Goal: Task Accomplishment & Management: Use online tool/utility

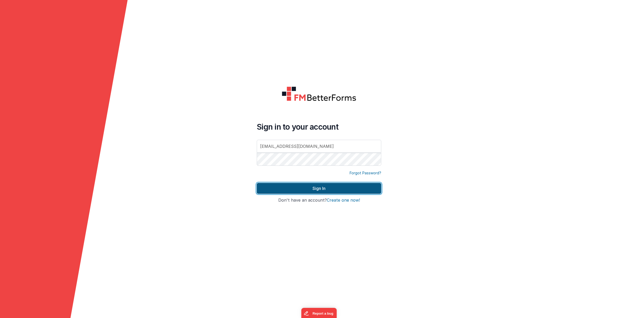
click at [300, 185] on button "Sign In" at bounding box center [319, 188] width 125 height 11
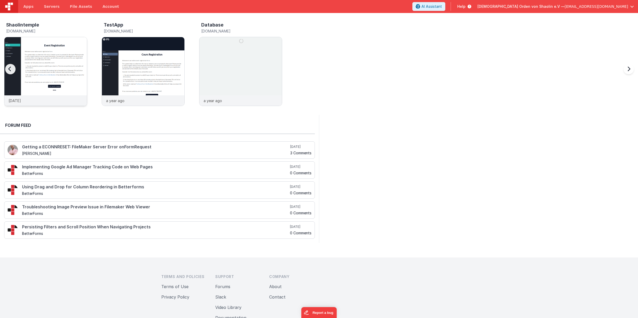
click at [56, 75] on img at bounding box center [45, 78] width 83 height 83
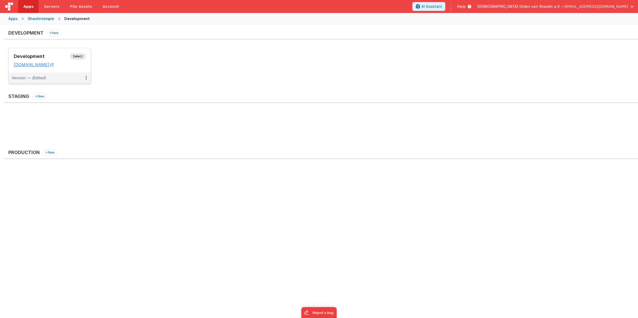
click at [76, 56] on span "Select" at bounding box center [78, 56] width 16 height 6
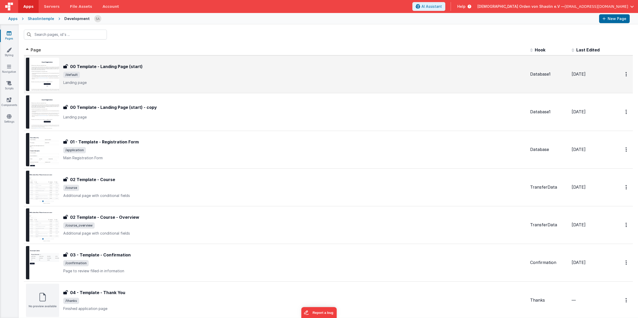
click at [285, 80] on p "Landing page" at bounding box center [294, 82] width 463 height 5
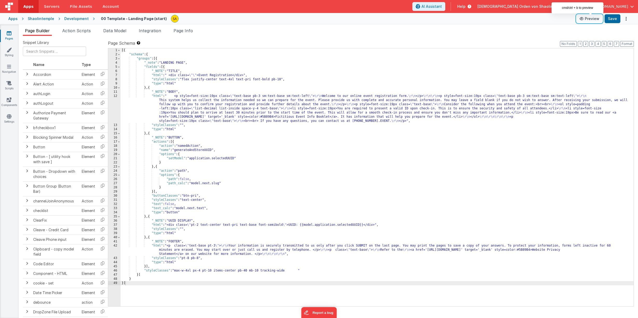
click at [592, 20] on button "Preview" at bounding box center [590, 19] width 26 height 8
click at [12, 35] on link "Pages" at bounding box center [9, 36] width 19 height 10
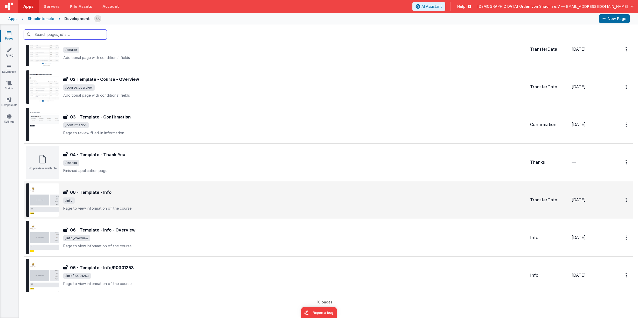
scroll to position [138, 0]
click at [291, 206] on p "Page to view information of the course" at bounding box center [294, 207] width 463 height 5
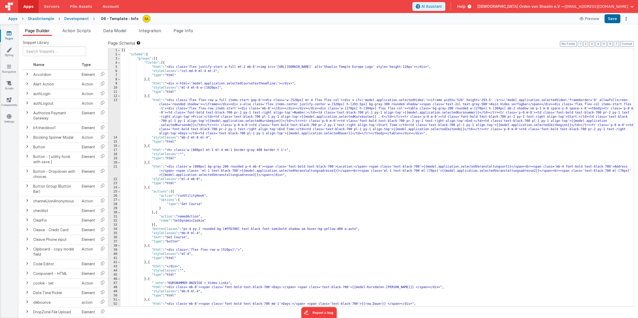
click at [8, 35] on icon at bounding box center [9, 33] width 5 height 5
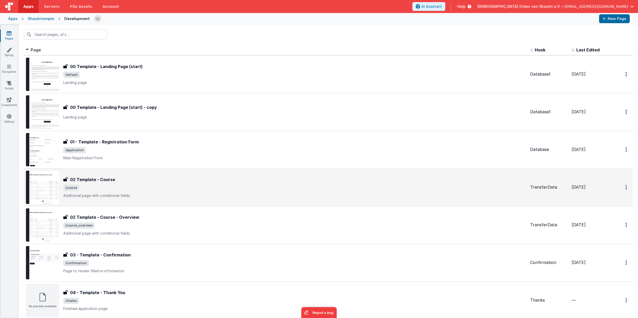
click at [297, 199] on div "02 Template - Course 02 Template - Course /course Additional page with conditio…" at bounding box center [276, 186] width 500 height 33
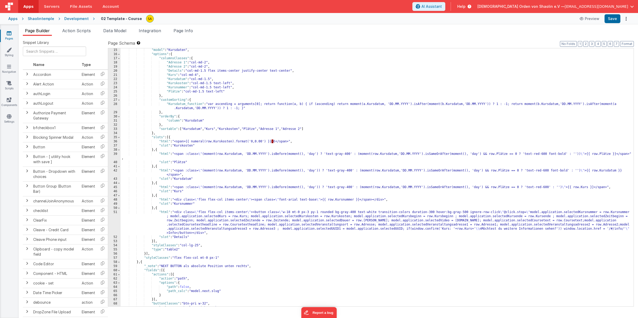
scroll to position [58, 0]
click at [362, 186] on div ""model" : "Kursdaten" , "options" : { "columnsClasses" : { "Adresse 1" : "col-m…" at bounding box center [377, 181] width 513 height 266
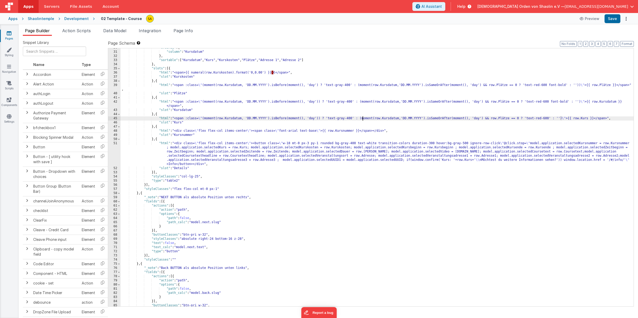
scroll to position [166, 0]
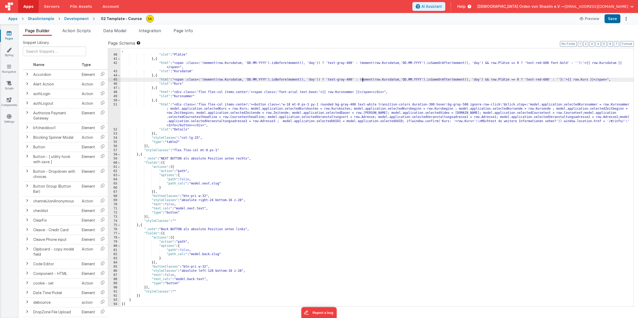
click at [10, 35] on icon at bounding box center [9, 33] width 5 height 5
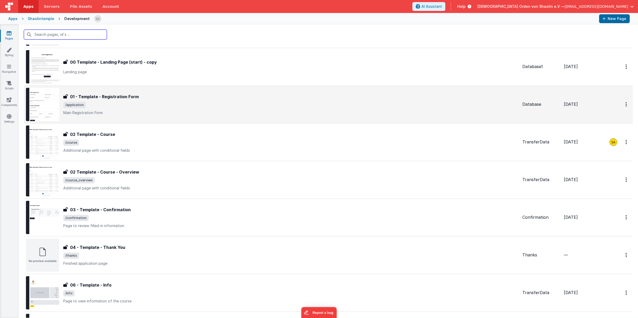
scroll to position [46, 0]
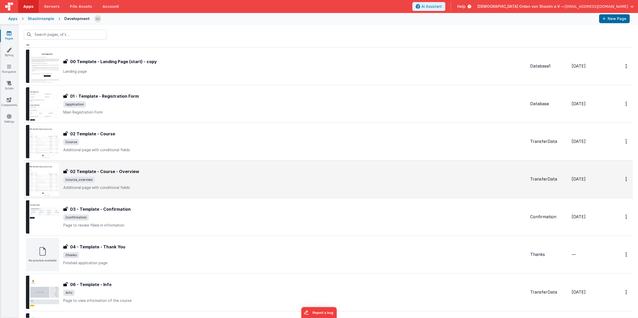
click at [222, 179] on span "/course_overview" at bounding box center [294, 179] width 463 height 6
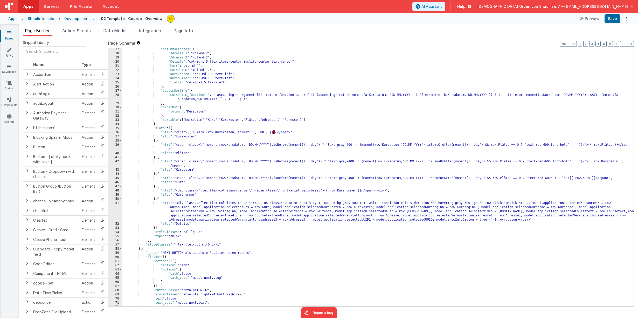
scroll to position [203, 0]
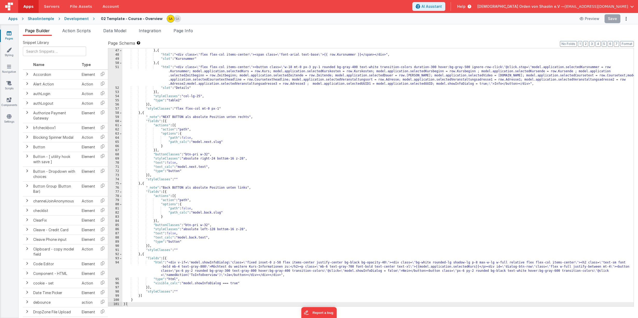
click at [11, 36] on icon at bounding box center [9, 33] width 5 height 5
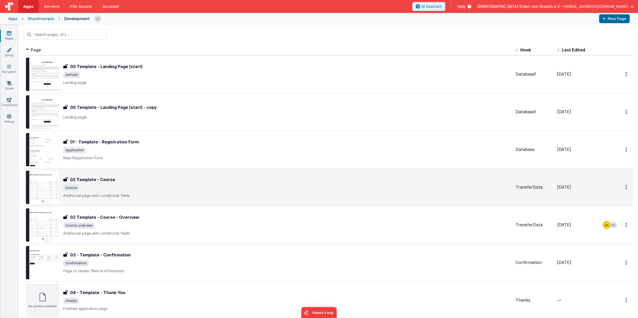
click at [195, 188] on span "/course" at bounding box center [287, 187] width 448 height 6
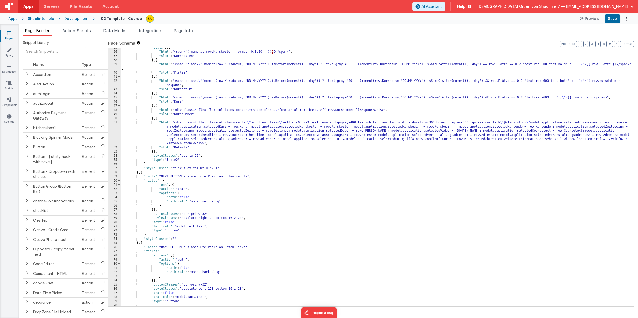
scroll to position [166, 0]
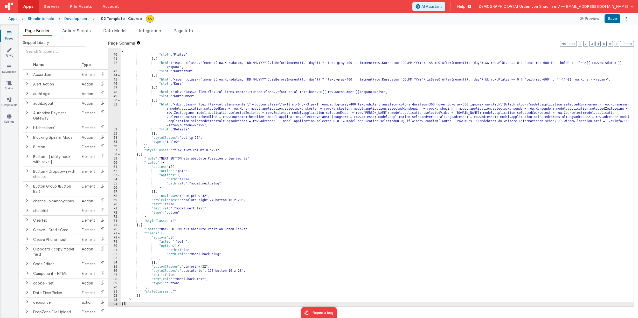
click at [151, 304] on div ""html" : "<span :class= \" (moment(row.Kursdatum, 'DD.MM.YYYY').isBefore(moment…" at bounding box center [377, 179] width 513 height 270
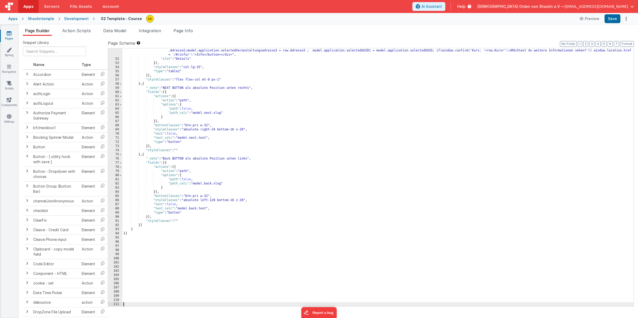
scroll to position [236, 0]
click at [190, 221] on div ""html" : "<div class= \" flex flex-col items-center \" ><button class= \" w-18 …" at bounding box center [377, 175] width 511 height 287
click at [149, 226] on div ""html" : "<div class= \" flex flex-col items-center \" ><button class= \" w-18 …" at bounding box center [377, 175] width 511 height 287
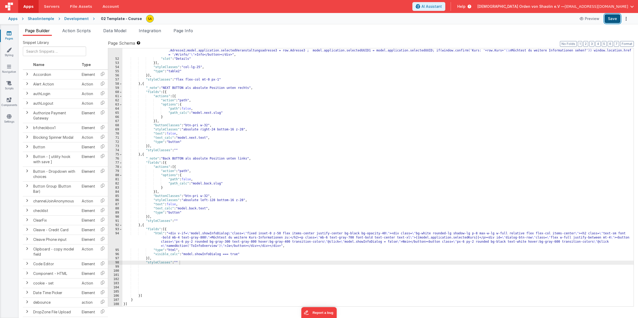
click at [613, 20] on button "Save" at bounding box center [613, 18] width 16 height 9
click at [204, 220] on div ""html" : "<div class= \" flex flex-col items-center \" ><button class= \" w-18 …" at bounding box center [377, 175] width 511 height 287
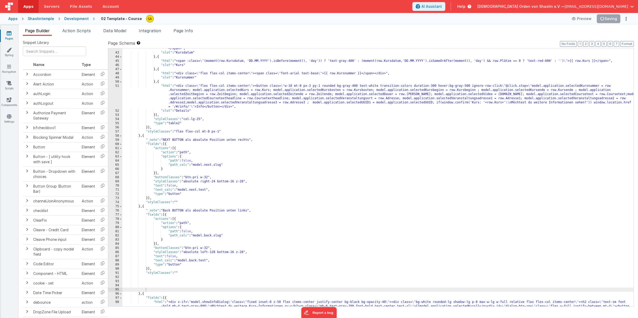
scroll to position [184, 0]
click at [435, 103] on div ""html" : "<span :class= \" (moment(row.Kursdatum, 'DD.MM.YYYY').isBefore(moment…" at bounding box center [377, 184] width 511 height 283
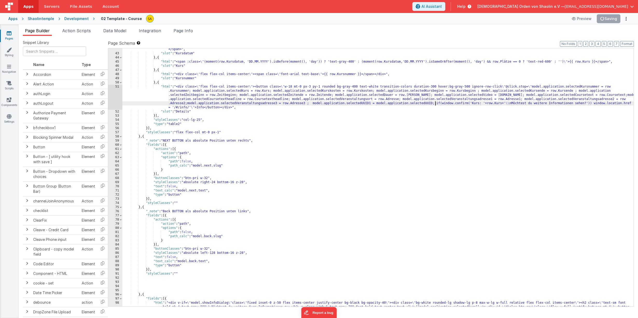
paste textarea
drag, startPoint x: 250, startPoint y: 108, endPoint x: 488, endPoint y: 104, distance: 238.2
click at [488, 104] on div ""html" : "<span :class= \" (moment(row.Kursdatum, 'DD.MM.YYYY').isBefore(moment…" at bounding box center [377, 184] width 511 height 283
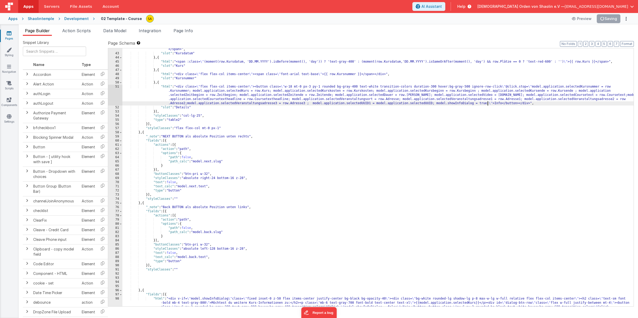
click at [597, 29] on ul "Page Builder Action Scripts Data Model Integration Page Info" at bounding box center [329, 32] width 620 height 8
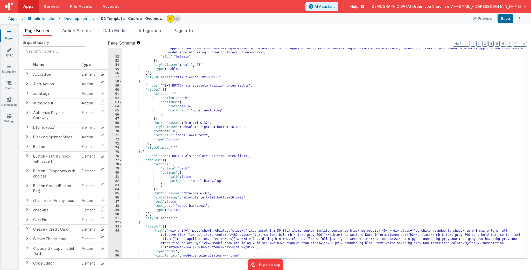
scroll to position [267, 0]
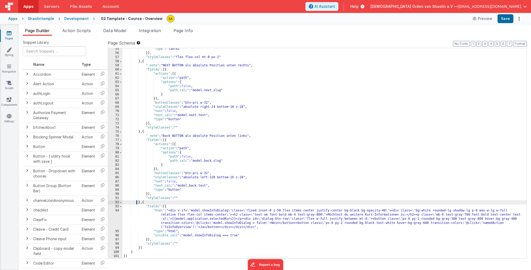
drag, startPoint x: 140, startPoint y: 204, endPoint x: 131, endPoint y: 200, distance: 9.2
click at [136, 201] on div ""type" : "table2" }] , "styleClasses" : "flex flex-col mt-0 px-1" } , { "_note"…" at bounding box center [324, 156] width 405 height 219
click at [146, 203] on div ""type" : "table2" }] , "styleClasses" : "flex flex-col mt-0 px-1" } , { "_note"…" at bounding box center [324, 156] width 405 height 219
click at [140, 203] on div ""type" : "table2" }] , "styleClasses" : "flex flex-col mt-0 px-1" } , { "_note"…" at bounding box center [324, 156] width 405 height 219
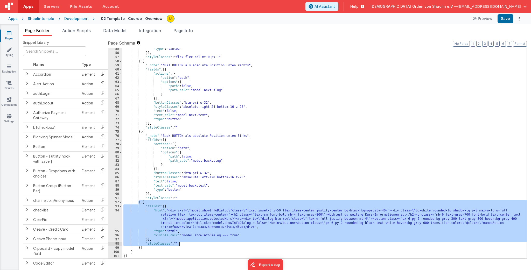
drag, startPoint x: 138, startPoint y: 203, endPoint x: 189, endPoint y: 244, distance: 65.7
click at [189, 244] on div ""type" : "table2" }] , "styleClasses" : "flex flex-col mt-0 px-1" } , { "_note"…" at bounding box center [324, 156] width 405 height 219
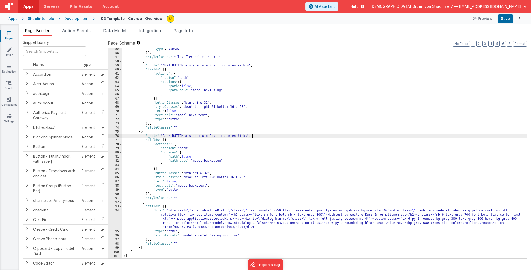
click at [261, 137] on div ""type" : "table2" }] , "styleClasses" : "flex flex-col mt-0 px-1" } , { "_note"…" at bounding box center [324, 156] width 405 height 219
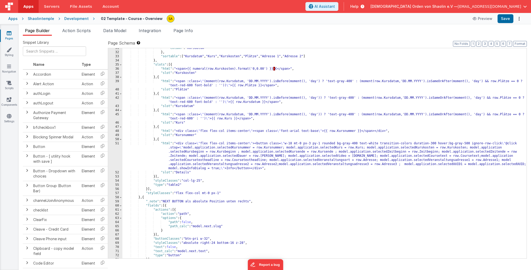
scroll to position [131, 0]
drag, startPoint x: 107, startPoint y: 63, endPoint x: 81, endPoint y: 63, distance: 26.7
click at [81, 63] on tr "Name Type" at bounding box center [65, 65] width 85 height 10
drag, startPoint x: 108, startPoint y: 62, endPoint x: 111, endPoint y: 63, distance: 2.9
click at [100, 62] on th at bounding box center [102, 65] width 11 height 10
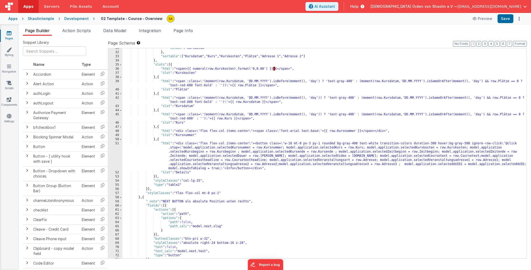
drag, startPoint x: 107, startPoint y: 70, endPoint x: 96, endPoint y: 51, distance: 22.0
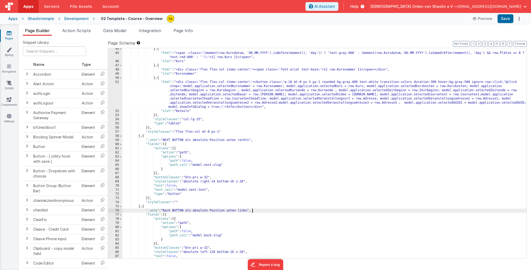
scroll to position [194, 0]
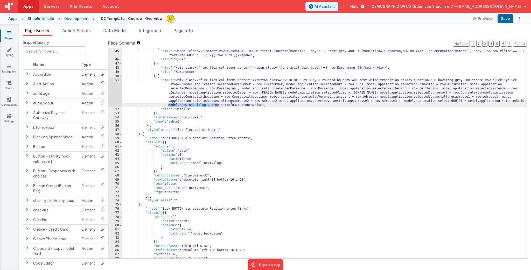
drag, startPoint x: 167, startPoint y: 105, endPoint x: 219, endPoint y: 106, distance: 52.2
click at [219, 106] on div "} , { "html" : "<span :class= \" (moment(row.Kursdatum, 'DD.MM.YYYY').isBefore(…" at bounding box center [324, 154] width 405 height 219
click at [337, 134] on div "} , { "html" : "<span :class= \" (moment(row.Kursdatum, 'DD.MM.YYYY').isBefore(…" at bounding box center [324, 154] width 405 height 219
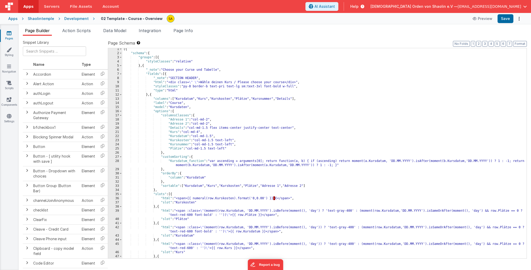
scroll to position [3, 0]
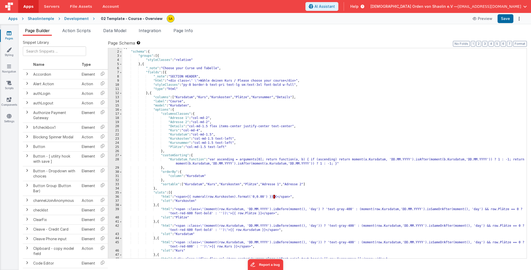
click at [146, 65] on div "[{ "schema" : { "groups" : [{ "styleClasses" : "relative" } , { "_note" : "Choo…" at bounding box center [324, 155] width 405 height 219
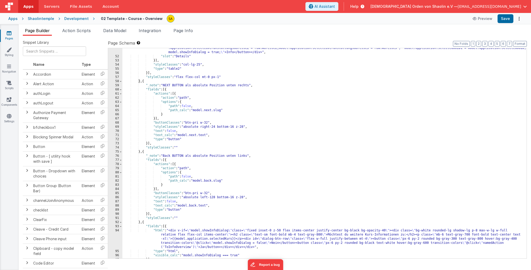
scroll to position [247, 0]
click at [121, 82] on span at bounding box center [120, 81] width 3 height 4
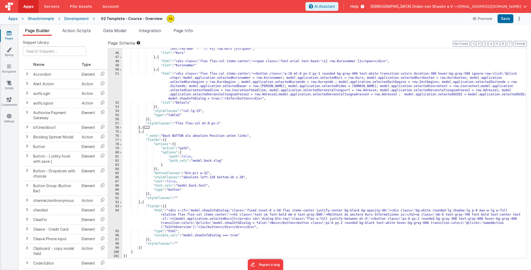
scroll to position [201, 0]
click at [120, 70] on span at bounding box center [120, 70] width 3 height 4
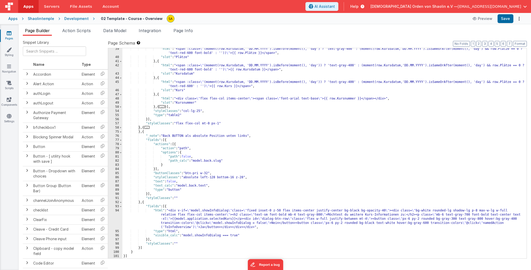
scroll to position [163, 0]
click at [120, 128] on span at bounding box center [120, 128] width 3 height 4
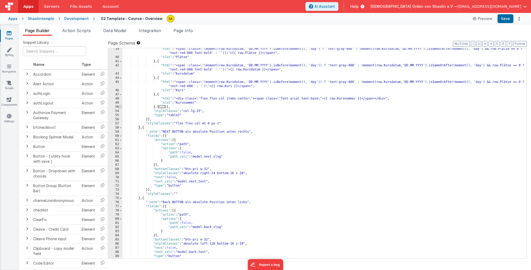
click at [121, 107] on span at bounding box center [120, 107] width 3 height 4
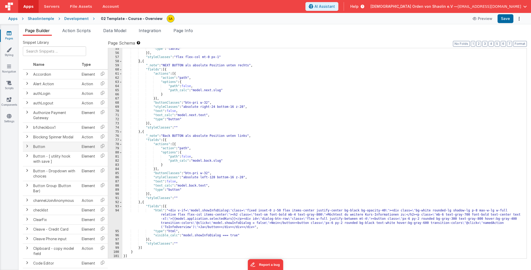
scroll to position [267, 0]
click at [145, 204] on div ""type" : "table2" }] , "styleClasses" : "flex flex-col mt-0 px-1" } , { "_note"…" at bounding box center [324, 156] width 405 height 219
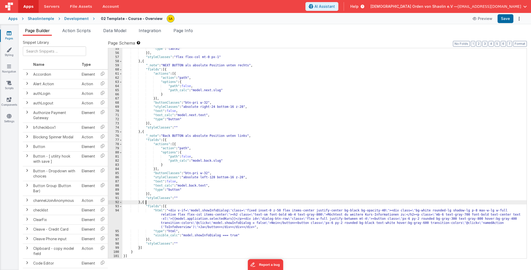
click at [133, 253] on div ""type" : "table2" }] , "styleClasses" : "flex flex-col mt-0 px-1" } , { "_note"…" at bounding box center [324, 156] width 405 height 219
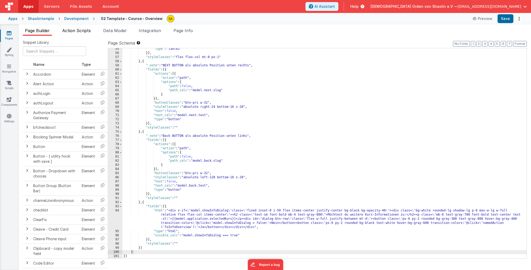
click at [76, 28] on span "Action Scripts" at bounding box center [76, 30] width 29 height 5
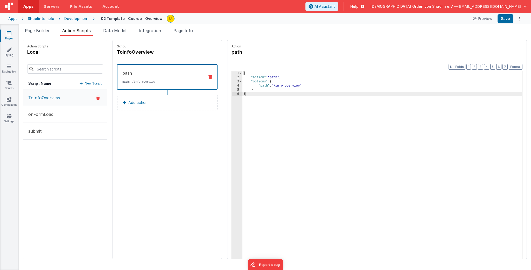
click at [63, 97] on button "ToInfoOverview" at bounding box center [65, 98] width 84 height 17
click at [156, 53] on icon at bounding box center [158, 52] width 4 height 5
click at [152, 53] on input "ToInfoOverview" at bounding box center [143, 52] width 52 height 7
type input "ToInfo"
click at [172, 52] on icon at bounding box center [174, 52] width 4 height 6
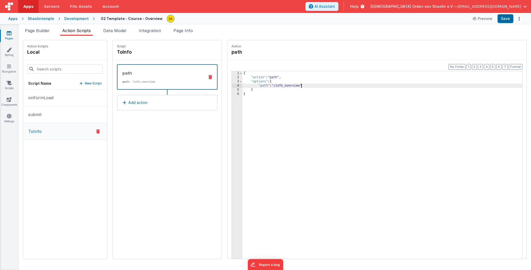
click at [295, 86] on div "{ "action" : "path" , "options" : { "path" : "/info_overview" } }" at bounding box center [386, 177] width 286 height 212
click at [503, 19] on button "Save" at bounding box center [506, 18] width 16 height 9
click at [134, 52] on icon at bounding box center [136, 52] width 4 height 5
click at [131, 52] on input "ToInfo" at bounding box center [143, 52] width 52 height 7
type input "ToInfoOverview"
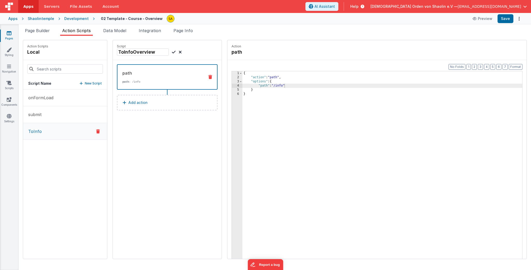
click at [172, 53] on icon at bounding box center [174, 52] width 4 height 6
drag, startPoint x: 279, startPoint y: 85, endPoint x: 283, endPoint y: 97, distance: 13.0
click at [279, 85] on div "{ "action" : "path" , "options" : { "path" : "/info" } }" at bounding box center [386, 177] width 286 height 212
drag, startPoint x: 502, startPoint y: 20, endPoint x: 484, endPoint y: 21, distance: 18.7
click at [502, 20] on button "Save" at bounding box center [506, 18] width 16 height 9
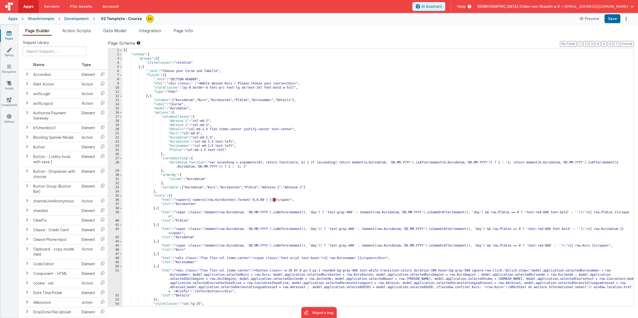
click at [631, 7] on button "[DEMOGRAPHIC_DATA] Orden von Shaolin e.V — [EMAIL_ADDRESS][DOMAIN_NAME]" at bounding box center [556, 6] width 156 height 5
drag, startPoint x: 474, startPoint y: 41, endPoint x: 446, endPoint y: 48, distance: 28.6
click at [474, 41] on button at bounding box center [319, 159] width 638 height 318
click at [7, 37] on link "Pages" at bounding box center [9, 36] width 19 height 10
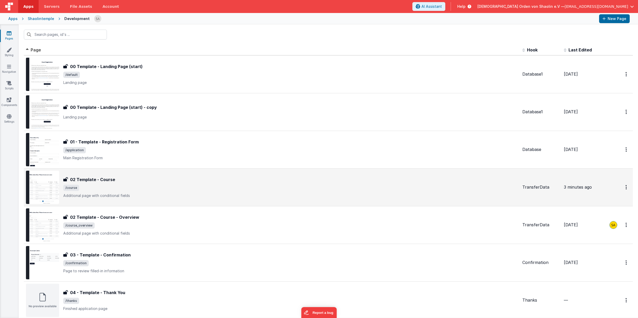
click at [248, 190] on span "/course" at bounding box center [290, 187] width 455 height 6
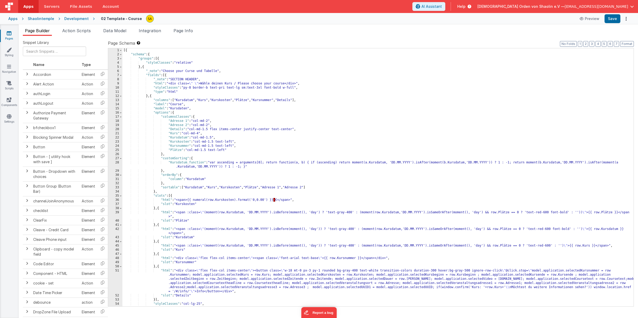
click at [401, 199] on div "[{ "schema" : { "groups" : [{ "styleClasses" : "relative" } , { "_note" : "Choo…" at bounding box center [377, 181] width 511 height 266
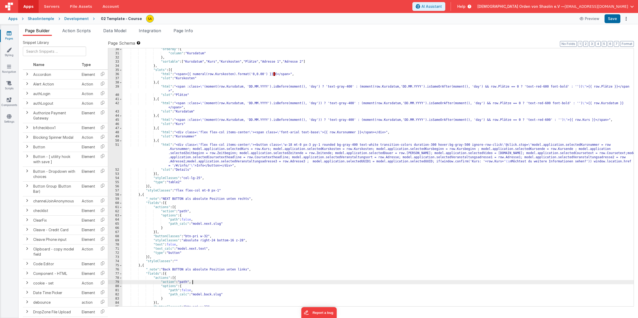
scroll to position [128, 0]
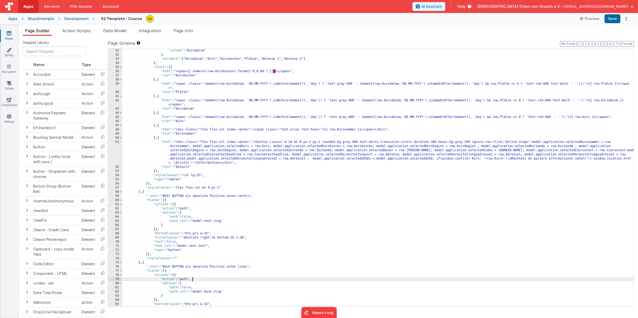
click at [434, 159] on div ""orderBy" : { "column" : "Kursdatum" } , "sortable" : [ "Kursdatum" , "Kurs" , …" at bounding box center [377, 177] width 511 height 266
click at [434, 158] on div ""orderBy" : { "column" : "Kursdatum" } , "sortable" : [ "Kursdatum" , "Kurs" , …" at bounding box center [377, 177] width 511 height 266
paste textarea
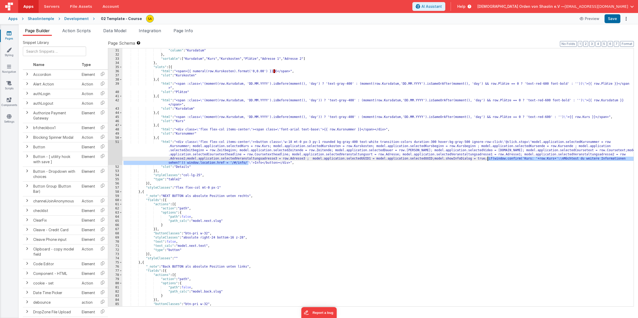
drag, startPoint x: 249, startPoint y: 162, endPoint x: 487, endPoint y: 160, distance: 238.0
click at [487, 160] on div ""orderBy" : { "column" : "Kursdatum" } , "sortable" : [ "Kursdatum" , "Kurs" , …" at bounding box center [377, 177] width 511 height 266
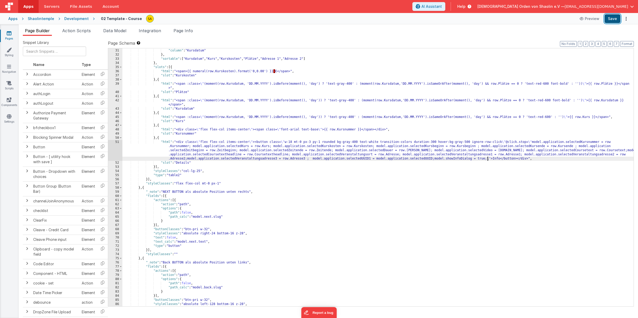
click at [613, 19] on button "Save" at bounding box center [613, 18] width 16 height 9
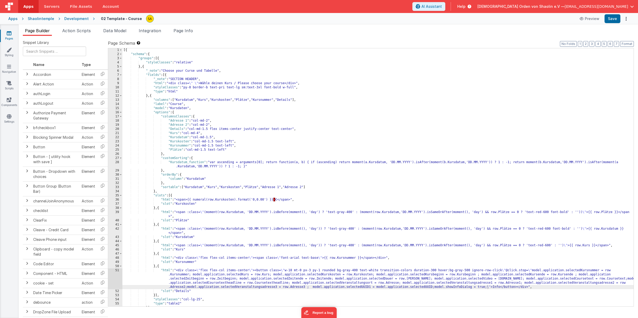
scroll to position [0, 0]
click at [146, 67] on div "[{ "schema" : { "groups" : [{ "styleClasses" : "relative" } , { "_note" : "Choo…" at bounding box center [377, 181] width 511 height 266
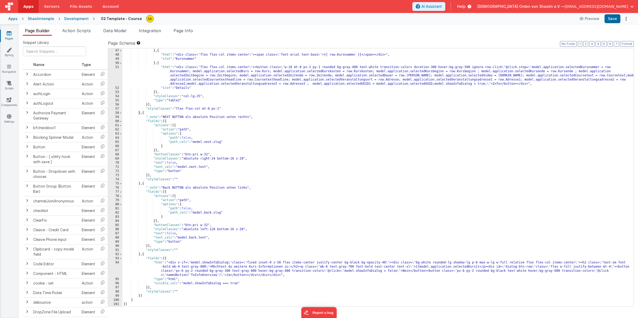
scroll to position [203, 0]
drag, startPoint x: 146, startPoint y: 255, endPoint x: 169, endPoint y: 265, distance: 25.4
click at [146, 255] on div ""slot" : "Kurs" } , { "html" : "<div class= \" flex flex-col items-center \" ><…" at bounding box center [377, 177] width 511 height 266
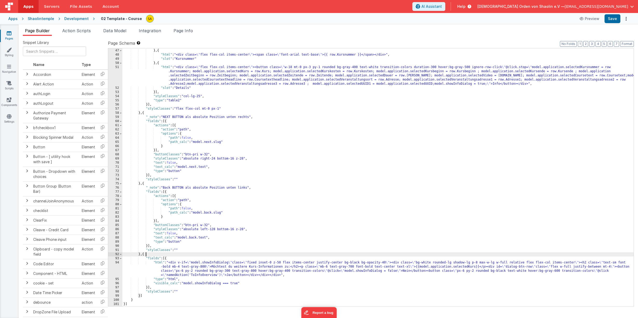
click at [133, 300] on div ""slot" : "Kurs" } , { "html" : "<div class= \" flex flex-col items-center \" ><…" at bounding box center [377, 177] width 511 height 266
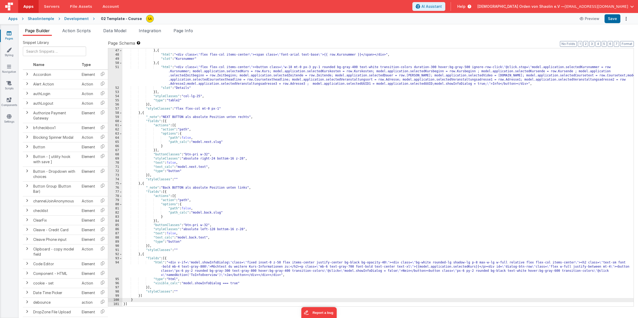
scroll to position [203, 0]
click at [133, 301] on div ""slot" : "Kurs" } , { "html" : "<div class= \" flex flex-col items-center \" ><…" at bounding box center [377, 178] width 511 height 266
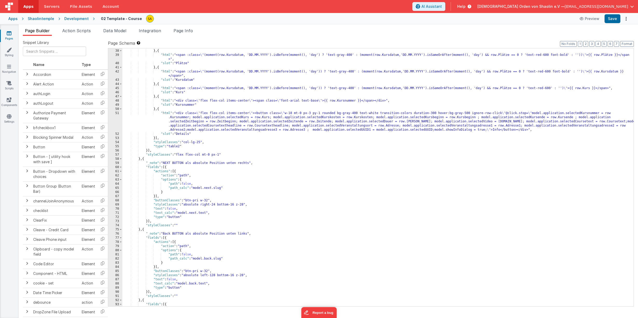
scroll to position [203, 0]
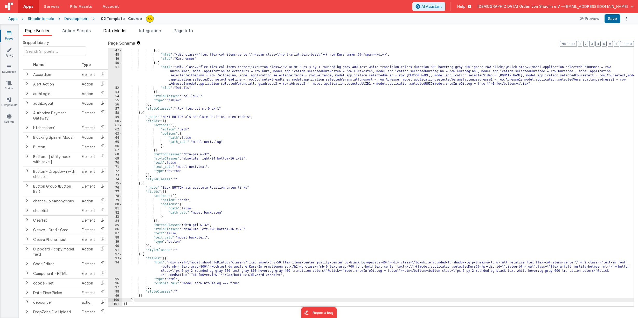
click at [108, 31] on span "Data Model" at bounding box center [114, 30] width 23 height 5
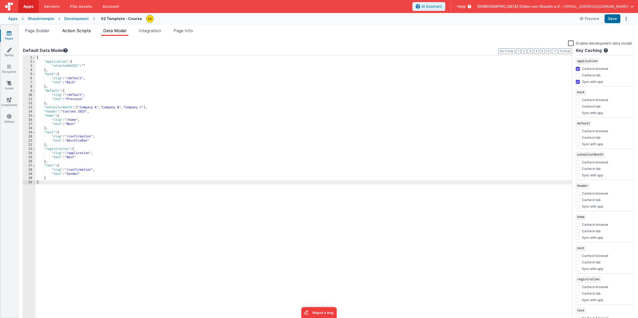
click at [87, 31] on span "Action Scripts" at bounding box center [76, 30] width 29 height 5
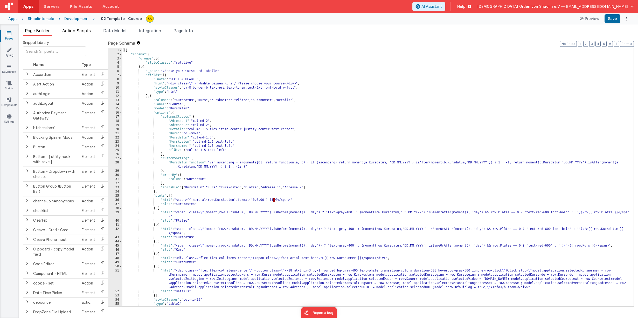
click at [84, 32] on span "Action Scripts" at bounding box center [76, 30] width 29 height 5
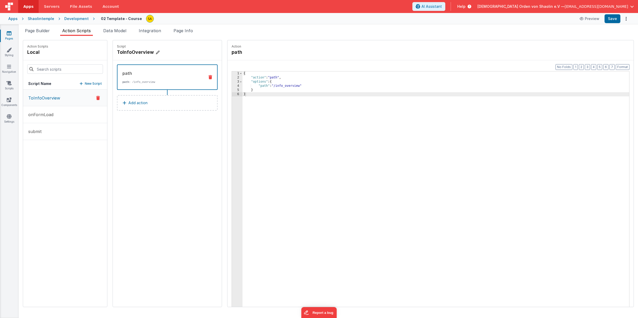
click at [156, 53] on icon at bounding box center [158, 52] width 4 height 5
click at [152, 53] on input "ToInfoOverview" at bounding box center [143, 52] width 52 height 7
type input "ToInfo"
drag, startPoint x: 295, startPoint y: 86, endPoint x: 297, endPoint y: 90, distance: 4.0
click at [295, 86] on div "{ "action" : "path" , "options" : { "path" : "/info_overview" } }" at bounding box center [439, 200] width 393 height 259
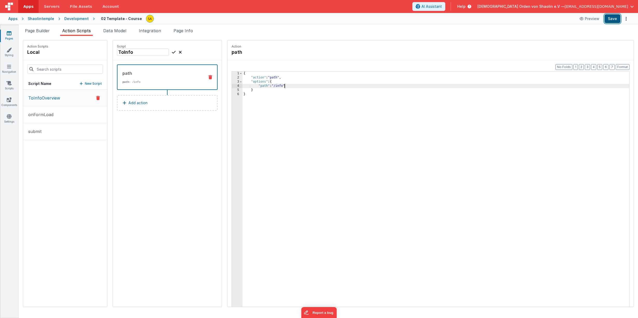
click at [613, 20] on button "Save" at bounding box center [613, 18] width 16 height 9
click at [38, 31] on span "Page Builder" at bounding box center [37, 30] width 25 height 5
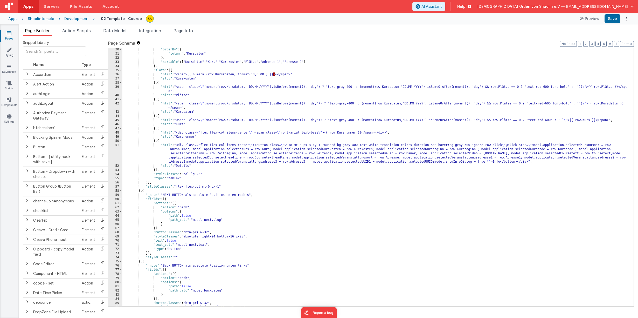
scroll to position [124, 0]
click at [434, 162] on div "} , "orderBy" : { "column" : "Kursdatum" } , "sortable" : [ "Kursdatum" , "Kurs…" at bounding box center [377, 177] width 511 height 266
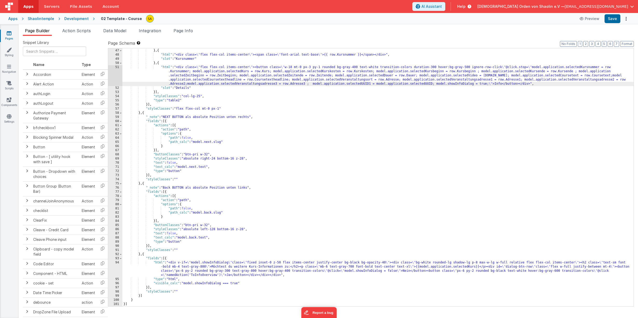
click at [216, 276] on div ""slot" : "Kurs" } , { "html" : "<div class= \" flex flex-col items-center \" ><…" at bounding box center [377, 177] width 511 height 266
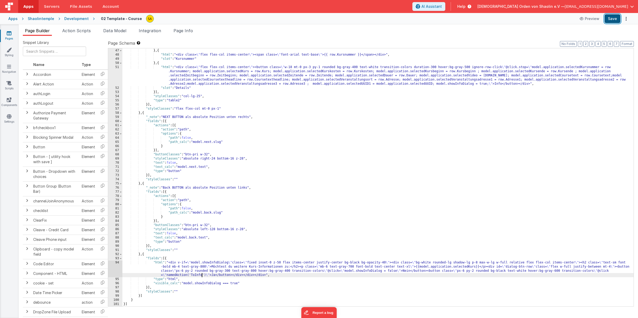
click at [613, 19] on button "Save" at bounding box center [613, 18] width 16 height 9
click at [90, 32] on span "Action Scripts" at bounding box center [76, 30] width 29 height 5
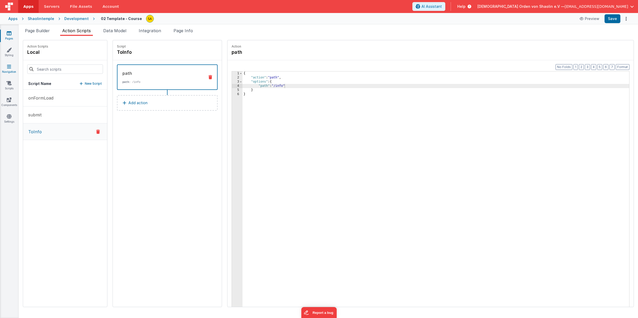
click at [11, 69] on icon at bounding box center [9, 66] width 4 height 5
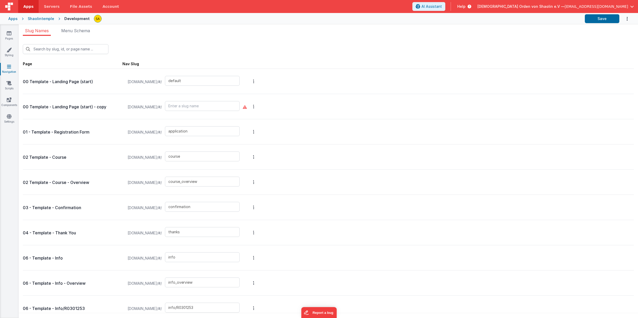
scroll to position [7, 0]
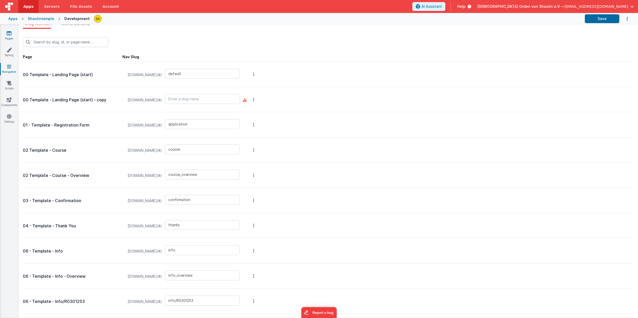
click at [7, 37] on link "Pages" at bounding box center [9, 36] width 19 height 10
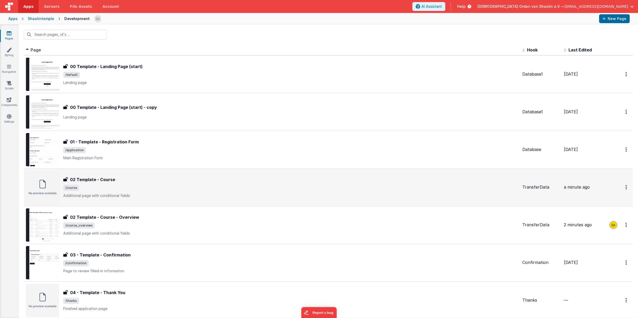
click at [259, 185] on span "/course" at bounding box center [290, 187] width 455 height 6
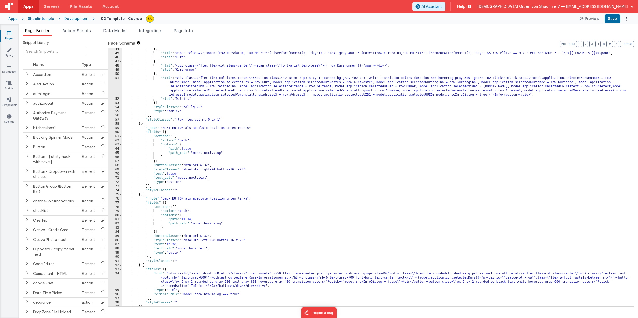
scroll to position [203, 0]
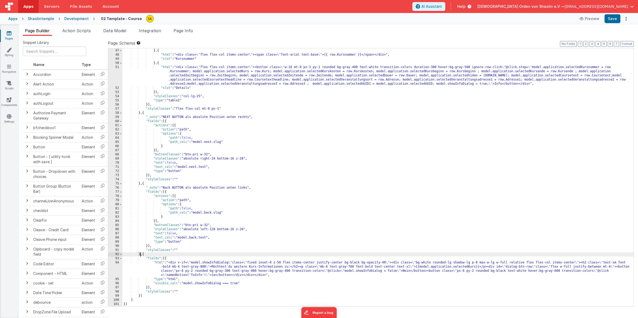
click at [140, 255] on div ""slot" : "Kurs" } , { "html" : "<div class= \" flex flex-col items-center \" ><…" at bounding box center [377, 177] width 511 height 266
click at [166, 258] on div ""slot" : "Kurs" } , { "html" : "<div class= \" flex flex-col items-center \" ><…" at bounding box center [377, 177] width 511 height 266
click at [87, 32] on span "Action Scripts" at bounding box center [76, 30] width 29 height 5
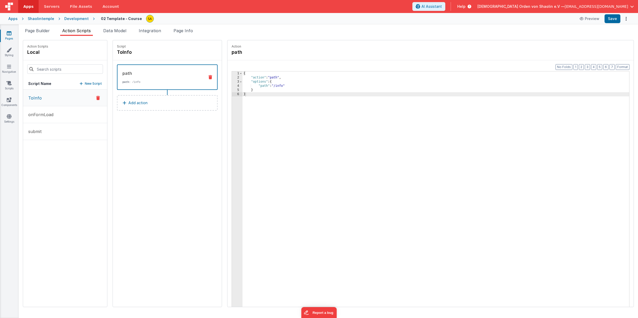
click at [243, 94] on div "{ "action" : "path" , "options" : { "path" : "/info" } }" at bounding box center [439, 200] width 393 height 259
click at [278, 86] on div "{ "action" : "path" , "options" : { "path" : "/info" } }" at bounding box center [439, 200] width 393 height 259
click at [609, 18] on button "Save" at bounding box center [613, 18] width 16 height 9
click at [295, 86] on div "{ "action" : "path" , "options" : { "path" : "/info_overview" } }" at bounding box center [439, 200] width 393 height 259
click at [614, 19] on button "Save" at bounding box center [613, 18] width 16 height 9
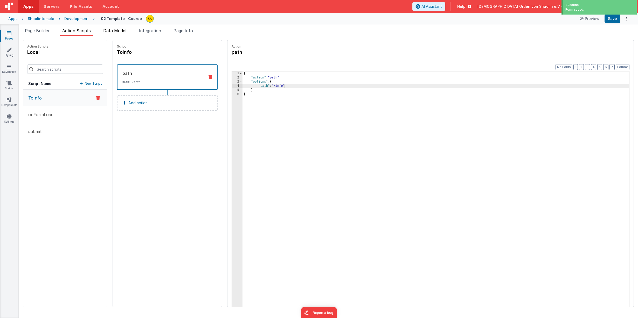
click at [120, 33] on li "Data Model" at bounding box center [114, 32] width 27 height 8
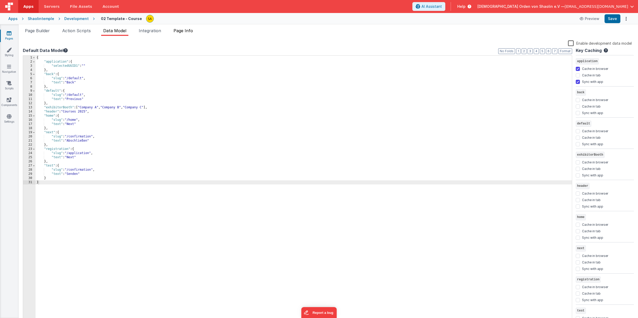
click at [182, 30] on span "Page Info" at bounding box center [183, 30] width 19 height 5
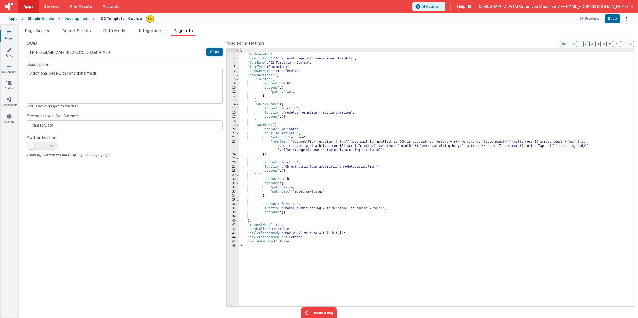
click at [70, 31] on span "Action Scripts" at bounding box center [76, 30] width 29 height 5
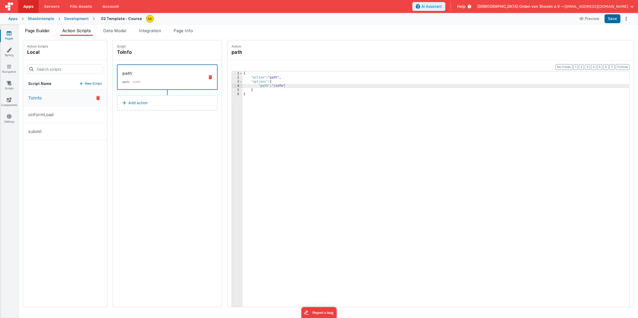
click at [38, 30] on span "Page Builder" at bounding box center [37, 30] width 25 height 5
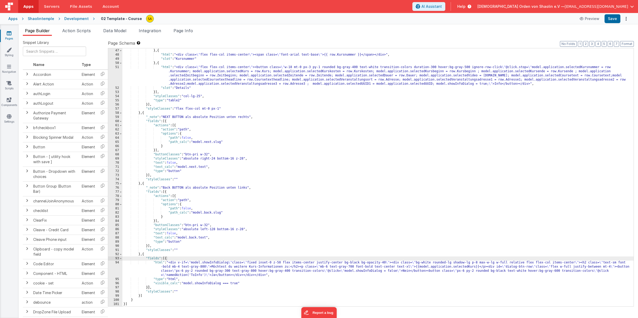
click at [146, 255] on div ""slot" : "Kurs" } , { "html" : "<div class= \" flex flex-col items-center \" ><…" at bounding box center [377, 177] width 511 height 266
click at [165, 259] on div ""slot" : "Kurs" } , { "html" : "<div class= \" flex flex-col items-center \" ><…" at bounding box center [377, 177] width 511 height 266
click at [166, 259] on div ""slot" : "Kurs" } , { "html" : "<div class= \" flex flex-col items-center \" ><…" at bounding box center [377, 177] width 511 height 266
click at [142, 296] on div ""slot" : "Kurs" } , { "html" : "<div class= \" flex flex-col items-center \" ><…" at bounding box center [377, 177] width 511 height 266
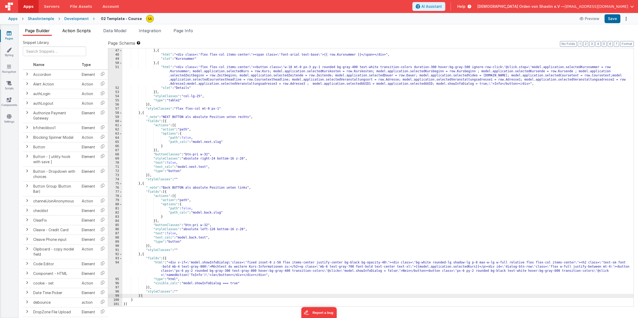
click at [88, 32] on span "Action Scripts" at bounding box center [76, 30] width 29 height 5
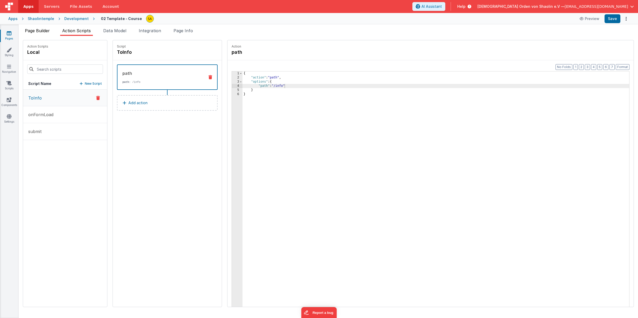
click at [39, 30] on span "Page Builder" at bounding box center [37, 30] width 25 height 5
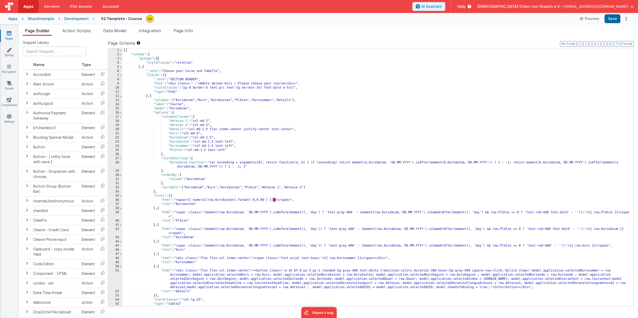
scroll to position [0, 0]
drag, startPoint x: 491, startPoint y: 288, endPoint x: 496, endPoint y: 304, distance: 17.6
click at [491, 288] on div "[{ "schema" : { "groups" : [{ "styleClasses" : "relative" } , { "_note" : "Choo…" at bounding box center [377, 181] width 511 height 266
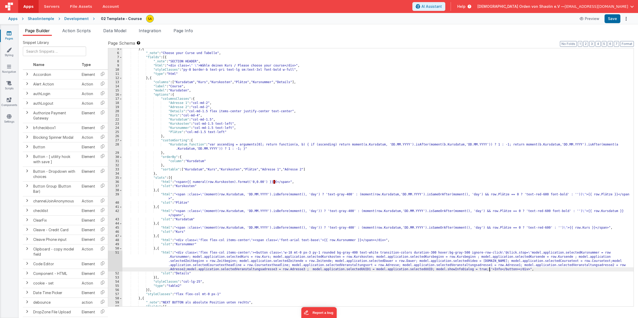
scroll to position [18, 0]
click at [614, 19] on button "Save" at bounding box center [613, 18] width 16 height 9
click at [470, 70] on div "} , { "_note" : "Choose your Curse und Tabelle" , "fields" : [{ "_note" : "SECT…" at bounding box center [377, 180] width 511 height 266
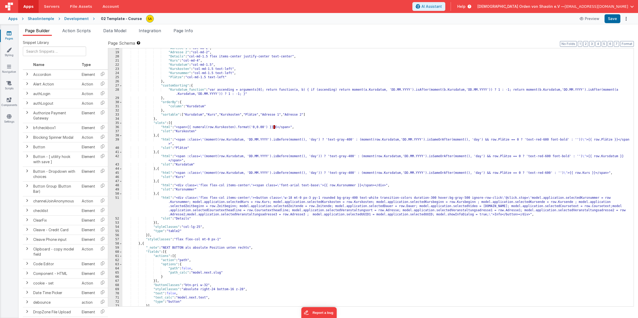
scroll to position [73, 0]
click at [462, 213] on div ""Adresse 1" : "col-md-2" , "Adresse 2" : "col-md-2" , "Details" : "col-md-1.5 f…" at bounding box center [377, 179] width 511 height 266
click at [473, 215] on div ""Adresse 1" : "col-md-2" , "Adresse 2" : "col-md-2" , "Details" : "col-md-1.5 f…" at bounding box center [377, 179] width 511 height 266
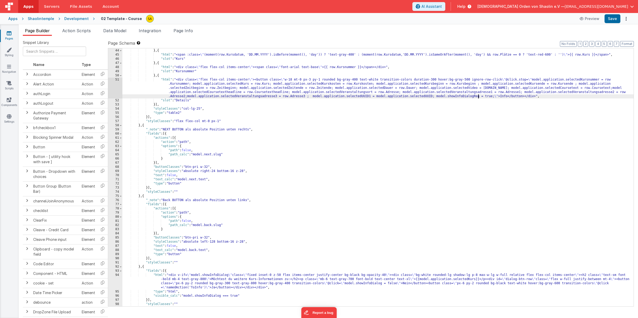
scroll to position [203, 0]
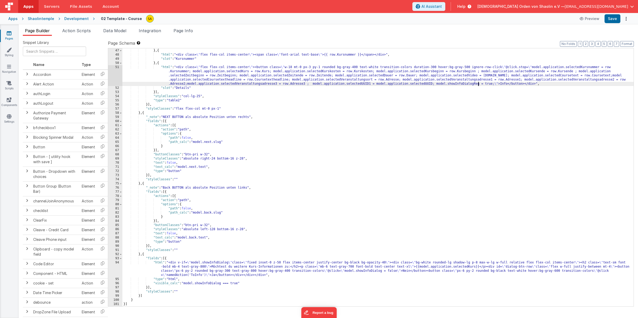
click at [230, 263] on div ""slot" : "Kurs" } , { "html" : "<div class= \" flex flex-col items-center \" ><…" at bounding box center [377, 177] width 511 height 266
click at [223, 284] on div ""slot" : "Kurs" } , { "html" : "<div class= \" flex flex-col items-center \" ><…" at bounding box center [377, 177] width 511 height 266
click at [341, 225] on div ""slot" : "Kurs" } , { "html" : "<div class= \" flex flex-col items-center \" ><…" at bounding box center [377, 177] width 511 height 266
click at [617, 18] on button "Save" at bounding box center [613, 18] width 16 height 9
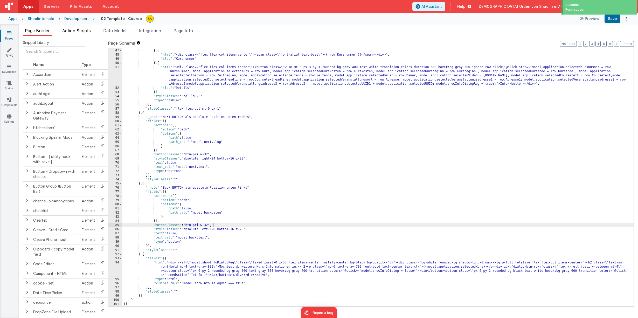
click at [76, 31] on span "Action Scripts" at bounding box center [76, 30] width 29 height 5
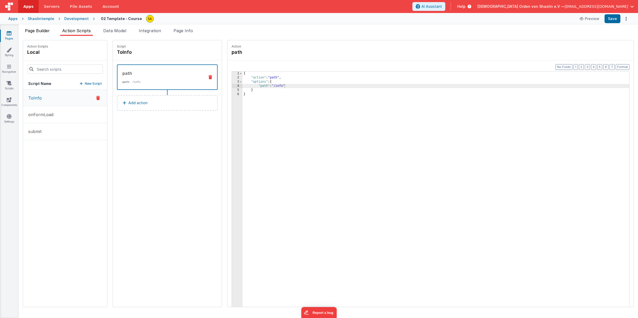
click at [37, 30] on span "Page Builder" at bounding box center [37, 30] width 25 height 5
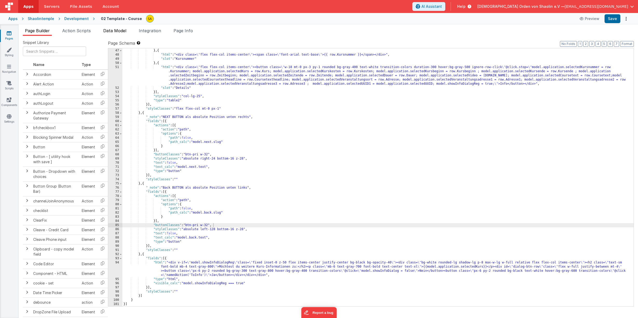
click at [112, 31] on span "Data Model" at bounding box center [114, 30] width 23 height 5
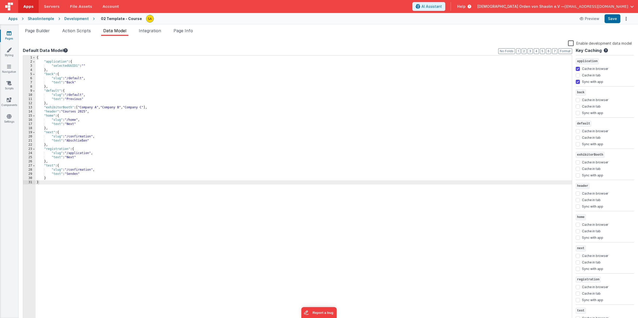
click at [55, 162] on div "{ "application" : { "selectedUUID1" : "" } , "back" : { "slug" : "/default" , "…" at bounding box center [304, 193] width 537 height 275
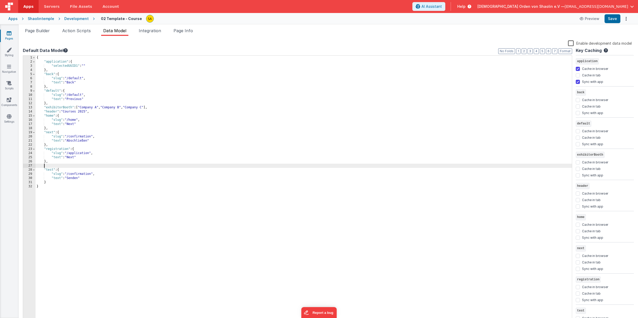
paste textarea
click at [72, 166] on div "{ "application" : { "selectedUUID1" : "" } , "back" : { "slug" : "/default" , "…" at bounding box center [304, 193] width 537 height 275
click at [611, 19] on button "Save" at bounding box center [613, 18] width 16 height 9
click at [45, 30] on span "Page Builder" at bounding box center [37, 30] width 25 height 5
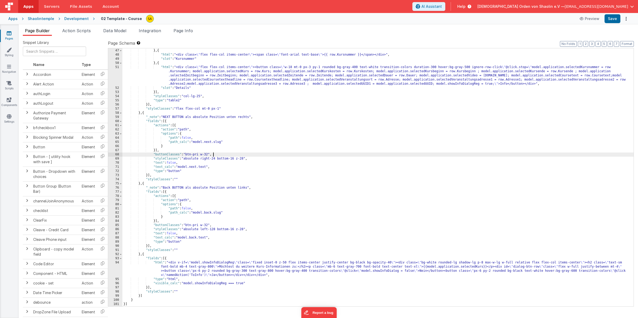
click at [357, 154] on div ""slot" : "Kurs" } , { "html" : "<div class= \" flex flex-col items-center \" ><…" at bounding box center [377, 177] width 511 height 266
click at [442, 8] on span "AI Assistant" at bounding box center [432, 6] width 20 height 5
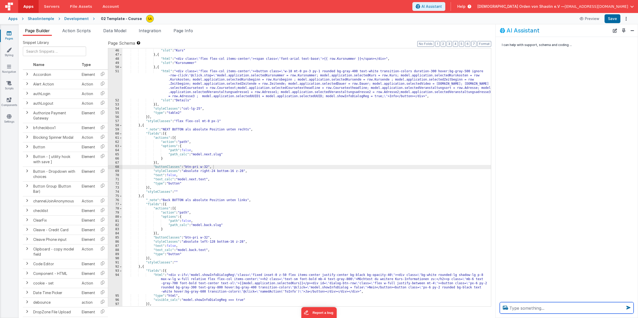
click at [531, 305] on textarea at bounding box center [567, 307] width 134 height 11
type textarea "wie kann ich die Größe des Dialogfeldes ändern"
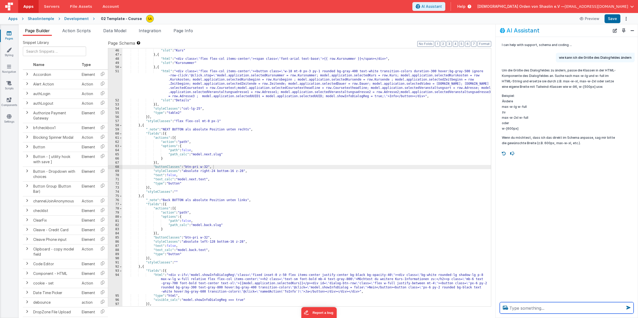
scroll to position [220, 0]
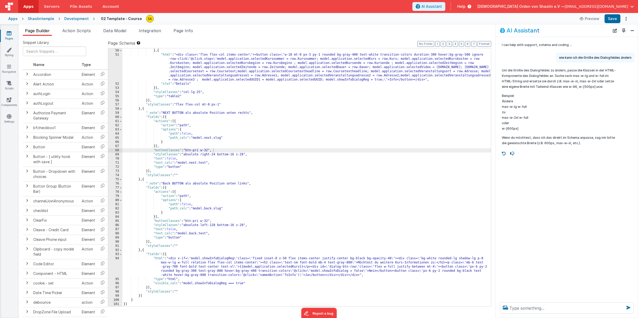
click at [171, 262] on div ""slot" : "Kursnummer" } , { "html" : "<div class= \" flex flex-col items-center…" at bounding box center [306, 177] width 369 height 266
click at [172, 263] on div ""slot" : "Kursnummer" } , { "html" : "<div class= \" flex flex-col items-center…" at bounding box center [306, 177] width 369 height 266
click at [188, 262] on div ""slot" : "Kursnummer" } , { "html" : "<div class= \" flex flex-col items-center…" at bounding box center [306, 177] width 369 height 266
click at [176, 263] on div ""slot" : "Kursnummer" } , { "html" : "<div class= \" flex flex-col items-center…" at bounding box center [306, 177] width 369 height 266
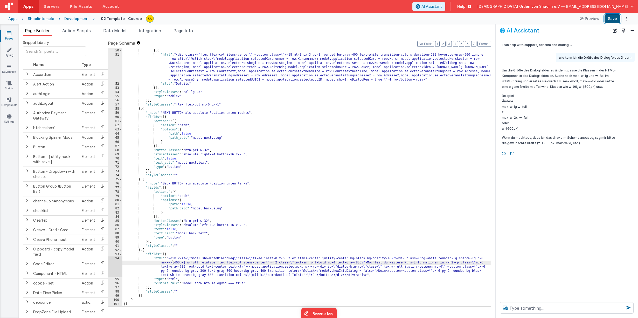
drag, startPoint x: 612, startPoint y: 18, endPoint x: 608, endPoint y: 20, distance: 4.1
click at [612, 18] on button "Save" at bounding box center [613, 18] width 16 height 9
click at [176, 262] on div ""slot" : "Kursnummer" } , { "html" : "<div class= \" flex flex-col items-center…" at bounding box center [306, 177] width 369 height 266
click at [614, 21] on button "Save" at bounding box center [613, 18] width 16 height 9
click at [177, 263] on div ""slot" : "Kursnummer" } , { "html" : "<div class= \" flex flex-col items-center…" at bounding box center [306, 177] width 369 height 266
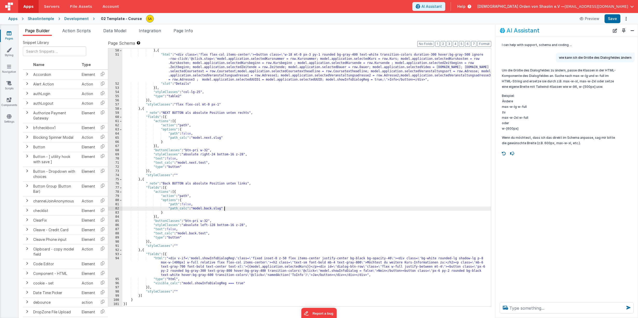
click at [347, 206] on div ""slot" : "Kursnummer" } , { "html" : "<div class= \" flex flex-col items-center…" at bounding box center [306, 177] width 369 height 266
click at [615, 21] on button "Save" at bounding box center [613, 18] width 16 height 9
click at [178, 262] on div ""slot" : "Kursnummer" } , { "html" : "<div class= \" flex flex-col items-center…" at bounding box center [306, 177] width 369 height 266
click at [614, 20] on button "Save" at bounding box center [613, 18] width 16 height 9
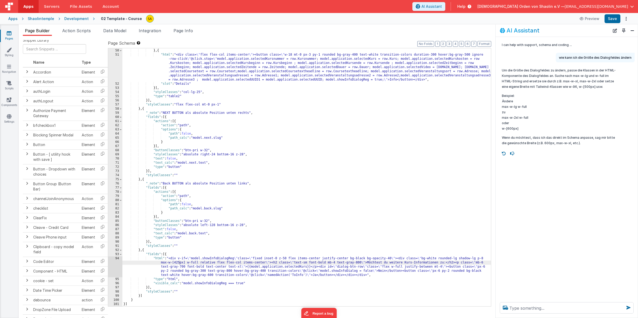
scroll to position [220, 0]
click at [359, 271] on div ""slot" : "Kursnummer" } , { "html" : "<div class= \" flex flex-col items-center…" at bounding box center [306, 177] width 369 height 266
click at [612, 19] on button "Save" at bounding box center [613, 18] width 16 height 9
click at [539, 309] on textarea at bounding box center [567, 307] width 134 height 11
type textarea "wie kann ich die Größe der Button im Dialogfeld ändern"
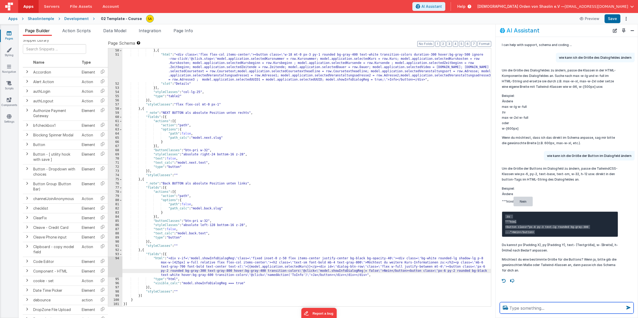
click at [486, 267] on div "49 50 51 52 53 54 55 56 57 58 59 60 61 62 63 64 65 66 67 68 69 70 71 72 73 74 7…" at bounding box center [300, 177] width 384 height 258
click at [486, 267] on div ""slot" : "Kursnummer" } , { "html" : "<div class= \" flex flex-col items-center…" at bounding box center [306, 177] width 369 height 266
click at [611, 19] on button "Save" at bounding box center [613, 18] width 16 height 9
drag, startPoint x: 447, startPoint y: 270, endPoint x: 448, endPoint y: 280, distance: 9.9
click at [447, 270] on div ""slot" : "Kursnummer" } , { "html" : "<div class= \" flex flex-col items-center…" at bounding box center [306, 177] width 369 height 266
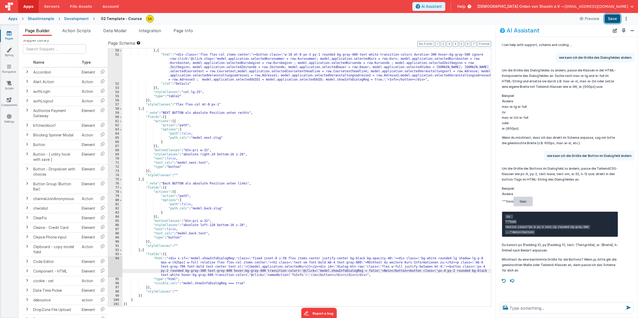
click at [614, 18] on button "Save" at bounding box center [613, 18] width 16 height 9
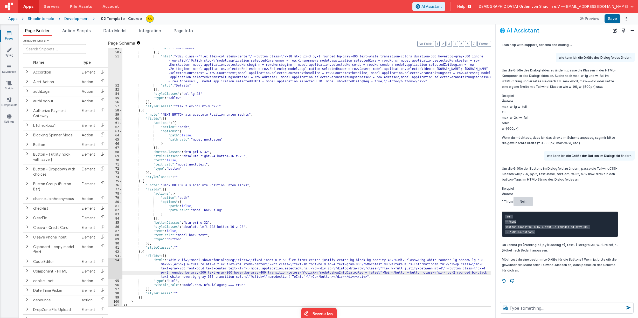
scroll to position [219, 0]
click at [8, 34] on icon at bounding box center [9, 33] width 5 height 5
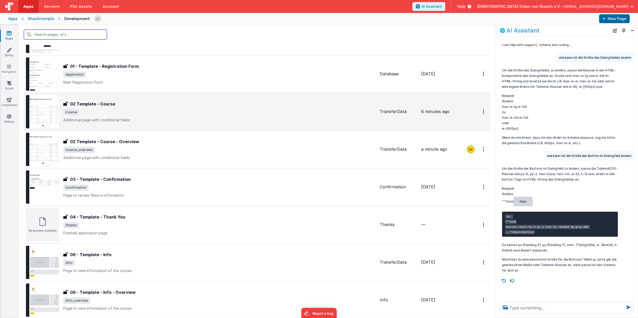
scroll to position [81, 0]
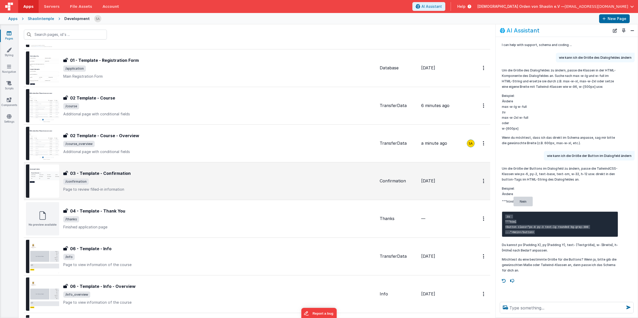
click at [247, 186] on div "03 - Template - Confirmation 03 - Template - Confirmation /confirmation Page to…" at bounding box center [219, 181] width 312 height 22
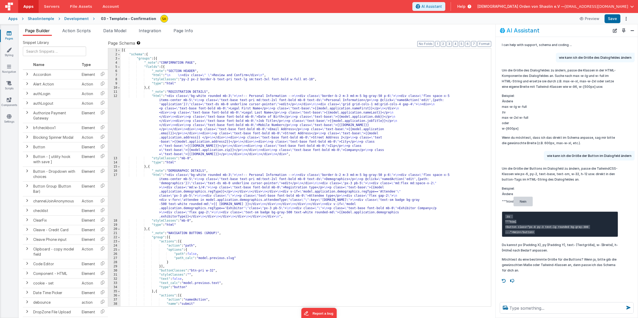
click at [15, 18] on div "Apps" at bounding box center [12, 18] width 9 height 5
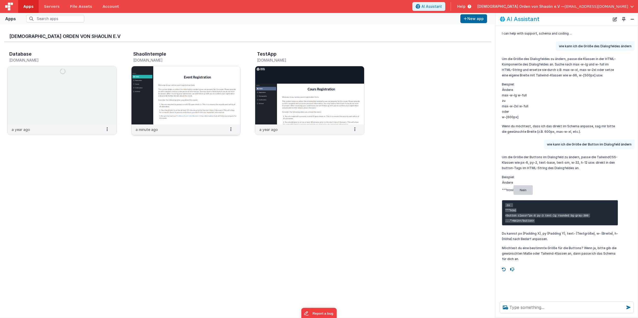
click at [193, 84] on img at bounding box center [186, 95] width 109 height 58
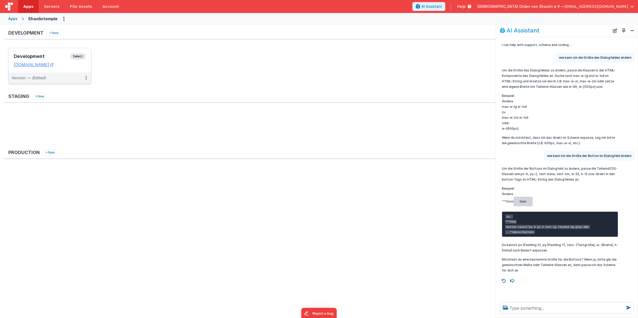
click at [81, 54] on span "Select" at bounding box center [78, 56] width 16 height 6
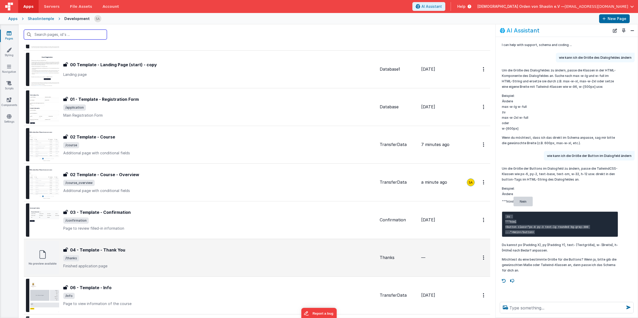
scroll to position [37, 0]
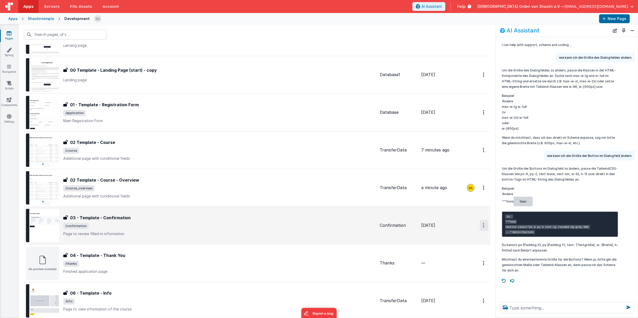
click at [482, 226] on button "Options" at bounding box center [484, 225] width 8 height 11
click at [462, 247] on link "Duplicate" at bounding box center [466, 247] width 46 height 10
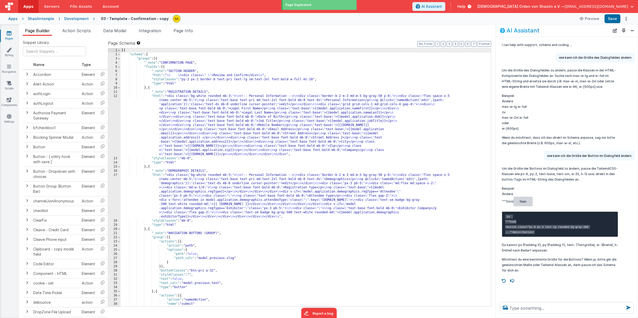
click at [12, 35] on link "Pages" at bounding box center [9, 36] width 19 height 10
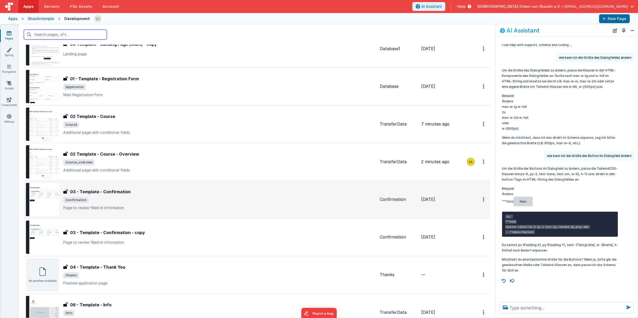
scroll to position [64, 0]
click at [179, 188] on div "03 - Template - Confirmation" at bounding box center [219, 191] width 312 height 6
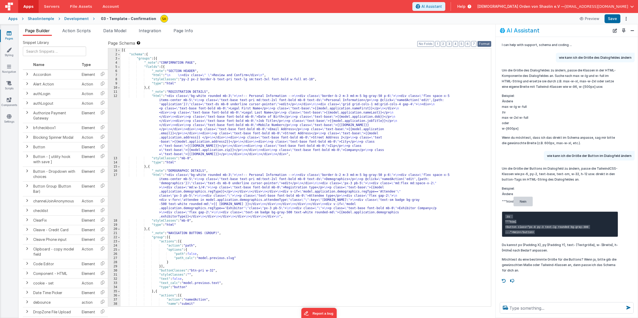
click at [484, 44] on button "Format" at bounding box center [485, 44] width 14 height 6
click at [431, 72] on div "[{ "schema" : { "groups" : [{ "_note" : "CONFIRMATION PAGE" , "fields" : [{ "_n…" at bounding box center [306, 181] width 371 height 266
click at [11, 36] on icon at bounding box center [9, 33] width 5 height 5
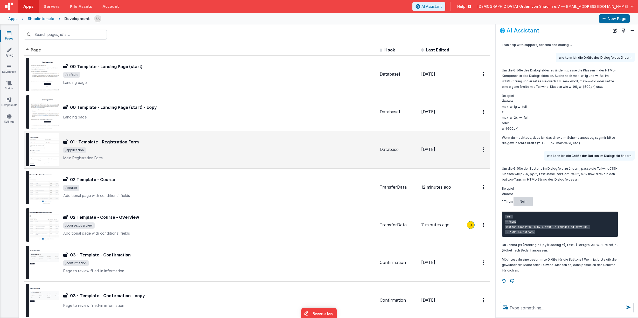
click at [214, 155] on p "Main Registration Form" at bounding box center [219, 157] width 312 height 5
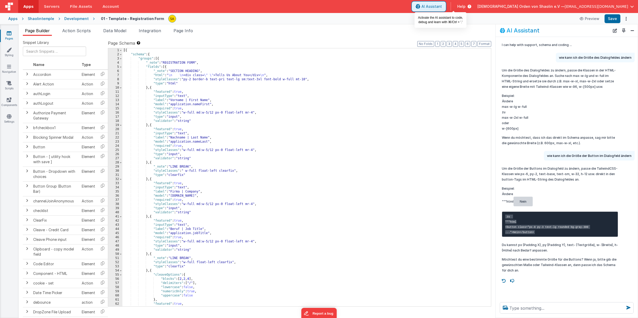
click at [446, 9] on button "AI Assistant" at bounding box center [429, 6] width 33 height 9
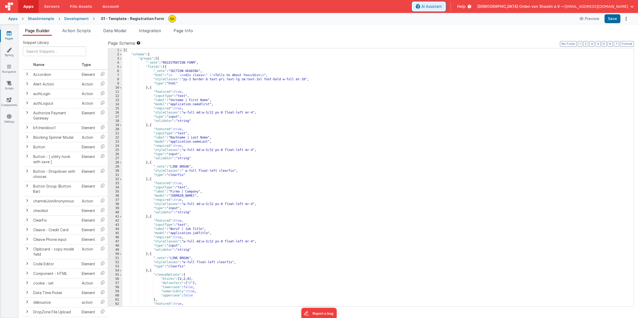
click at [446, 9] on button "AI Assistant" at bounding box center [429, 6] width 33 height 9
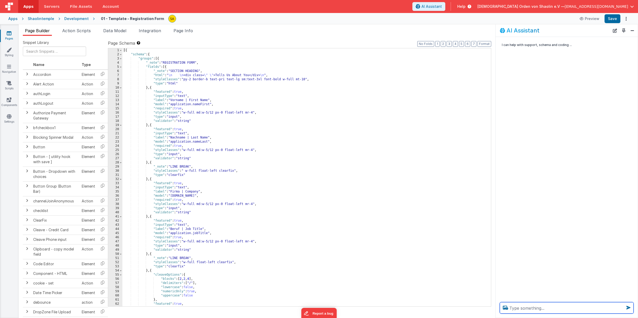
click at [515, 308] on textarea at bounding box center [567, 307] width 134 height 11
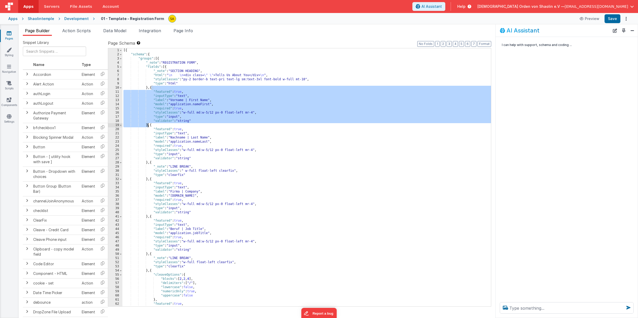
drag, startPoint x: 152, startPoint y: 89, endPoint x: 147, endPoint y: 124, distance: 34.6
click at [147, 124] on div "[{ "schema" : { "groups" : [{ "_note" : "REGISTRATION FORM" , "fields" : [{ "_n…" at bounding box center [306, 181] width 369 height 266
click at [535, 312] on textarea at bounding box center [567, 307] width 134 height 11
paste textarea "{ "featured": true, "inputType": "text", "label": "Vorname | First Name", "mode…"
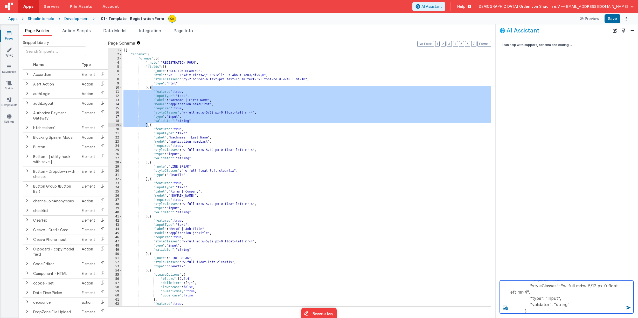
scroll to position [45, 0]
type textarea "{ "featured": true, "inputType": "text", "label": "Vorname | First Name", "mode…"
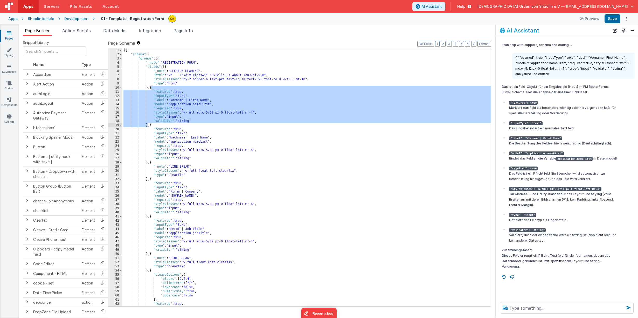
click at [244, 138] on div "[{ "schema" : { "groups" : [{ "_note" : "REGISTRATION FORM" , "fields" : [{ "_n…" at bounding box center [306, 181] width 369 height 266
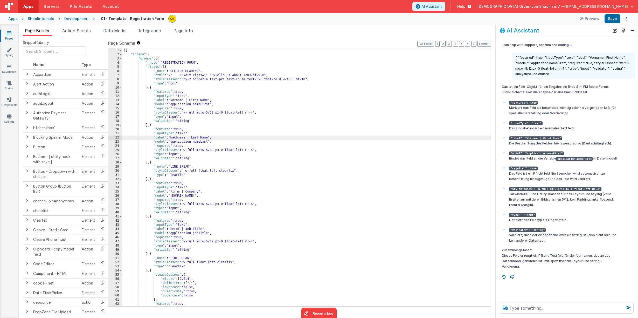
click at [183, 200] on div "[{ "schema" : { "groups" : [{ "_note" : "REGISTRATION FORM" , "fields" : [{ "_n…" at bounding box center [306, 181] width 369 height 266
click at [611, 20] on button "Save" at bounding box center [613, 18] width 16 height 9
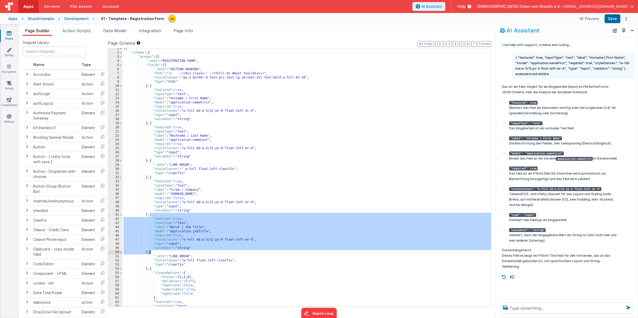
drag, startPoint x: 152, startPoint y: 215, endPoint x: 154, endPoint y: 255, distance: 39.8
click at [150, 251] on div "[{ "schema" : { "groups" : [{ "_note" : "REGISTRATION FORM" , "fields" : [{ "_n…" at bounding box center [306, 179] width 369 height 266
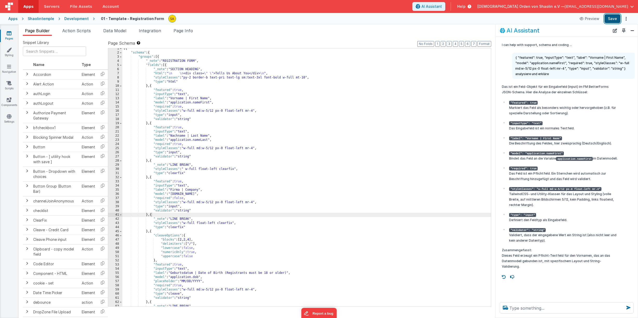
click at [611, 17] on button "Save" at bounding box center [613, 18] width 16 height 9
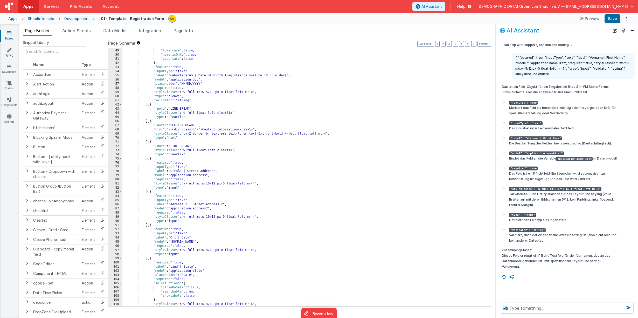
scroll to position [197, 0]
click at [211, 185] on div ""delimiters" : [ "/" ] , "lowercase" : false , "numericOnly" : true , "uppercas…" at bounding box center [306, 179] width 369 height 266
click at [613, 20] on button "Save" at bounding box center [613, 18] width 16 height 9
click at [210, 185] on div ""delimiters" : [ "/" ] , "lowercase" : false , "numericOnly" : true , "uppercas…" at bounding box center [306, 179] width 369 height 266
click at [612, 23] on button "Save" at bounding box center [613, 18] width 16 height 9
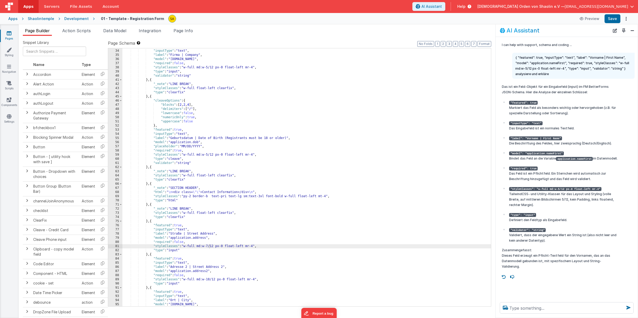
scroll to position [144, 0]
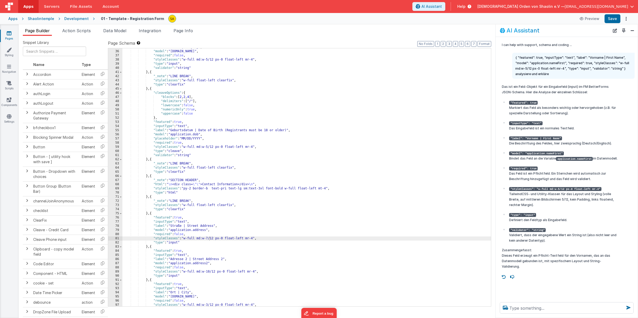
click at [211, 271] on div ""label" : "Firma | Company" , "model" : "application.company" , "required" : fa…" at bounding box center [306, 178] width 369 height 266
click at [615, 21] on button "Save" at bounding box center [613, 18] width 16 height 9
click at [190, 258] on div ""label" : "Firma | Company" , "model" : "application.company" , "required" : fa…" at bounding box center [306, 178] width 369 height 266
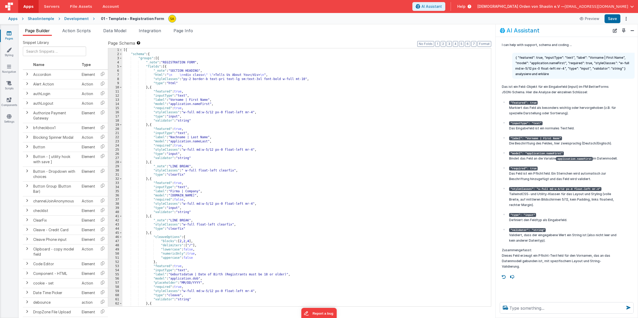
scroll to position [0, 0]
drag, startPoint x: 212, startPoint y: 100, endPoint x: 188, endPoint y: 102, distance: 24.5
click at [187, 100] on div "[{ "schema" : { "groups" : [{ "_note" : "REGISTRATION FORM" , "fields" : [{ "_n…" at bounding box center [306, 181] width 369 height 266
drag, startPoint x: 191, startPoint y: 138, endPoint x: 208, endPoint y: 138, distance: 17.4
click at [209, 138] on div "[{ "schema" : { "groups" : [{ "_note" : "REGISTRATION FORM" , "fields" : [{ "_n…" at bounding box center [306, 181] width 369 height 266
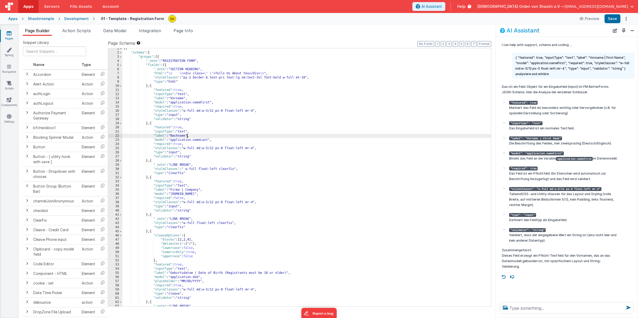
scroll to position [2, 0]
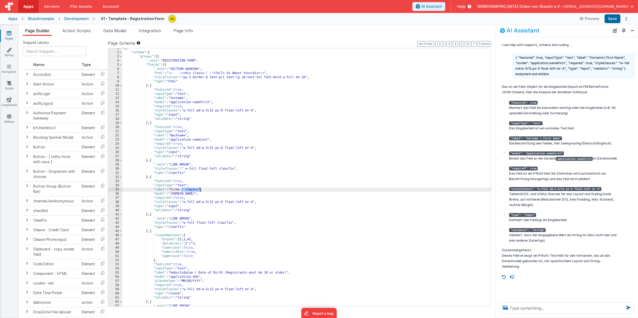
drag, startPoint x: 182, startPoint y: 190, endPoint x: 215, endPoint y: 207, distance: 37.0
click at [200, 189] on div "[{ "schema" : { "groups" : [{ "_note" : "REGISTRATION FORM" , "fields" : [{ "_n…" at bounding box center [306, 179] width 369 height 266
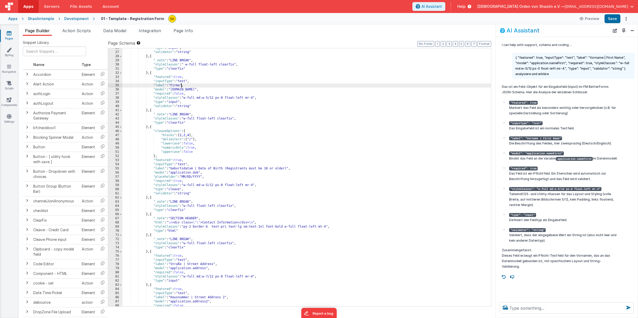
scroll to position [106, 0]
drag, startPoint x: 195, startPoint y: 169, endPoint x: 288, endPoint y: 170, distance: 93.2
click at [288, 169] on div ""type" : "input" , "validator" : "string" } , { "_note" : "LINE BREAK" , "style…" at bounding box center [306, 179] width 369 height 266
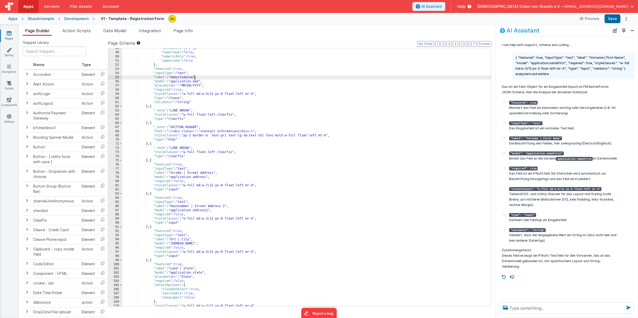
scroll to position [199, 0]
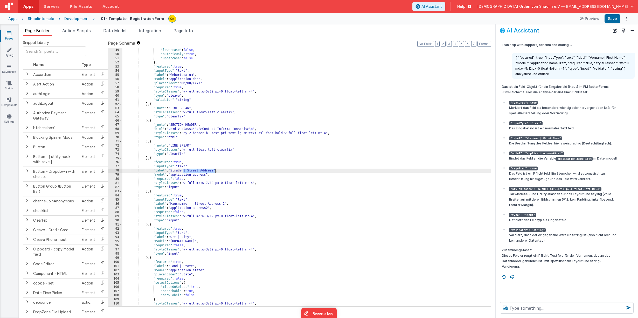
drag, startPoint x: 183, startPoint y: 170, endPoint x: 242, endPoint y: 216, distance: 74.8
click at [215, 172] on div ""lowercase" : false , "numericOnly" : true , "uppercase" : false } , "featured"…" at bounding box center [306, 187] width 369 height 278
drag, startPoint x: 191, startPoint y: 204, endPoint x: 227, endPoint y: 207, distance: 36.2
click at [226, 204] on div ""lowercase" : false , "numericOnly" : true , "uppercase" : false } , "featured"…" at bounding box center [306, 187] width 369 height 278
drag, startPoint x: 178, startPoint y: 237, endPoint x: 197, endPoint y: 244, distance: 20.6
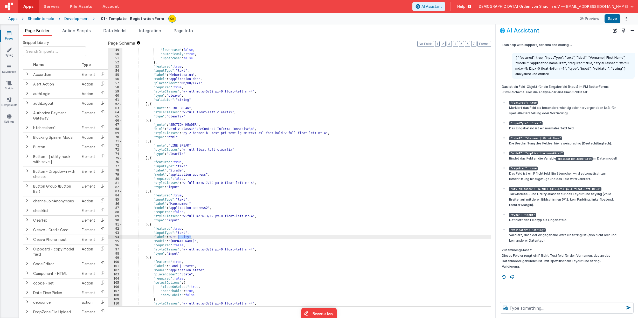
click at [191, 237] on div ""lowercase" : false , "numericOnly" : true , "uppercase" : false } , "featured"…" at bounding box center [306, 187] width 369 height 278
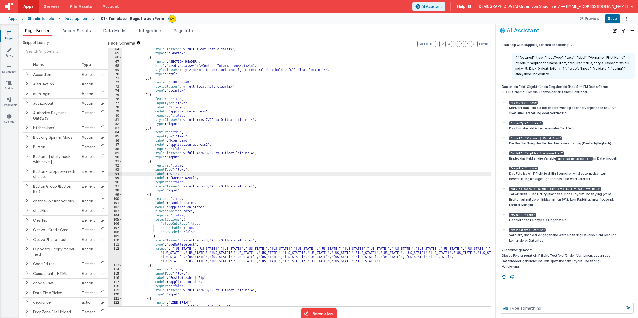
scroll to position [263, 0]
drag, startPoint x: 180, startPoint y: 202, endPoint x: 213, endPoint y: 233, distance: 45.2
click at [194, 203] on div ""styleClasses" : "w-full float-left clearfix" , "type" : "clearfix" } , { "_not…" at bounding box center [306, 179] width 369 height 266
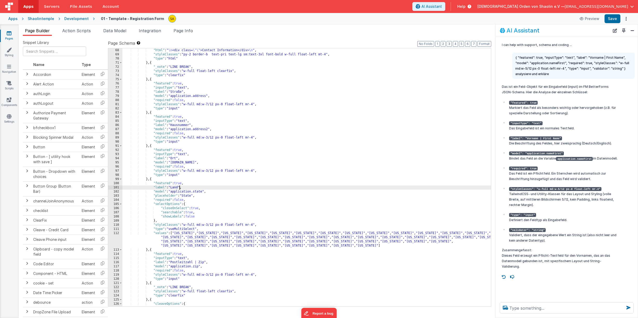
scroll to position [319, 0]
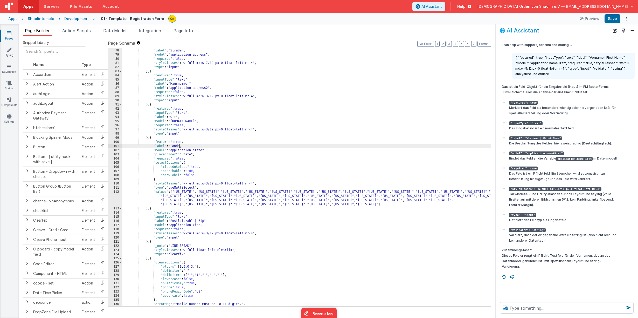
drag, startPoint x: 185, startPoint y: 159, endPoint x: 186, endPoint y: 165, distance: 5.7
click at [185, 159] on div ""inputType" : "text" , "label" : "Straße" , "model" : "application.address" , "…" at bounding box center [306, 177] width 369 height 266
click at [185, 126] on div ""inputType" : "text" , "label" : "Straße" , "model" : "application.address" , "…" at bounding box center [306, 177] width 369 height 266
drag, startPoint x: 185, startPoint y: 93, endPoint x: 183, endPoint y: 104, distance: 11.0
click at [185, 94] on div ""inputType" : "text" , "label" : "Straße" , "model" : "application.address" , "…" at bounding box center [306, 177] width 369 height 266
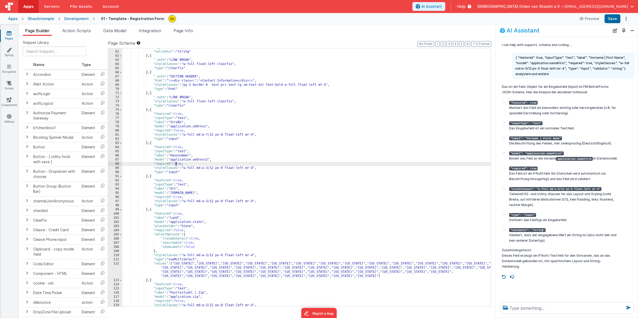
scroll to position [243, 0]
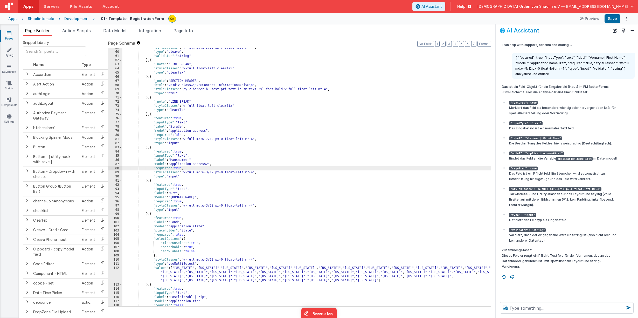
drag, startPoint x: 184, startPoint y: 135, endPoint x: 184, endPoint y: 143, distance: 8.0
click at [184, 135] on div ""styleClasses" : "w-full md:w-5/12 px-0 float-left mr-4" , "type" : "cleave" , …" at bounding box center [306, 179] width 369 height 266
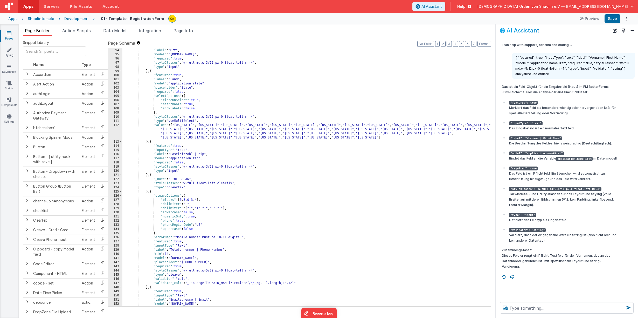
scroll to position [402, 0]
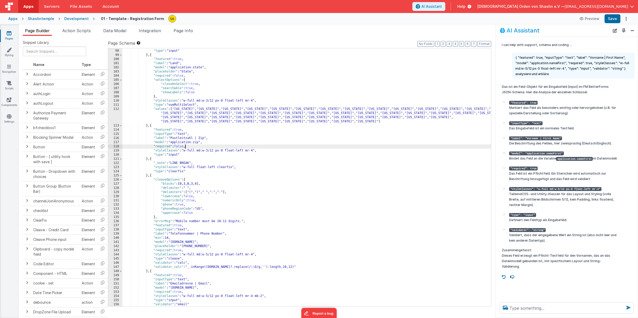
drag, startPoint x: 184, startPoint y: 147, endPoint x: 189, endPoint y: 160, distance: 14.1
click at [184, 147] on div ""styleClasses" : "w-full md:w-3/12 px-0 float-left mr-4" , "type" : "input" } ,…" at bounding box center [306, 178] width 369 height 266
drag, startPoint x: 194, startPoint y: 138, endPoint x: 217, endPoint y: 182, distance: 49.5
click at [205, 139] on div ""styleClasses" : "w-full md:w-3/12 px-0 float-left mr-4" , "type" : "input" } ,…" at bounding box center [306, 178] width 369 height 266
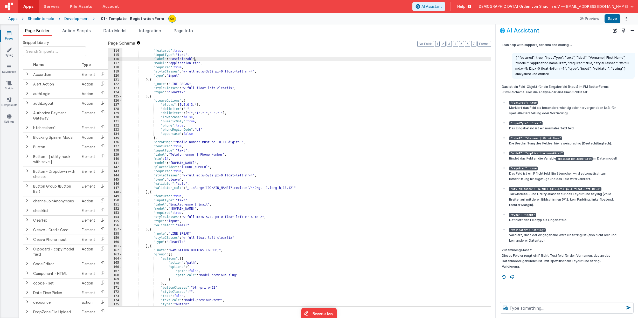
scroll to position [481, 0]
drag, startPoint x: 196, startPoint y: 155, endPoint x: 223, endPoint y: 157, distance: 27.3
click at [223, 156] on div "} , { "featured" : true , "inputType" : "text" , "label" : "Postleitzahl" , "mo…" at bounding box center [306, 178] width 369 height 266
click at [190, 168] on div "} , { "featured" : true , "inputType" : "text" , "label" : "Postleitzahl" , "mo…" at bounding box center [306, 178] width 369 height 266
click at [209, 205] on div "} , { "featured" : true , "inputType" : "text" , "label" : "Postleitzahl" , "mo…" at bounding box center [306, 178] width 369 height 266
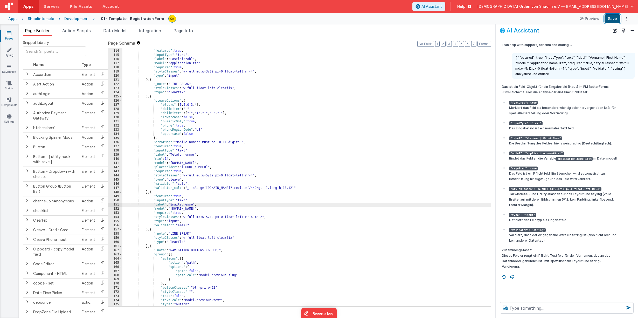
click at [616, 18] on button "Save" at bounding box center [613, 18] width 16 height 9
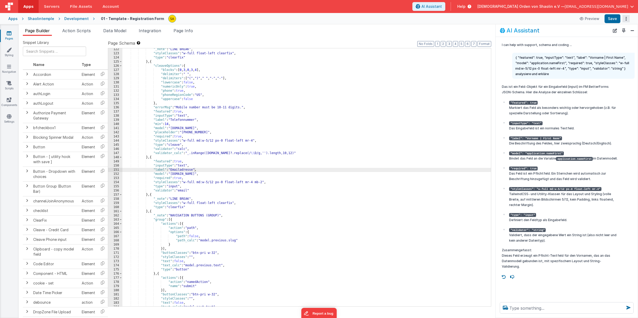
scroll to position [514, 0]
click at [110, 31] on span "Data Model" at bounding box center [114, 30] width 23 height 5
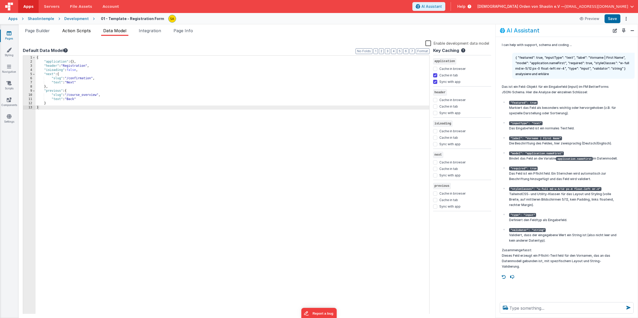
click at [77, 31] on span "Action Scripts" at bounding box center [76, 30] width 29 height 5
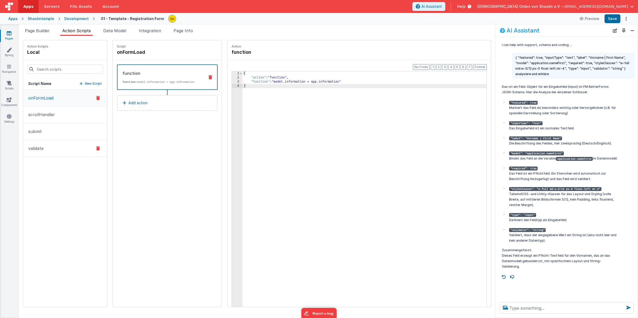
click at [63, 149] on button "validate" at bounding box center [65, 148] width 84 height 17
click at [47, 30] on span "Page Builder" at bounding box center [37, 30] width 25 height 5
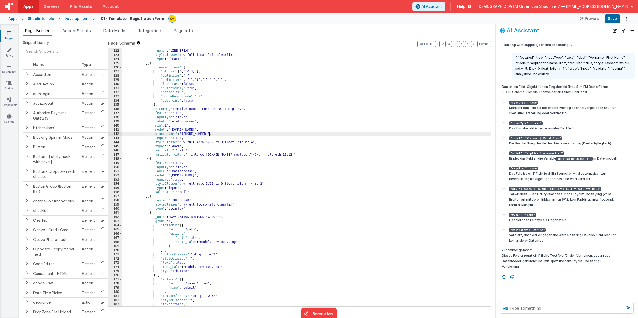
click at [209, 134] on div "} , { "_note" : "LINE BREAK" , "styleClasses" : "w-full float-left clearfix" , …" at bounding box center [306, 178] width 369 height 266
click at [612, 20] on button "Save" at bounding box center [613, 18] width 16 height 9
click at [190, 133] on div "} , { "_note" : "LINE BREAK" , "styleClasses" : "w-full float-left clearfix" , …" at bounding box center [306, 178] width 369 height 266
click at [613, 19] on button "Save" at bounding box center [613, 18] width 16 height 9
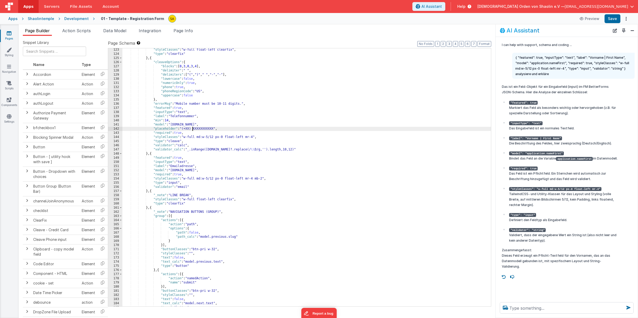
click at [192, 129] on div ""styleClasses" : "w-full float-left clearfix" , "type" : "clearfix" } , { "clea…" at bounding box center [306, 181] width 369 height 266
click at [191, 129] on div ""styleClasses" : "w-full float-left clearfix" , "type" : "clearfix" } , { "clea…" at bounding box center [306, 181] width 369 height 266
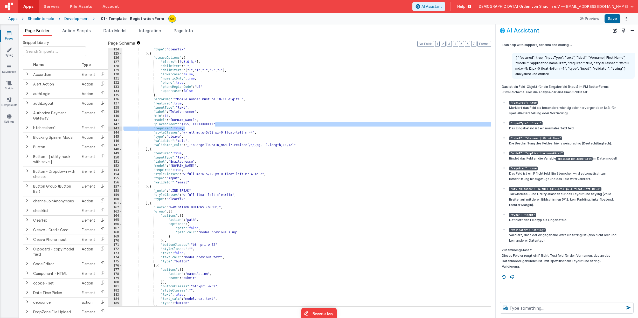
scroll to position [523, 0]
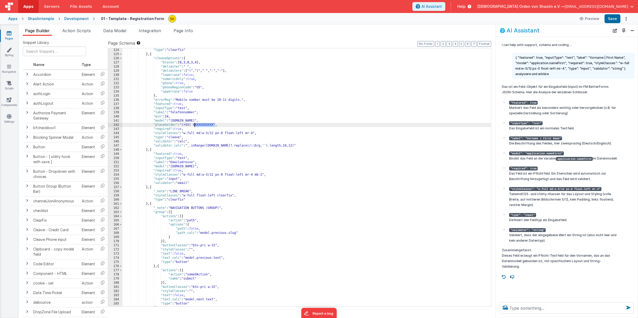
drag, startPoint x: 215, startPoint y: 128, endPoint x: 195, endPoint y: 126, distance: 20.4
click at [195, 126] on div ""type" : "clearfix" } , { "cleaveOptions" : { "blocks" : [ 0 , 3 , 0 , 3 , 4 ] …" at bounding box center [306, 181] width 369 height 266
click at [613, 17] on button "Save" at bounding box center [613, 18] width 16 height 9
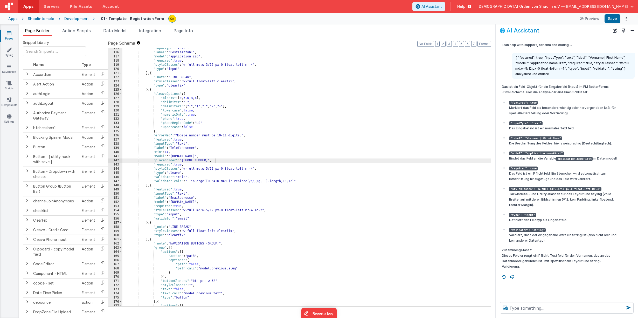
scroll to position [488, 0]
click at [304, 183] on div ""inputType" : "text" , "label" : "Postleitzahl" , "model" : "application.zip" ,…" at bounding box center [306, 179] width 369 height 266
click at [312, 182] on div ""inputType" : "text" , "label" : "Postleitzahl" , "model" : "application.zip" ,…" at bounding box center [306, 179] width 369 height 266
click at [614, 20] on button "Save" at bounding box center [613, 18] width 16 height 9
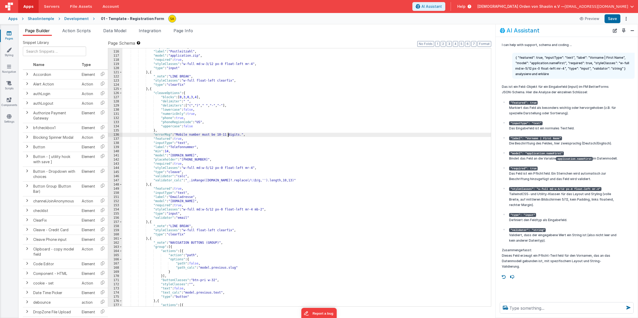
drag, startPoint x: 228, startPoint y: 134, endPoint x: 237, endPoint y: 153, distance: 20.5
click at [228, 134] on div ""inputType" : "text" , "label" : "Postleitzahl" , "model" : "application.zip" ,…" at bounding box center [306, 178] width 369 height 266
click at [188, 160] on div ""inputType" : "text" , "label" : "Postleitzahl" , "model" : "application.zip" ,…" at bounding box center [306, 178] width 369 height 266
click at [614, 19] on button "Save" at bounding box center [613, 18] width 16 height 9
drag, startPoint x: 637, startPoint y: 40, endPoint x: 230, endPoint y: 147, distance: 420.5
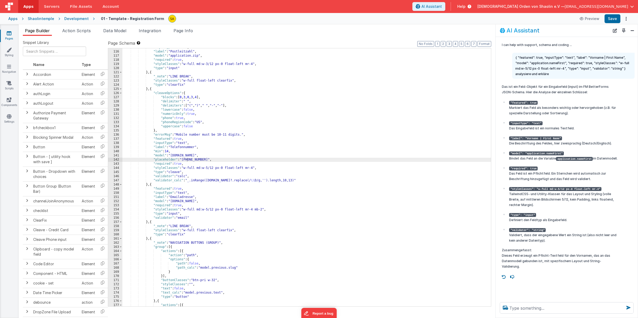
click at [228, 135] on div ""inputType" : "text" , "label" : "Postleitzahl" , "model" : "application.zip" ,…" at bounding box center [306, 178] width 369 height 266
click at [614, 20] on button "Save" at bounding box center [613, 18] width 16 height 9
drag, startPoint x: 312, startPoint y: 181, endPoint x: 318, endPoint y: 195, distance: 15.3
click at [313, 181] on div ""inputType" : "text" , "label" : "Postleitzahl" , "model" : "application.zip" ,…" at bounding box center [306, 178] width 369 height 266
click at [612, 20] on button "Save" at bounding box center [613, 18] width 16 height 9
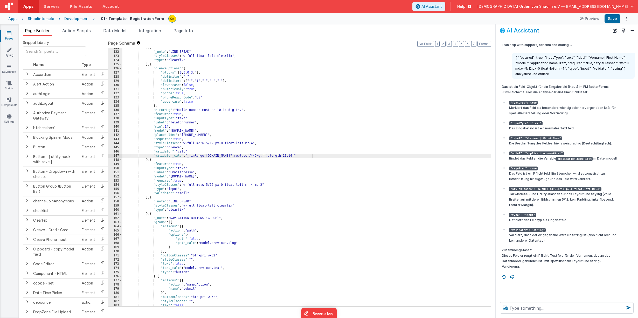
scroll to position [513, 0]
click at [12, 32] on link "Pages" at bounding box center [9, 36] width 19 height 10
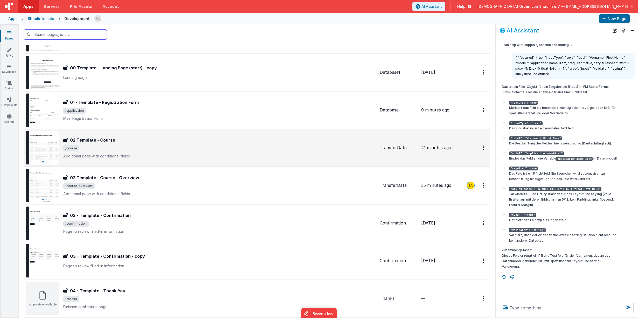
scroll to position [40, 0]
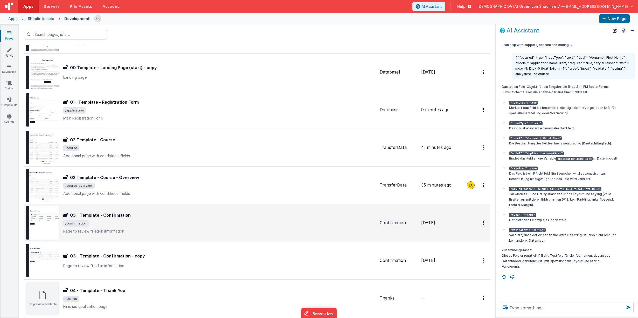
click at [230, 217] on div "03 - Template - Confirmation" at bounding box center [219, 215] width 312 height 6
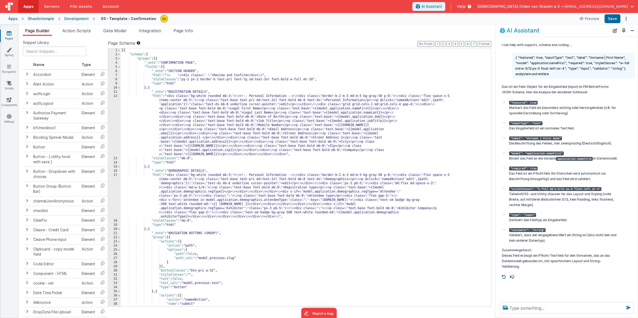
click at [275, 108] on div "[{ "schema" : { "groups" : [{ "_note" : "CONFIRMATION PAGE" , "fields" : [{ "_n…" at bounding box center [306, 181] width 371 height 266
click at [288, 108] on div "[{ "schema" : { "groups" : [{ "_note" : "CONFIRMATION PAGE" , "fields" : [{ "_n…" at bounding box center [306, 181] width 371 height 266
click at [300, 112] on div "[{ "schema" : { "groups" : [{ "_note" : "CONFIRMATION PAGE" , "fields" : [{ "_n…" at bounding box center [306, 181] width 371 height 266
click at [306, 117] on div "[{ "schema" : { "groups" : [{ "_note" : "CONFIRMATION PAGE" , "fields" : [{ "_n…" at bounding box center [306, 181] width 371 height 266
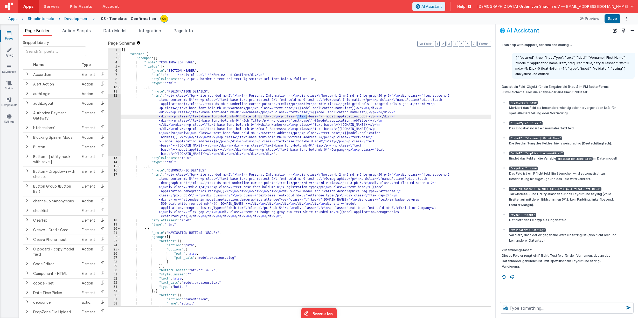
click at [306, 117] on div "[{ "schema" : { "groups" : [{ "_note" : "CONFIRMATION PAGE" , "fields" : [{ "_n…" at bounding box center [306, 181] width 371 height 266
click at [614, 20] on button "Save" at bounding box center [613, 18] width 16 height 9
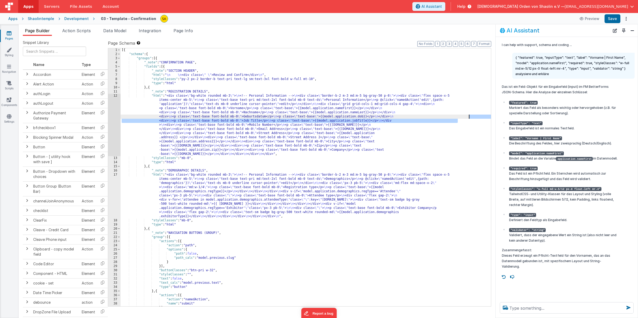
drag, startPoint x: 459, startPoint y: 121, endPoint x: 475, endPoint y: 139, distance: 24.3
click at [469, 117] on div "[{ "schema" : { "groups" : [{ "_note" : "CONFIRMATION PAGE" , "fields" : [{ "_n…" at bounding box center [306, 181] width 371 height 266
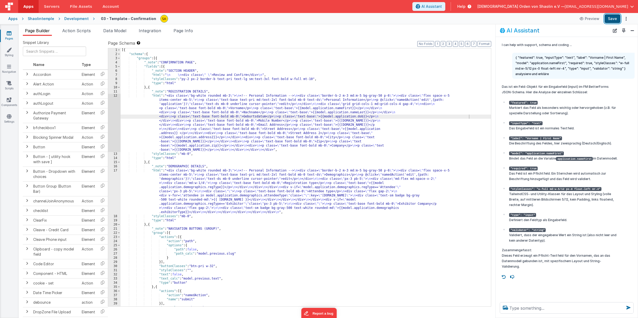
click at [611, 18] on button "Save" at bounding box center [613, 18] width 16 height 9
click at [337, 120] on div "[{ "schema" : { "groups" : [{ "_note" : "CONFIRMATION PAGE" , "fields" : [{ "_n…" at bounding box center [306, 180] width 371 height 266
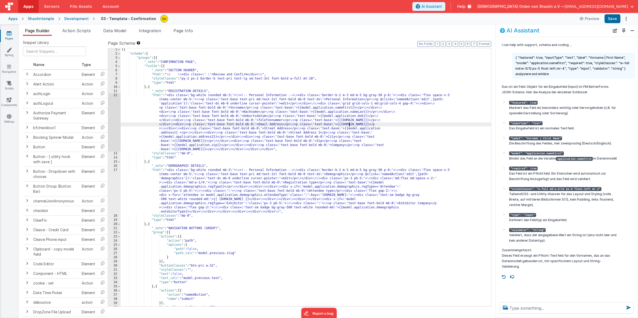
drag, startPoint x: 350, startPoint y: 125, endPoint x: 346, endPoint y: 138, distance: 13.6
click at [350, 125] on div "[{ "schema" : { "groups" : [{ "_note" : "CONFIRMATION PAGE" , "fields" : [{ "_n…" at bounding box center [306, 180] width 371 height 266
drag, startPoint x: 342, startPoint y: 124, endPoint x: 336, endPoint y: 146, distance: 22.5
click at [342, 124] on div "[{ "schema" : { "groups" : [{ "_note" : "CONFIRMATION PAGE" , "fields" : [{ "_n…" at bounding box center [306, 180] width 371 height 266
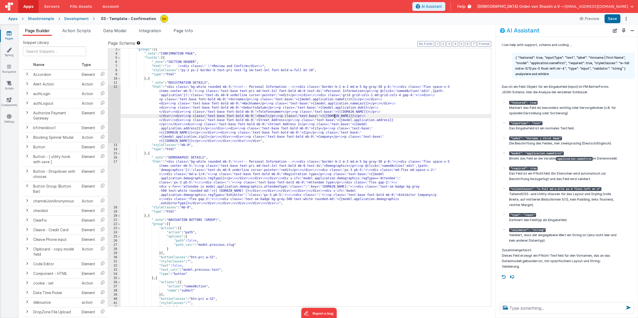
scroll to position [9, 0]
click at [350, 120] on div ""groups" : [{ "_note" : "CONFIRMATION PAGE" , "fields" : [{ "_note" : "SECTION …" at bounding box center [306, 180] width 371 height 266
drag, startPoint x: 361, startPoint y: 125, endPoint x: 331, endPoint y: 125, distance: 30.4
click at [331, 125] on div ""groups" : [{ "_note" : "CONFIRMATION PAGE" , "fields" : [{ "_note" : "SECTION …" at bounding box center [306, 180] width 371 height 266
drag, startPoint x: 352, startPoint y: 129, endPoint x: 360, endPoint y: 153, distance: 25.0
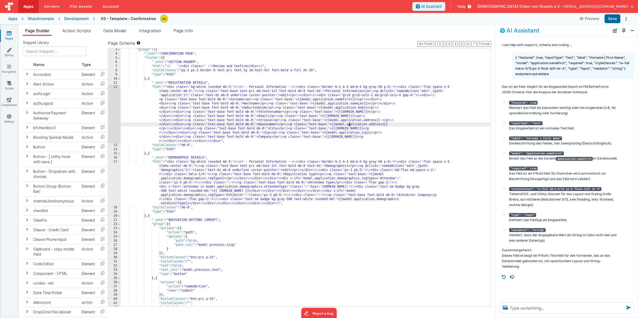
click at [352, 129] on div ""groups" : [{ "_note" : "CONFIRMATION PAGE" , "fields" : [{ "_note" : "SECTION …" at bounding box center [306, 180] width 371 height 266
drag, startPoint x: 343, startPoint y: 133, endPoint x: 347, endPoint y: 162, distance: 29.1
click at [343, 133] on div ""groups" : [{ "_note" : "CONFIRMATION PAGE" , "fields" : [{ "_note" : "SECTION …" at bounding box center [306, 180] width 371 height 266
drag, startPoint x: 342, startPoint y: 138, endPoint x: 356, endPoint y: 182, distance: 46.3
click at [330, 139] on div ""groups" : [{ "_note" : "CONFIRMATION PAGE" , "fields" : [{ "_note" : "SECTION …" at bounding box center [306, 180] width 371 height 266
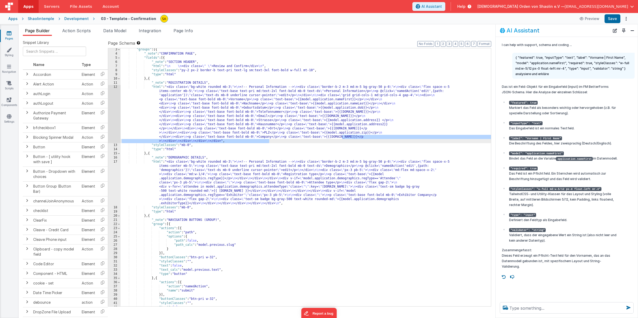
click at [345, 137] on div ""groups" : [{ "_note" : "CONFIRMATION PAGE" , "fields" : [{ "_note" : "SECTION …" at bounding box center [306, 180] width 371 height 266
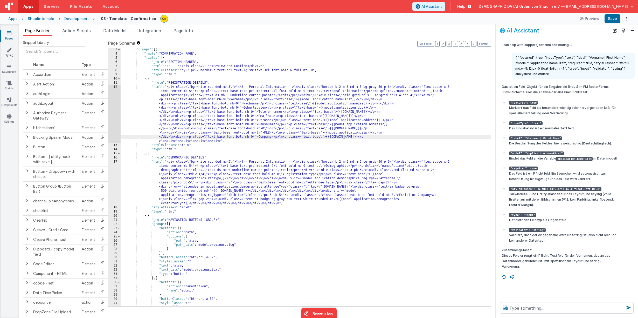
drag, startPoint x: 341, startPoint y: 137, endPoint x: 350, endPoint y: 154, distance: 19.5
click at [342, 137] on div ""groups" : [{ "_note" : "CONFIRMATION PAGE" , "fields" : [{ "_note" : "SECTION …" at bounding box center [306, 180] width 371 height 266
click at [610, 18] on button "Save" at bounding box center [613, 18] width 16 height 9
drag, startPoint x: 256, startPoint y: 66, endPoint x: 257, endPoint y: 77, distance: 10.9
click at [256, 66] on div ""groups" : [{ "_note" : "CONFIRMATION PAGE" , "fields" : [{ "_note" : "SECTION …" at bounding box center [306, 180] width 371 height 266
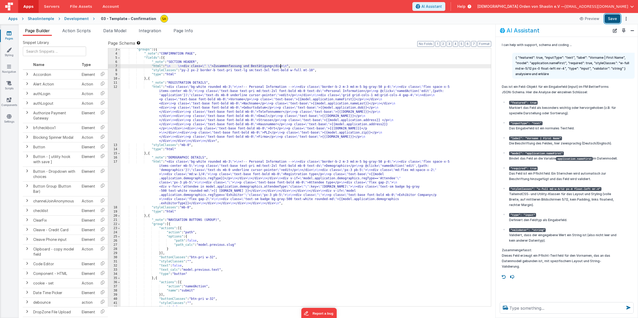
click at [617, 17] on button "Save" at bounding box center [613, 18] width 16 height 9
drag, startPoint x: 296, startPoint y: 87, endPoint x: 296, endPoint y: 93, distance: 6.2
click at [296, 87] on div ""groups" : [{ "_note" : "CONFIRMATION PAGE" , "fields" : [{ "_note" : "SECTION …" at bounding box center [306, 180] width 371 height 266
click at [614, 22] on button "Save" at bounding box center [613, 18] width 16 height 9
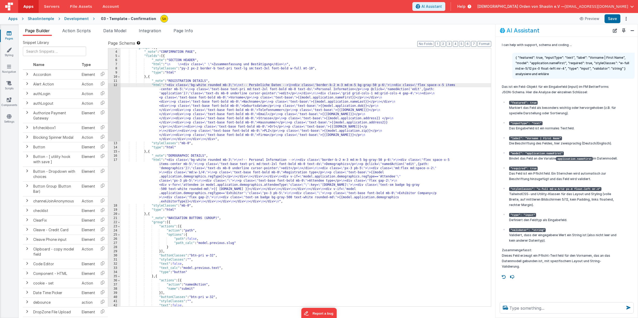
scroll to position [11, 0]
drag, startPoint x: 375, startPoint y: 90, endPoint x: 338, endPoint y: 89, distance: 37.1
click at [338, 89] on div ""groups" : [{ "_note" : "CONFIRMATION PAGE" , "fields" : [{ "_note" : "SECTION …" at bounding box center [306, 179] width 371 height 266
click at [611, 19] on button "Save" at bounding box center [613, 18] width 16 height 9
click at [187, 29] on span "Page Info" at bounding box center [183, 30] width 19 height 5
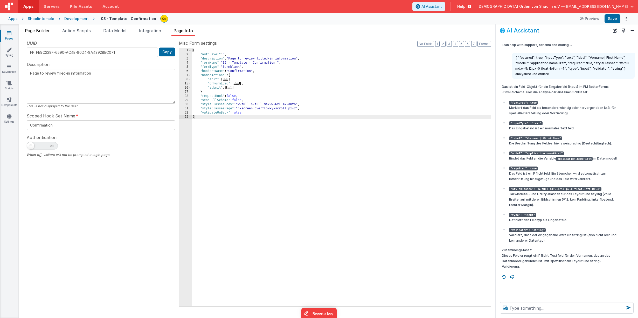
click at [45, 31] on span "Page Builder" at bounding box center [37, 30] width 25 height 5
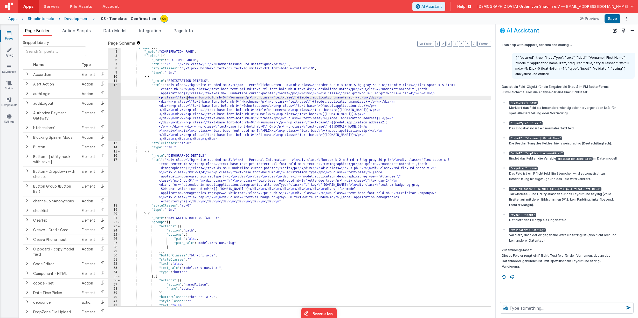
click at [187, 98] on div ""groups" : [{ "_note" : "CONFIRMATION PAGE" , "fields" : [{ "_note" : "SECTION …" at bounding box center [306, 179] width 371 height 266
drag, startPoint x: 258, startPoint y: 136, endPoint x: 487, endPoint y: 161, distance: 231.1
click at [487, 137] on div ""groups" : [{ "_note" : "CONFIRMATION PAGE" , "fields" : [{ "_note" : "SECTION …" at bounding box center [306, 179] width 371 height 266
click at [269, 151] on div ""groups" : [{ "_note" : "CONFIRMATION PAGE" , "fields" : [{ "_note" : "SECTION …" at bounding box center [306, 179] width 371 height 266
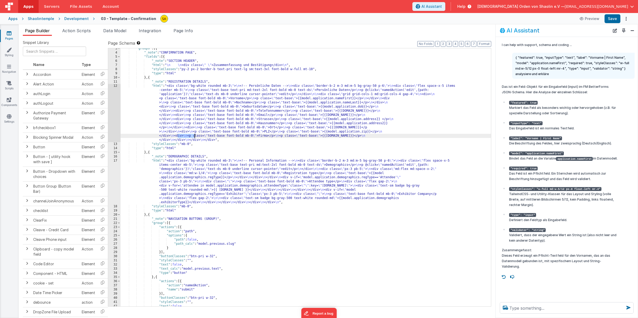
drag, startPoint x: 178, startPoint y: 136, endPoint x: 250, endPoint y: 179, distance: 83.8
click at [194, 136] on div ""groups" : [{ "_note" : "CONFIRMATION PAGE" , "fields" : [{ "_note" : "SECTION …" at bounding box center [306, 179] width 371 height 266
click at [541, 308] on textarea at bounding box center [567, 307] width 134 height 11
paste textarea "</div>\n"
type textarea "was bedeutet </div>\n"
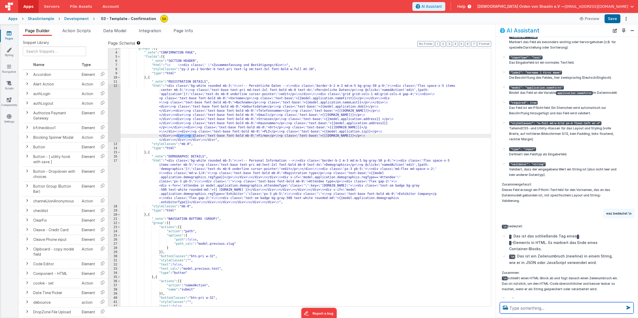
scroll to position [67, 0]
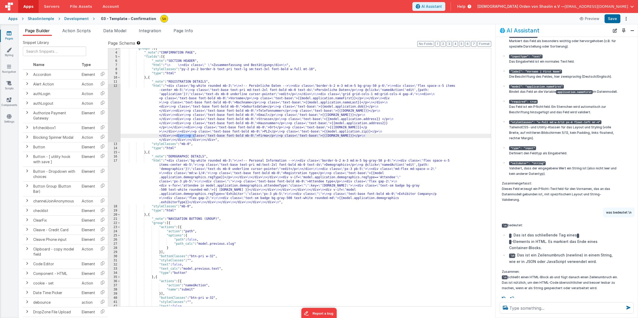
click at [311, 143] on div ""groups" : [{ "_note" : "CONFIRMATION PAGE" , "fields" : [{ "_note" : "SECTION …" at bounding box center [306, 179] width 371 height 266
drag, startPoint x: 258, startPoint y: 136, endPoint x: 488, endPoint y: 138, distance: 229.4
click at [488, 138] on div ""groups" : [{ "_note" : "CONFIRMATION PAGE" , "fields" : [{ "_note" : "SECTION …" at bounding box center [306, 179] width 371 height 266
click at [171, 115] on div ""groups" : [{ "_note" : "CONFIRMATION PAGE" , "fields" : [{ "_note" : "SECTION …" at bounding box center [306, 179] width 371 height 266
click at [165, 123] on div ""groups" : [{ "_note" : "CONFIRMATION PAGE" , "fields" : [{ "_note" : "SECTION …" at bounding box center [306, 179] width 371 height 266
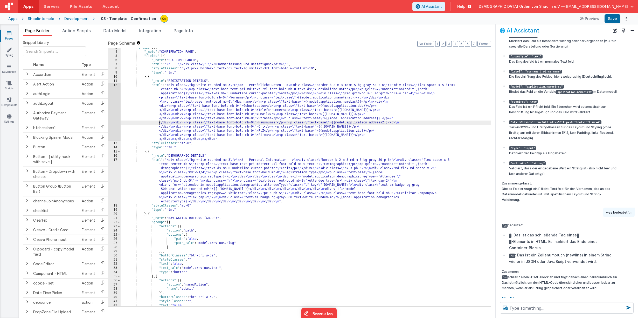
scroll to position [10, 0]
drag, startPoint x: 172, startPoint y: 127, endPoint x: 180, endPoint y: 132, distance: 9.4
click at [172, 127] on div ""groups" : [{ "_note" : "CONFIRMATION PAGE" , "fields" : [{ "_note" : "SECTION …" at bounding box center [306, 179] width 371 height 266
click at [480, 131] on div ""groups" : [{ "_note" : "CONFIRMATION PAGE" , "fields" : [{ "_note" : "SECTION …" at bounding box center [306, 179] width 371 height 266
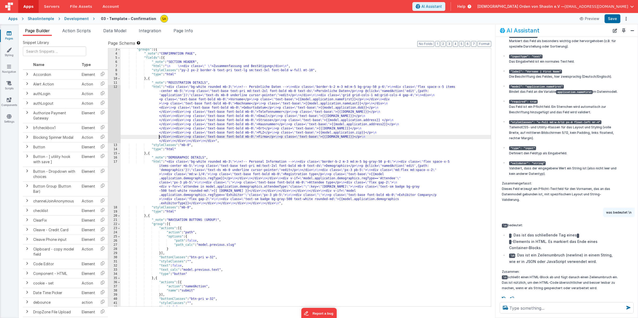
scroll to position [9, 0]
click at [307, 99] on div ""groups" : [{ "_note" : "CONFIRMATION PAGE" , "fields" : [{ "_note" : "SECTION …" at bounding box center [306, 180] width 371 height 266
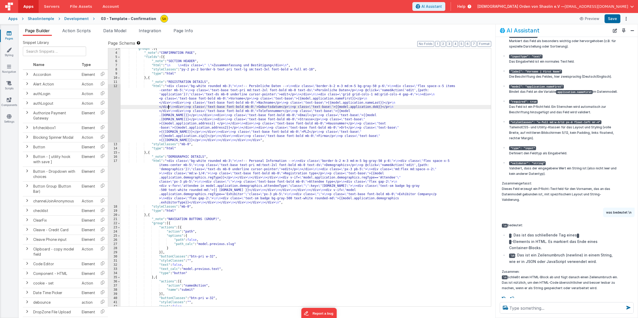
click at [168, 108] on div ""groups" : [{ "_note" : "CONFIRMATION PAGE" , "fields" : [{ "_note" : "SECTION …" at bounding box center [306, 180] width 371 height 266
click at [189, 112] on div ""groups" : [{ "_note" : "CONFIRMATION PAGE" , "fields" : [{ "_note" : "SECTION …" at bounding box center [306, 180] width 371 height 266
click at [350, 99] on div ""groups" : [{ "_note" : "CONFIRMATION PAGE" , "fields" : [{ "_note" : "SECTION …" at bounding box center [306, 180] width 371 height 266
click at [366, 104] on div ""groups" : [{ "_note" : "CONFIRMATION PAGE" , "fields" : [{ "_note" : "SECTION …" at bounding box center [306, 180] width 371 height 266
click at [462, 103] on div ""groups" : [{ "_note" : "CONFIRMATION PAGE" , "fields" : [{ "_note" : "SECTION …" at bounding box center [306, 180] width 371 height 266
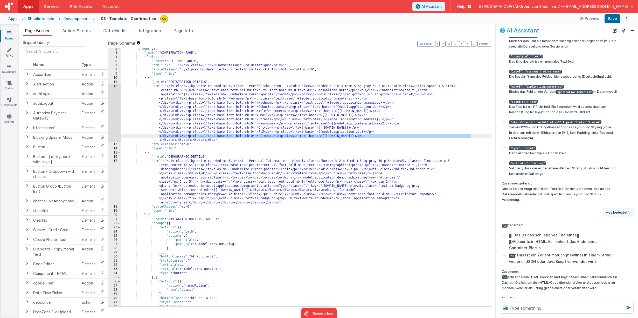
drag, startPoint x: 158, startPoint y: 137, endPoint x: 467, endPoint y: 132, distance: 309.1
click at [470, 135] on div ""groups" : [{ "_note" : "CONFIRMATION PAGE" , "fields" : [{ "_note" : "SECTION …" at bounding box center [306, 180] width 371 height 266
click at [465, 103] on div ""groups" : [{ "_note" : "CONFIRMATION PAGE" , "fields" : [{ "_note" : "SECTION …" at bounding box center [306, 180] width 371 height 266
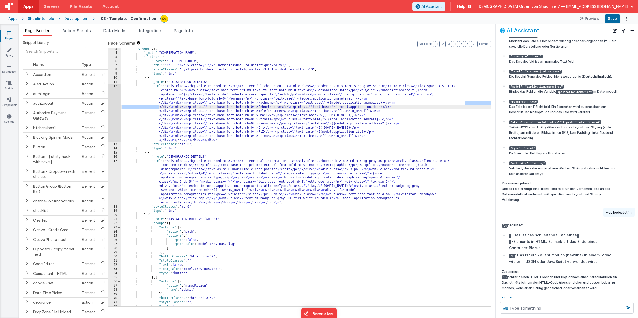
click at [465, 103] on div ""groups" : [{ "_note" : "CONFIRMATION PAGE" , "fields" : [{ "_note" : "SECTION …" at bounding box center [306, 180] width 371 height 266
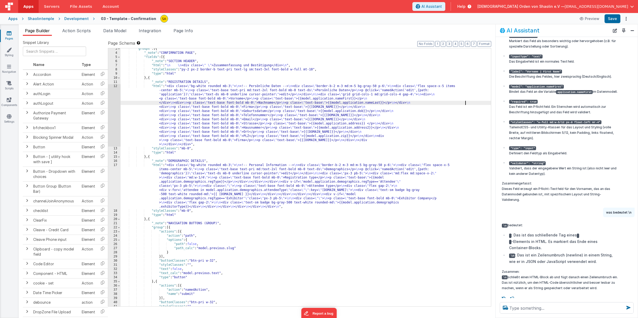
click at [466, 103] on div ""groups" : [{ "_note" : "CONFIRMATION PAGE" , "fields" : [{ "_note" : "SECTION …" at bounding box center [306, 180] width 371 height 266
click at [613, 18] on button "Save" at bounding box center [613, 18] width 16 height 9
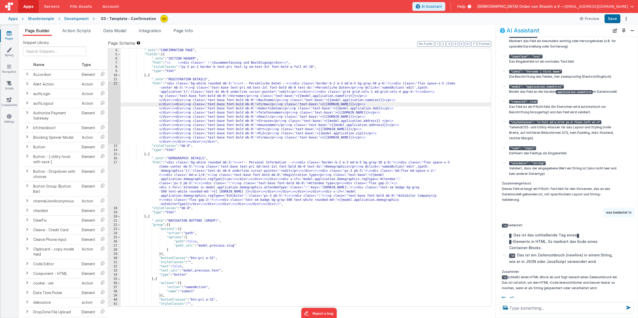
scroll to position [12, 0]
drag, startPoint x: 475, startPoint y: 93, endPoint x: 489, endPoint y: 94, distance: 13.8
click at [489, 94] on div ""groups" : [{ "_note" : "CONFIRMATION PAGE" , "fields" : [{ "_note" : "SECTION …" at bounding box center [306, 178] width 371 height 266
click at [477, 106] on div ""groups" : [{ "_note" : "CONFIRMATION PAGE" , "fields" : [{ "_note" : "SECTION …" at bounding box center [306, 178] width 371 height 266
click at [609, 20] on button "Save" at bounding box center [613, 18] width 16 height 9
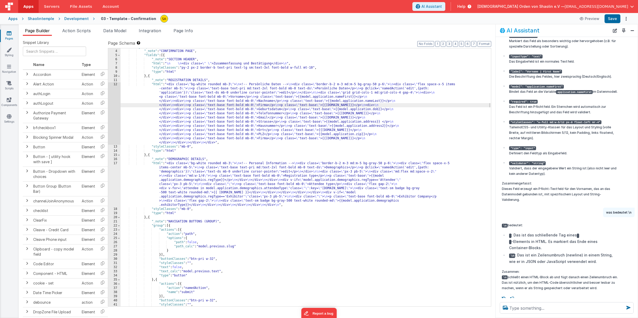
click at [490, 105] on div "3 4 5 6 7 8 9 10 11 12 13 14 15 16 17 18 19 20 21 22 23 24 25 26 27 28 29 30 31…" at bounding box center [300, 177] width 384 height 258
click at [479, 101] on div ""groups" : [{ "_note" : "CONFIRMATION PAGE" , "fields" : [{ "_note" : "SECTION …" at bounding box center [306, 178] width 371 height 266
drag, startPoint x: 490, startPoint y: 105, endPoint x: 493, endPoint y: 109, distance: 5.0
click at [490, 105] on div "3 4 5 6 7 8 9 10 11 12 13 14 15 16 17 18 19 20 21 22 23 24 25 26 27 28 29 30 31…" at bounding box center [300, 177] width 384 height 258
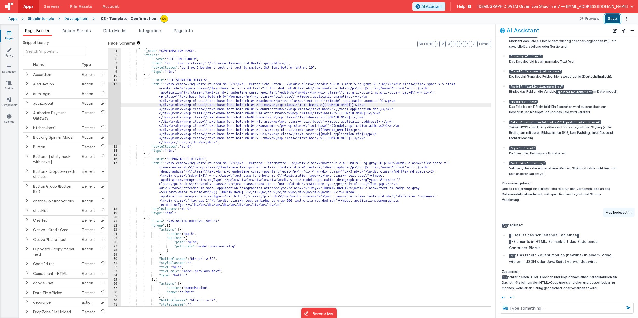
click at [611, 19] on button "Save" at bounding box center [613, 18] width 16 height 9
drag, startPoint x: 146, startPoint y: 109, endPoint x: 470, endPoint y: 112, distance: 323.6
click at [476, 109] on div ""groups" : [{ "_note" : "CONFIRMATION PAGE" , "fields" : [{ "_note" : "SECTION …" at bounding box center [306, 178] width 371 height 266
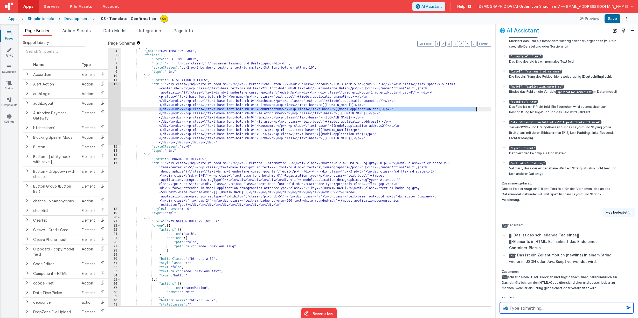
click at [523, 307] on textarea at bounding box center [567, 307] width 134 height 11
paste textarea "</div>\n <div>\n <p class=\"text-base font-bold mb-0\">Geburtsdatum</p>\n <p cl…"
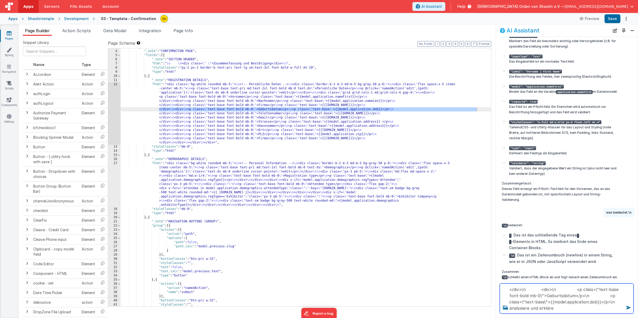
type textarea "</div>\n <div>\n <p class=\"text-base font-bold mb-0\">Geburtsdatum</p>\n <p cl…"
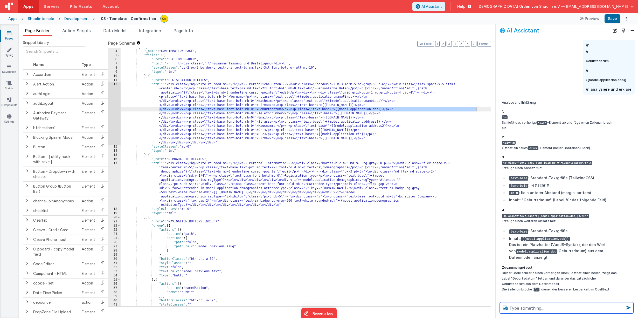
scroll to position [323, 0]
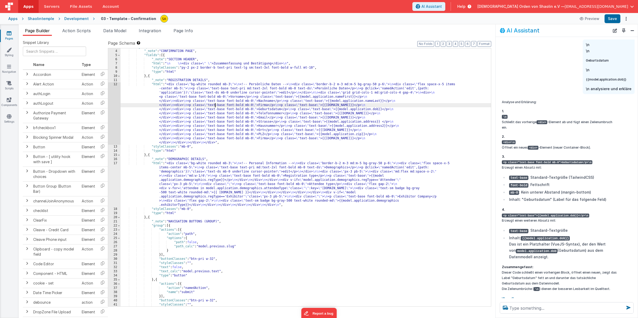
click at [214, 106] on div ""groups" : [{ "_note" : "CONFIRMATION PAGE" , "fields" : [{ "_note" : "SECTION …" at bounding box center [306, 178] width 371 height 266
click at [210, 106] on div ""groups" : [{ "_note" : "CONFIRMATION PAGE" , "fields" : [{ "_note" : "SECTION …" at bounding box center [306, 178] width 371 height 266
drag, startPoint x: 206, startPoint y: 105, endPoint x: 211, endPoint y: 105, distance: 5.2
click at [211, 105] on div ""groups" : [{ "_note" : "CONFIRMATION PAGE" , "fields" : [{ "_note" : "SECTION …" at bounding box center [306, 179] width 371 height 266
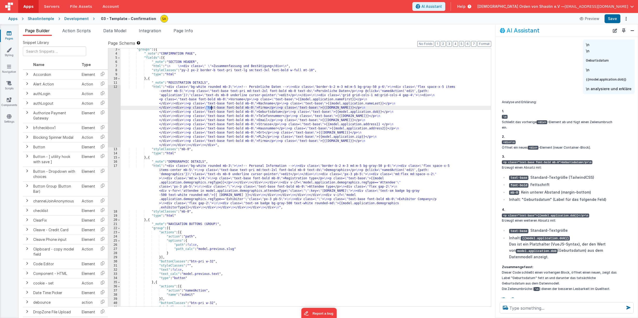
click at [216, 108] on div ""groups" : [{ "_note" : "CONFIRMATION PAGE" , "fields" : [{ "_note" : "SECTION …" at bounding box center [306, 180] width 371 height 266
click at [213, 108] on div ""groups" : [{ "_note" : "CONFIRMATION PAGE" , "fields" : [{ "_note" : "SECTION …" at bounding box center [306, 180] width 371 height 266
click at [617, 21] on button "Save" at bounding box center [613, 18] width 16 height 9
click at [222, 108] on div ""groups" : [{ "_note" : "CONFIRMATION PAGE" , "fields" : [{ "_note" : "SECTION …" at bounding box center [306, 180] width 371 height 266
click at [531, 308] on textarea at bounding box center [567, 307] width 134 height 11
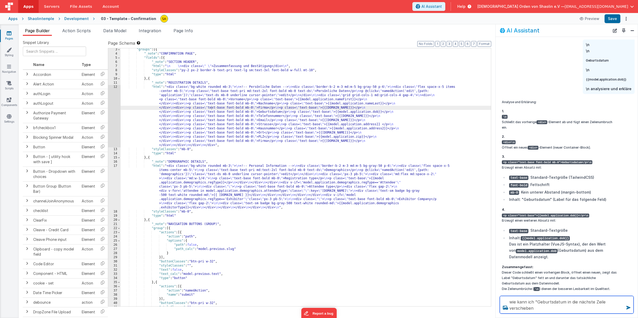
type textarea "wie kann ich "Geburtsdatum in die nächste Zeile verschieben"
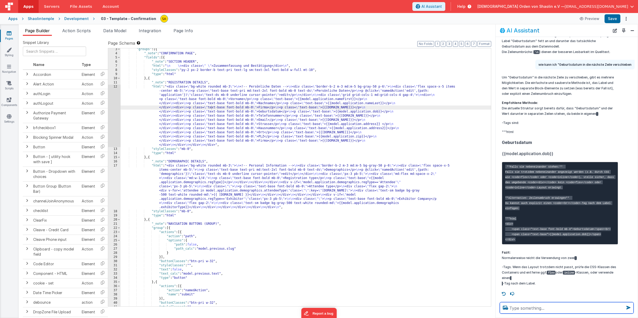
scroll to position [11, 0]
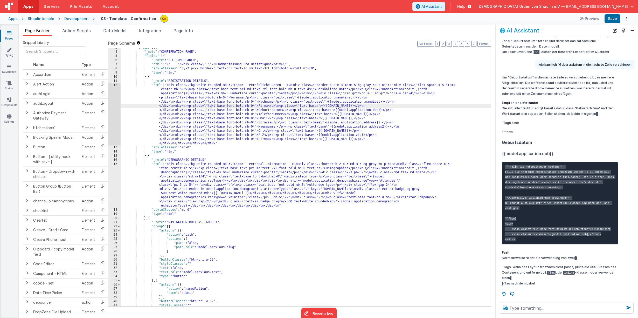
click at [226, 106] on div ""groups" : [{ "_note" : "CONFIRMATION PAGE" , "fields" : [{ "_note" : "SECTION …" at bounding box center [306, 179] width 371 height 266
drag, startPoint x: 210, startPoint y: 111, endPoint x: 235, endPoint y: 119, distance: 26.0
click at [210, 111] on div ""groups" : [{ "_note" : "CONFIRMATION PAGE" , "fields" : [{ "_note" : "SECTION …" at bounding box center [306, 179] width 371 height 266
click at [614, 19] on button "Save" at bounding box center [613, 18] width 16 height 9
click at [211, 110] on div ""groups" : [{ "_note" : "CONFIRMATION PAGE" , "fields" : [{ "_note" : "SECTION …" at bounding box center [306, 179] width 371 height 266
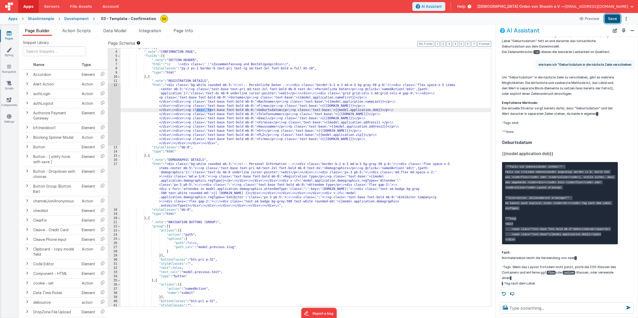
click at [611, 20] on button "Save" at bounding box center [613, 18] width 16 height 9
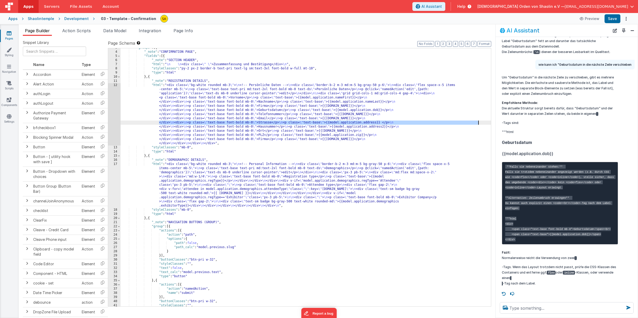
drag, startPoint x: 159, startPoint y: 123, endPoint x: 478, endPoint y: 122, distance: 318.9
click at [478, 122] on div ""groups" : [{ "_note" : "CONFIRMATION PAGE" , "fields" : [{ "_note" : "SECTION …" at bounding box center [306, 179] width 371 height 266
click at [475, 140] on div ""groups" : [{ "_note" : "CONFIRMATION PAGE" , "fields" : [{ "_note" : "SECTION …" at bounding box center [306, 179] width 371 height 266
click at [486, 140] on div "3 4 5 6 7 8 9 10 11 12 13 14 15 16 17 18 19 20 21 22 23 24 25 26 27 28 29 30 31…" at bounding box center [300, 177] width 384 height 258
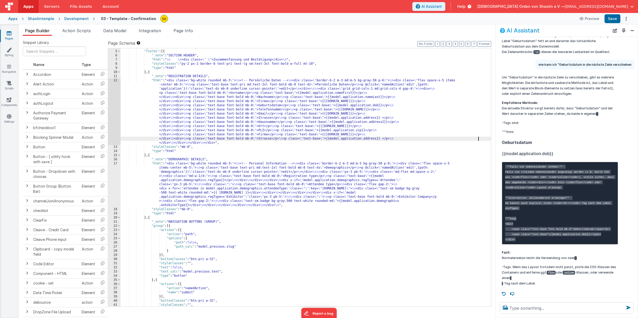
scroll to position [16, 0]
drag, startPoint x: 156, startPoint y: 122, endPoint x: 481, endPoint y: 121, distance: 324.9
click at [481, 121] on div ""_note" : "CONFIRMATION PAGE" , "fields" : [{ "_note" : "SECTION HEADER" , "htm…" at bounding box center [306, 178] width 371 height 266
click at [481, 140] on div ""_note" : "CONFIRMATION PAGE" , "fields" : [{ "_note" : "SECTION HEADER" , "htm…" at bounding box center [306, 178] width 371 height 266
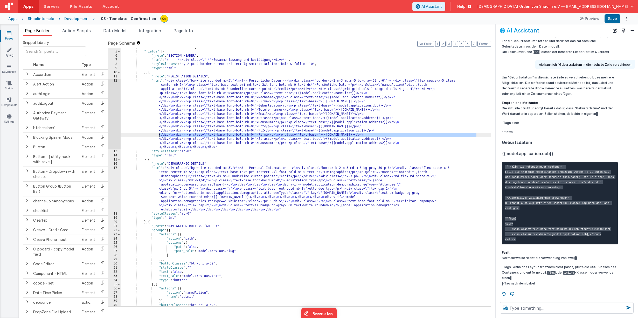
drag, startPoint x: 477, startPoint y: 135, endPoint x: 154, endPoint y: 134, distance: 322.8
click at [154, 134] on div ""_note" : "CONFIRMATION PAGE" , "fields" : [{ "_note" : "SECTION HEADER" , "htm…" at bounding box center [306, 178] width 371 height 266
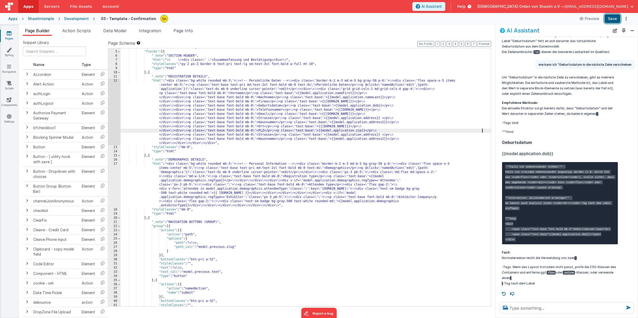
click at [614, 19] on button "Save" at bounding box center [613, 18] width 16 height 9
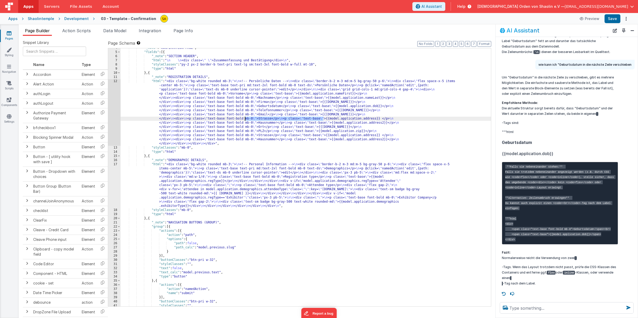
drag, startPoint x: 324, startPoint y: 119, endPoint x: 255, endPoint y: 128, distance: 69.8
click at [245, 120] on div ""_note" : "CONFIRMATION PAGE" , "fields" : [{ "_note" : "SECTION HEADER" , "htm…" at bounding box center [306, 179] width 371 height 266
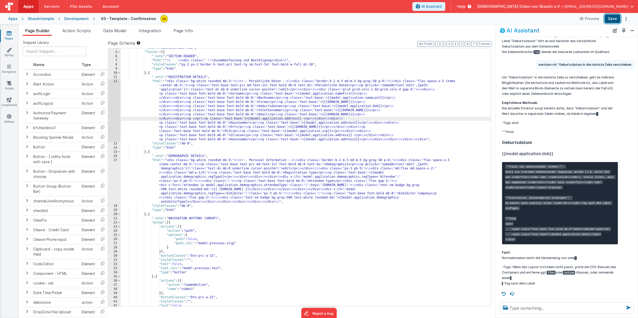
click at [617, 21] on button "Save" at bounding box center [613, 18] width 16 height 9
click at [341, 74] on div ""_note" : "CONFIRMATION PAGE" , "fields" : [{ "_note" : "SECTION HEADER" , "htm…" at bounding box center [306, 179] width 371 height 266
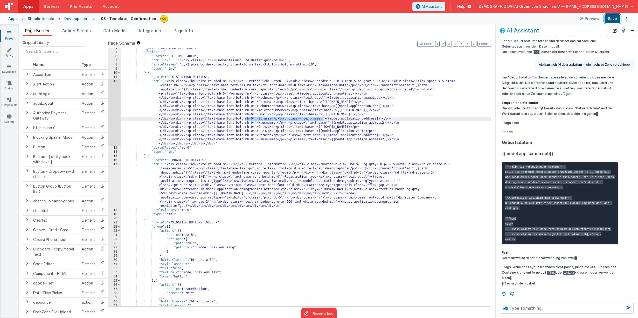
click at [616, 18] on button "Save" at bounding box center [613, 18] width 16 height 9
click at [324, 118] on div ""_note" : "CONFIRMATION PAGE" , "fields" : [{ "_note" : "SECTION HEADER" , "htm…" at bounding box center [306, 179] width 371 height 266
drag, startPoint x: 324, startPoint y: 119, endPoint x: 335, endPoint y: 124, distance: 11.9
click at [334, 119] on div ""_note" : "CONFIRMATION PAGE" , "fields" : [{ "_note" : "SECTION HEADER" , "htm…" at bounding box center [306, 179] width 371 height 266
click at [230, 119] on div ""_note" : "CONFIRMATION PAGE" , "fields" : [{ "_note" : "SECTION HEADER" , "htm…" at bounding box center [306, 179] width 371 height 266
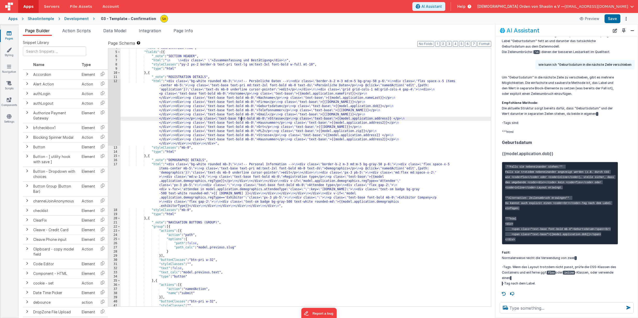
click at [229, 119] on div ""_note" : "CONFIRMATION PAGE" , "fields" : [{ "_note" : "SECTION HEADER" , "htm…" at bounding box center [306, 179] width 371 height 266
click at [615, 20] on button "Save" at bounding box center [613, 18] width 16 height 9
click at [332, 71] on div ""_note" : "CONFIRMATION PAGE" , "fields" : [{ "_note" : "SECTION HEADER" , "htm…" at bounding box center [306, 179] width 371 height 266
click at [386, 41] on label "Page Schema Shortcuts: Find: command-f Fold: command-option-L Unfold: command-o…" at bounding box center [300, 43] width 384 height 6
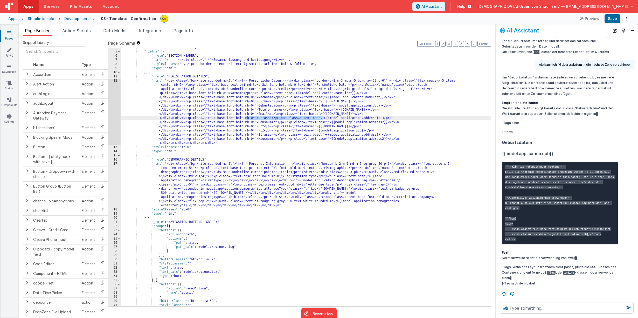
drag, startPoint x: 324, startPoint y: 119, endPoint x: 244, endPoint y: 118, distance: 79.9
click at [245, 118] on div ""_note" : "CONFIRMATION PAGE" , "fields" : [{ "_note" : "SECTION HEADER" , "htm…" at bounding box center [306, 178] width 371 height 266
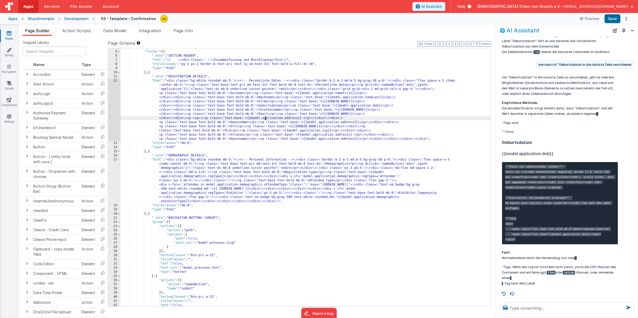
click at [265, 118] on div ""_note" : "CONFIRMATION PAGE" , "fields" : [{ "_note" : "SECTION HEADER" , "htm…" at bounding box center [306, 178] width 371 height 266
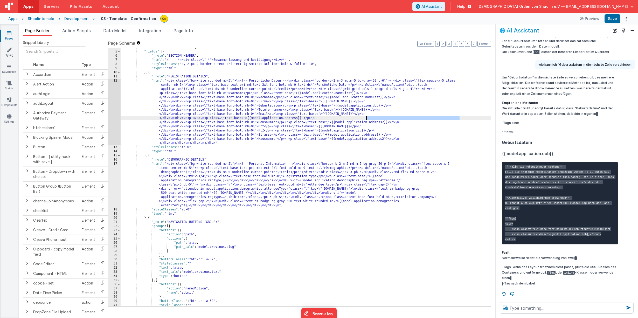
drag, startPoint x: 460, startPoint y: 119, endPoint x: 367, endPoint y: 119, distance: 92.6
click at [367, 119] on div ""_note" : "CONFIRMATION PAGE" , "fields" : [{ "_note" : "SECTION HEADER" , "htm…" at bounding box center [306, 178] width 371 height 266
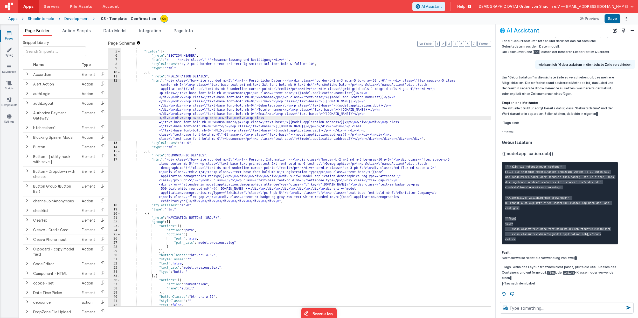
click at [385, 119] on div ""_note" : "CONFIRMATION PAGE" , "fields" : [{ "_note" : "SECTION HEADER" , "htm…" at bounding box center [306, 178] width 371 height 266
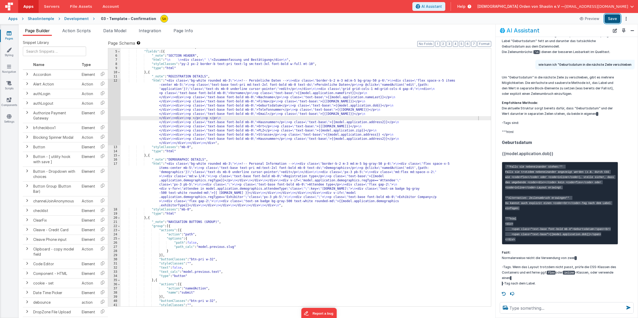
click at [618, 20] on button "Save" at bounding box center [613, 18] width 16 height 9
drag, startPoint x: 330, startPoint y: 123, endPoint x: 245, endPoint y: 123, distance: 84.9
click at [245, 123] on div ""_note" : "CONFIRMATION PAGE" , "fields" : [{ "_note" : "SECTION HEADER" , "htm…" at bounding box center [306, 178] width 371 height 266
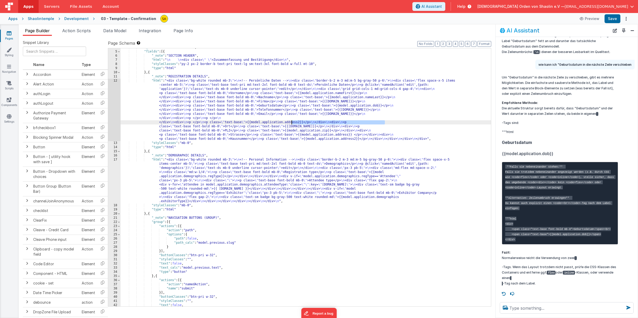
drag, startPoint x: 385, startPoint y: 122, endPoint x: 292, endPoint y: 123, distance: 92.6
click at [292, 123] on div ""_note" : "CONFIRMATION PAGE" , "fields" : [{ "_note" : "SECTION HEADER" , "htm…" at bounding box center [306, 178] width 371 height 266
click at [336, 122] on div ""_note" : "CONFIRMATION PAGE" , "fields" : [{ "_note" : "SECTION HEADER" , "htm…" at bounding box center [306, 178] width 371 height 266
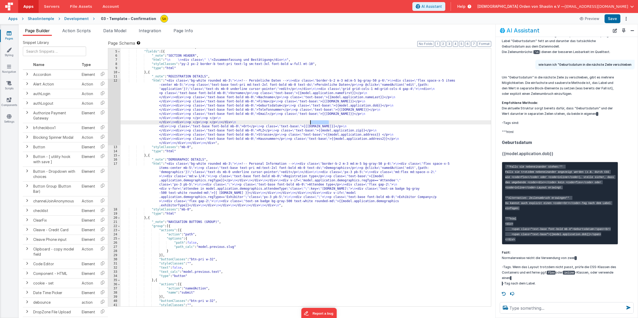
drag, startPoint x: 329, startPoint y: 123, endPoint x: 311, endPoint y: 123, distance: 17.9
click at [311, 123] on div ""_note" : "CONFIRMATION PAGE" , "fields" : [{ "_note" : "SECTION HEADER" , "htm…" at bounding box center [306, 178] width 371 height 266
click at [339, 123] on div ""_note" : "CONFIRMATION PAGE" , "fields" : [{ "_note" : "SECTION HEADER" , "htm…" at bounding box center [306, 178] width 371 height 266
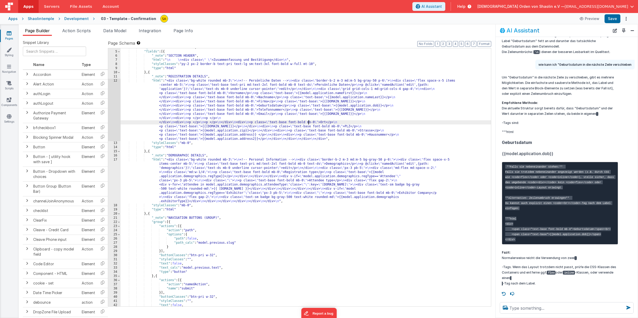
click at [309, 123] on div ""_note" : "CONFIRMATION PAGE" , "fields" : [{ "_note" : "SECTION HEADER" , "htm…" at bounding box center [306, 178] width 371 height 266
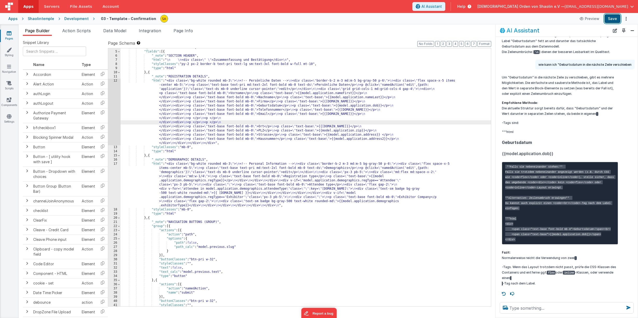
click at [609, 18] on button "Save" at bounding box center [613, 18] width 16 height 9
click at [360, 118] on div ""_note" : "CONFIRMATION PAGE" , "fields" : [{ "_note" : "SECTION HEADER" , "htm…" at bounding box center [306, 178] width 371 height 266
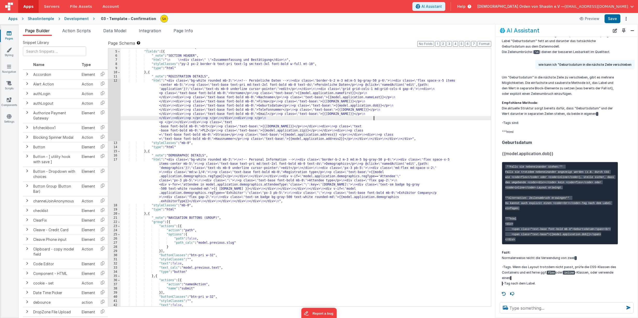
click at [374, 118] on div ""_note" : "CONFIRMATION PAGE" , "fields" : [{ "_note" : "SECTION HEADER" , "htm…" at bounding box center [306, 178] width 371 height 266
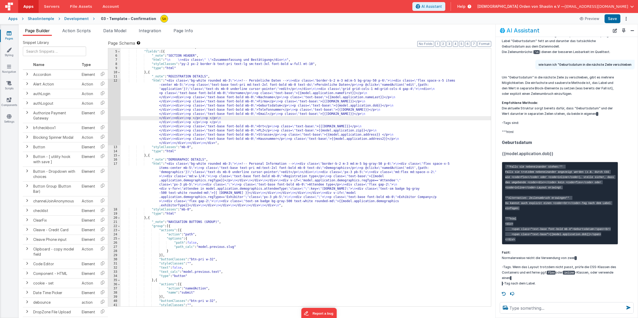
click at [285, 123] on div ""_note" : "CONFIRMATION PAGE" , "fields" : [{ "_note" : "SECTION HEADER" , "htm…" at bounding box center [306, 178] width 371 height 266
click at [292, 123] on div ""_note" : "CONFIRMATION PAGE" , "fields" : [{ "_note" : "SECTION HEADER" , "htm…" at bounding box center [306, 178] width 371 height 266
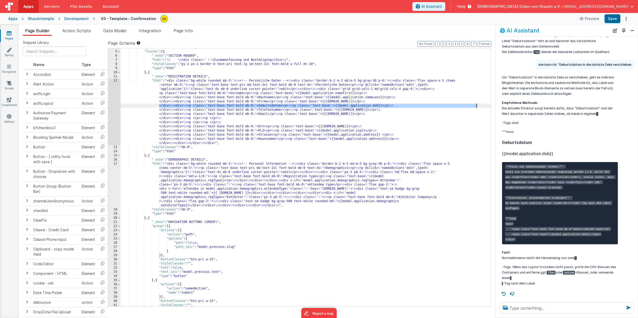
drag, startPoint x: 159, startPoint y: 106, endPoint x: 478, endPoint y: 108, distance: 318.9
click at [477, 106] on div ""_note" : "CONFIRMATION PAGE" , "fields" : [{ "_note" : "SECTION HEADER" , "htm…" at bounding box center [306, 178] width 371 height 266
click at [477, 105] on div ""_note" : "CONFIRMATION PAGE" , "fields" : [{ "_note" : "SECTION HEADER" , "htm…" at bounding box center [306, 178] width 371 height 266
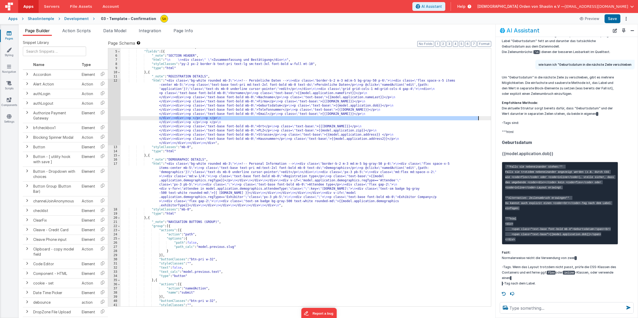
drag, startPoint x: 159, startPoint y: 119, endPoint x: 480, endPoint y: 119, distance: 320.7
click at [480, 119] on div ""_note" : "CONFIRMATION PAGE" , "fields" : [{ "_note" : "SECTION HEADER" , "htm…" at bounding box center [306, 178] width 371 height 266
click at [480, 102] on div ""_note" : "CONFIRMATION PAGE" , "fields" : [{ "_note" : "SECTION HEADER" , "htm…" at bounding box center [306, 178] width 371 height 266
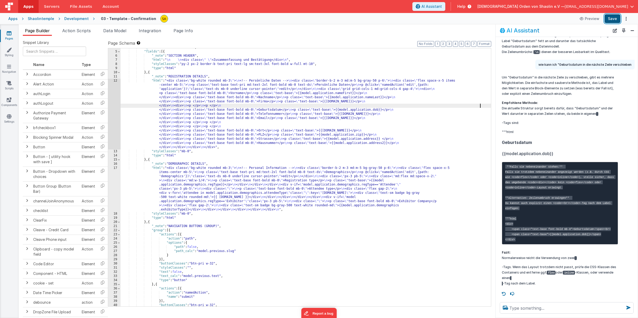
click at [616, 19] on button "Save" at bounding box center [613, 18] width 16 height 9
click at [613, 21] on button "Save" at bounding box center [613, 18] width 16 height 9
drag, startPoint x: 280, startPoint y: 126, endPoint x: 159, endPoint y: 128, distance: 121.2
click at [158, 126] on div ""_note" : "CONFIRMATION PAGE" , "fields" : [{ "_note" : "SECTION HEADER" , "htm…" at bounding box center [306, 178] width 371 height 266
click at [348, 119] on div ""_note" : "CONFIRMATION PAGE" , "fields" : [{ "_note" : "SECTION HEADER" , "htm…" at bounding box center [306, 178] width 371 height 266
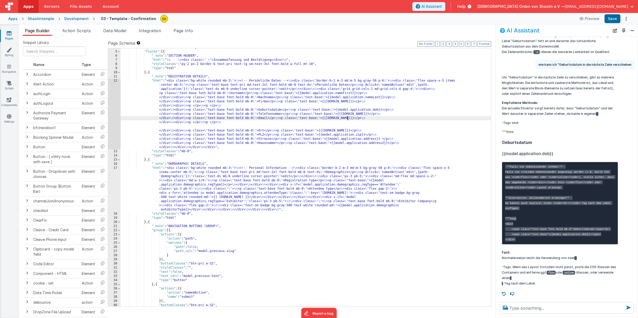
click at [146, 128] on div ""_note" : "CONFIRMATION PAGE" , "fields" : [{ "_note" : "SECTION HEADER" , "htm…" at bounding box center [306, 178] width 371 height 266
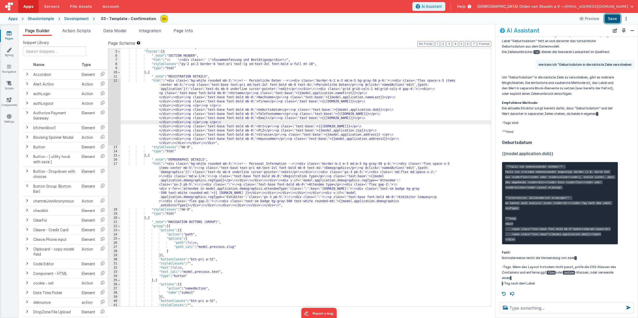
click at [617, 19] on button "Save" at bounding box center [613, 18] width 16 height 9
click at [164, 135] on div ""_note" : "CONFIRMATION PAGE" , "fields" : [{ "_note" : "SECTION HEADER" , "htm…" at bounding box center [306, 178] width 371 height 266
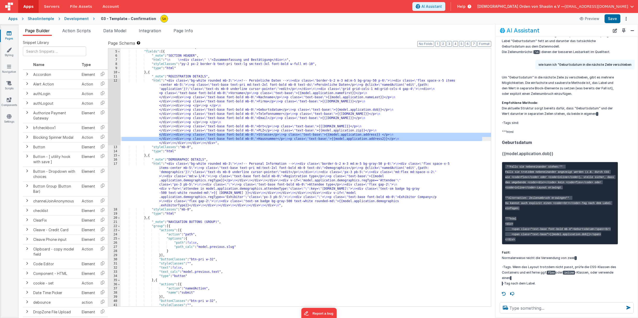
drag, startPoint x: 158, startPoint y: 135, endPoint x: 482, endPoint y: 138, distance: 324.4
click at [482, 138] on div ""_note" : "CONFIRMATION PAGE" , "fields" : [{ "_note" : "SECTION HEADER" , "htm…" at bounding box center [306, 178] width 371 height 266
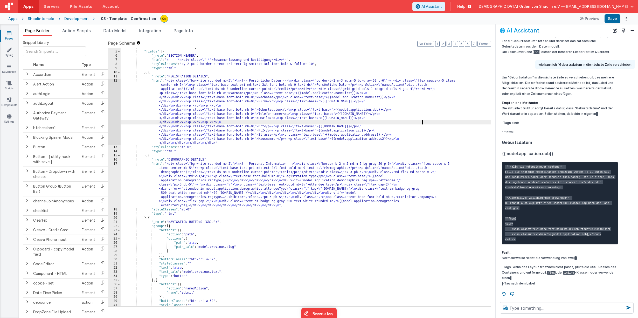
click at [422, 123] on div ""_note" : "CONFIRMATION PAGE" , "fields" : [{ "_note" : "SECTION HEADER" , "htm…" at bounding box center [306, 178] width 371 height 266
click at [159, 126] on div ""_note" : "CONFIRMATION PAGE" , "fields" : [{ "_note" : "SECTION HEADER" , "htm…" at bounding box center [306, 178] width 371 height 266
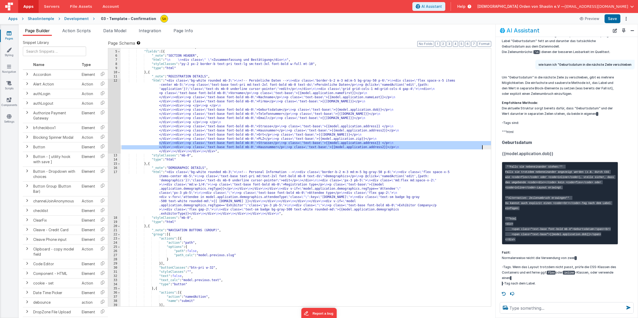
drag, startPoint x: 160, startPoint y: 143, endPoint x: 486, endPoint y: 147, distance: 326.5
click at [486, 147] on div ""_note" : "CONFIRMATION PAGE" , "fields" : [{ "_note" : "SECTION HEADER" , "htm…" at bounding box center [306, 178] width 371 height 266
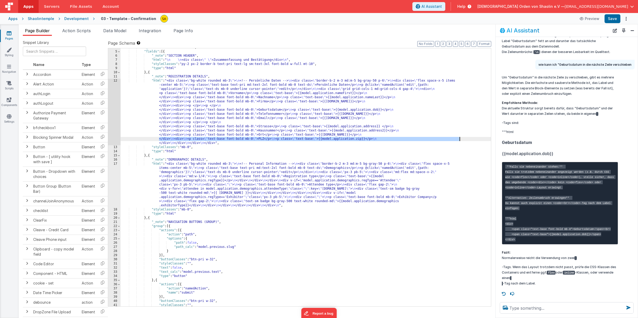
drag, startPoint x: 159, startPoint y: 139, endPoint x: 459, endPoint y: 140, distance: 300.2
click at [460, 140] on div ""_note" : "CONFIRMATION PAGE" , "fields" : [{ "_note" : "SECTION HEADER" , "htm…" at bounding box center [306, 178] width 371 height 266
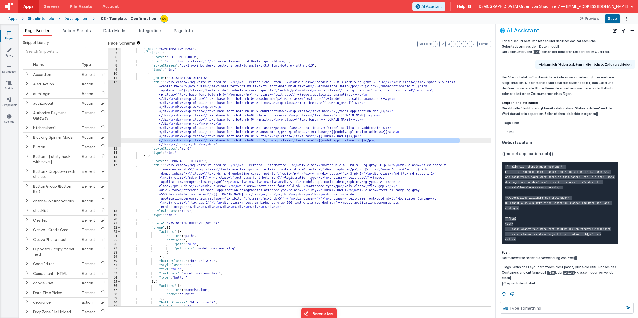
click at [158, 135] on div ""_note" : "CONFIRMATION PAGE" , "fields" : [{ "_note" : "SECTION HEADER" , "htm…" at bounding box center [306, 180] width 371 height 266
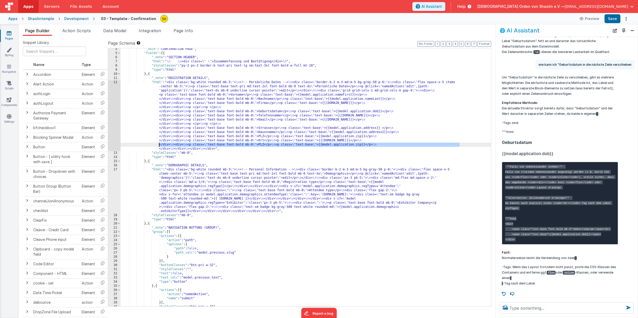
drag, startPoint x: 461, startPoint y: 145, endPoint x: 158, endPoint y: 146, distance: 302.6
click at [158, 146] on div ""_note" : "CONFIRMATION PAGE" , "fields" : [{ "_note" : "SECTION HEADER" , "htm…" at bounding box center [306, 180] width 371 height 266
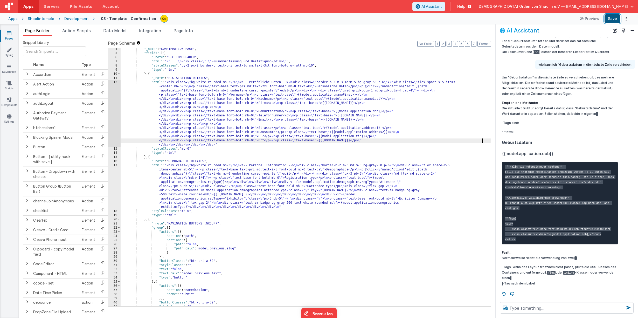
click at [612, 19] on button "Save" at bounding box center [613, 18] width 16 height 9
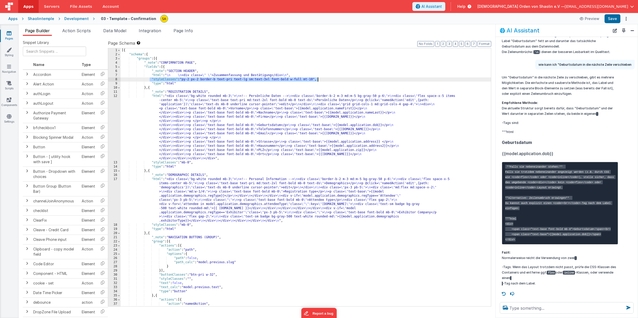
drag, startPoint x: 149, startPoint y: 79, endPoint x: 323, endPoint y: 79, distance: 173.9
click at [323, 79] on div "[{ "schema" : { "groups" : [{ "_note" : "CONFIRMATION PAGE" , "fields" : [{ "_n…" at bounding box center [306, 181] width 371 height 266
click at [521, 307] on textarea at bounding box center [567, 307] width 134 height 11
paste textarea ""styleClasses": "py-2 px-2 border-b text-pri text-lg sm:text-3xl font-bold w-fu…"
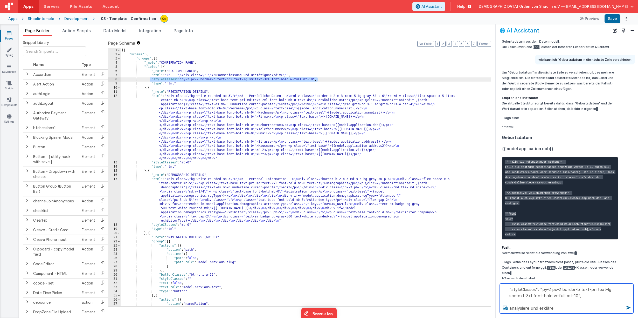
type textarea ""styleClasses": "py-2 px-2 border-b text-pri text-lg sm:text-3xl font-bold w-fu…"
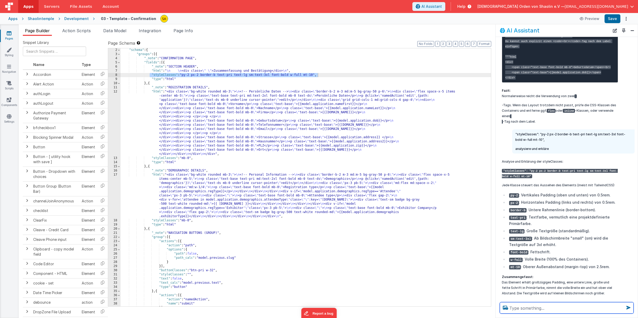
scroll to position [5, 0]
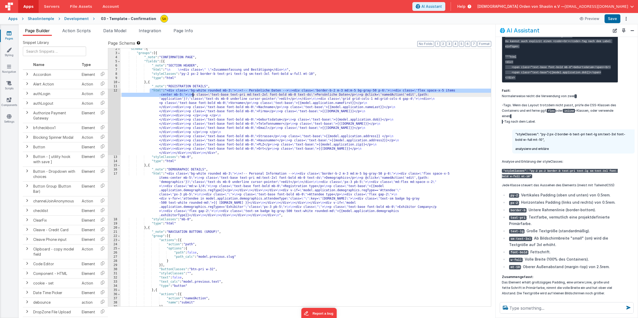
drag, startPoint x: 150, startPoint y: 91, endPoint x: 194, endPoint y: 96, distance: 44.1
click at [194, 96] on div ""schema" : { "groups" : [{ "_note" : "CONFIRMATION PAGE" , "fields" : [{ "_note…" at bounding box center [306, 180] width 371 height 266
click at [523, 306] on textarea at bounding box center [567, 307] width 134 height 11
paste textarea ""html": "<div class=\"bg-white rounded mb-3\">\n <!-- Persönliche Daten -->\n <…"
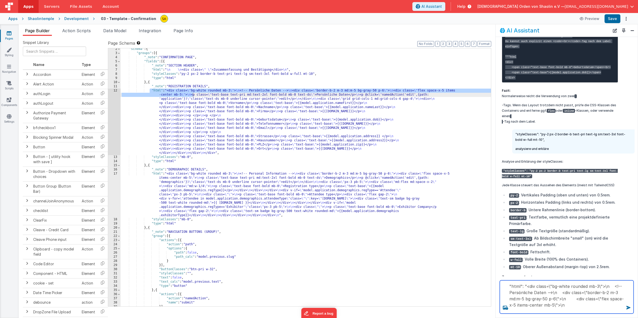
scroll to position [7, 0]
type textarea ""html": "<div class=\"bg-white rounded mb-3\">\n <!-- Persönliche Daten -->\n <…"
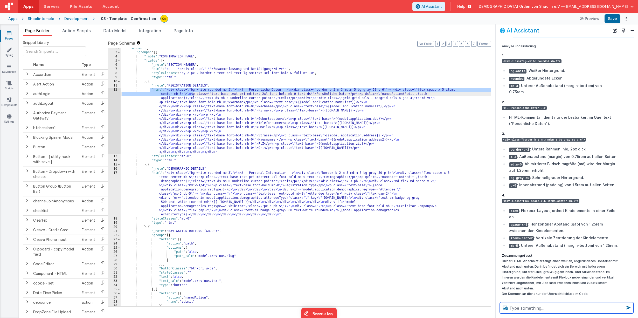
scroll to position [0, 0]
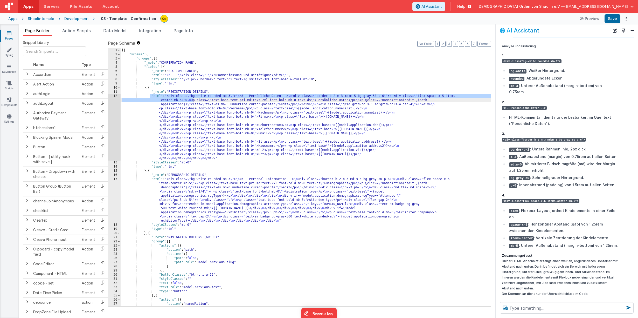
click at [393, 97] on div "[{ "schema" : { "groups" : [{ "_note" : "CONFIRMATION PAGE" , "fields" : [{ "_n…" at bounding box center [306, 181] width 371 height 266
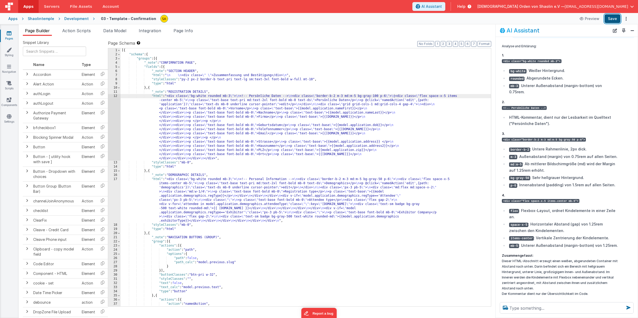
click at [613, 21] on button "Save" at bounding box center [613, 18] width 16 height 9
drag, startPoint x: 395, startPoint y: 96, endPoint x: 397, endPoint y: 109, distance: 12.9
click at [395, 97] on div "[{ "schema" : { "groups" : [{ "_note" : "CONFIRMATION PAGE" , "fields" : [{ "_n…" at bounding box center [306, 181] width 371 height 266
click at [615, 21] on button "Save" at bounding box center [613, 18] width 16 height 9
click at [394, 95] on div "[{ "schema" : { "groups" : [{ "_note" : "CONFIRMATION PAGE" , "fields" : [{ "_n…" at bounding box center [306, 181] width 371 height 266
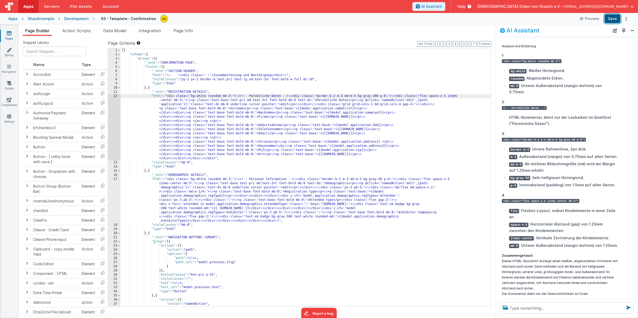
click at [612, 18] on button "Save" at bounding box center [613, 18] width 16 height 9
click at [477, 96] on div "[{ "schema" : { "groups" : [{ "_note" : "CONFIRMATION PAGE" , "fields" : [{ "_n…" at bounding box center [306, 181] width 371 height 266
click at [612, 20] on button "Save" at bounding box center [613, 18] width 16 height 9
click at [476, 97] on div "[{ "schema" : { "groups" : [{ "_note" : "CONFIRMATION PAGE" , "fields" : [{ "_n…" at bounding box center [306, 181] width 371 height 266
click at [613, 18] on button "Save" at bounding box center [613, 18] width 16 height 9
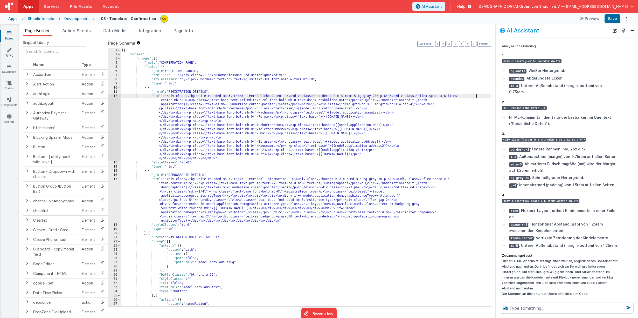
click at [477, 95] on div "[{ "schema" : { "groups" : [{ "_note" : "CONFIRMATION PAGE" , "fields" : [{ "_n…" at bounding box center [306, 181] width 371 height 266
click at [616, 20] on button "Save" at bounding box center [613, 18] width 16 height 9
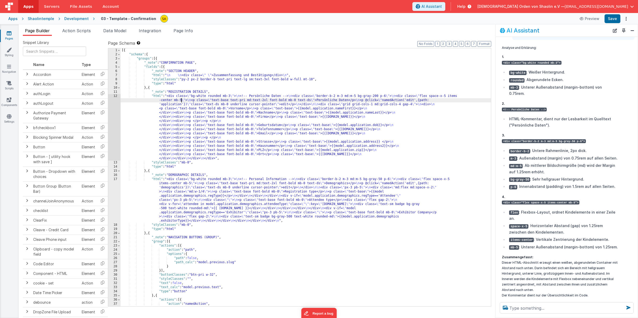
click at [181, 101] on div "[{ "schema" : { "groups" : [{ "_note" : "CONFIRMATION PAGE" , "fields" : [{ "_n…" at bounding box center [306, 181] width 371 height 266
click at [611, 19] on button "Save" at bounding box center [613, 18] width 16 height 9
click at [181, 100] on div "[{ "schema" : { "groups" : [{ "_note" : "CONFIRMATION PAGE" , "fields" : [{ "_n…" at bounding box center [306, 181] width 371 height 266
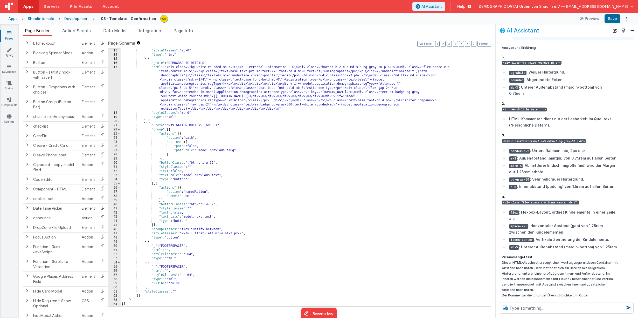
scroll to position [111, 0]
click at [412, 182] on div ""html" : "<div class= \" bg-white rounded mb-3 \" > \n <!-- Persönliche Daten -…" at bounding box center [306, 146] width 371 height 328
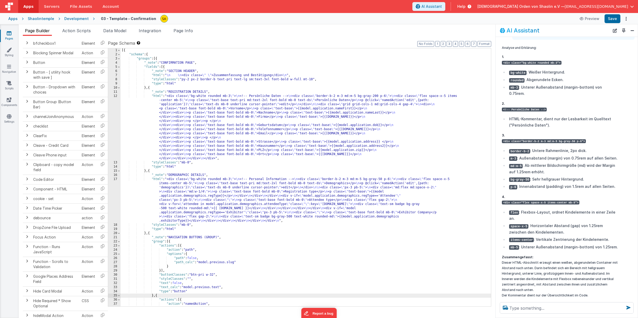
scroll to position [1013, 0]
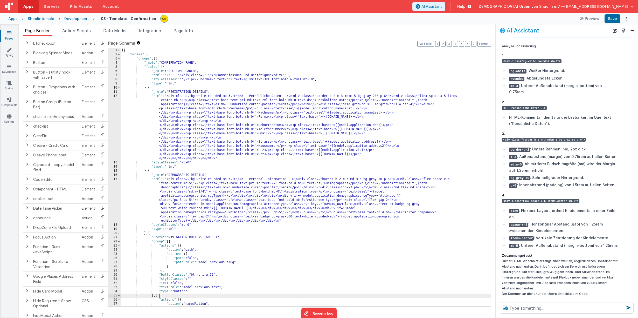
click at [9, 33] on icon at bounding box center [9, 33] width 5 height 5
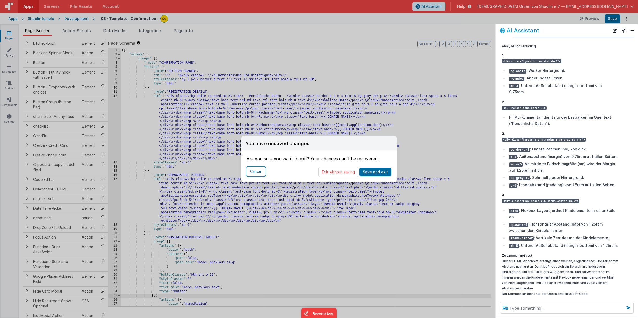
drag, startPoint x: 258, startPoint y: 171, endPoint x: 271, endPoint y: 169, distance: 13.1
click at [258, 171] on button "Cancel" at bounding box center [256, 171] width 18 height 9
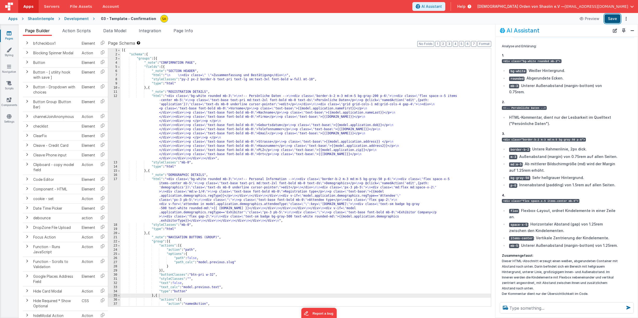
click at [612, 18] on button "Save" at bounding box center [613, 18] width 16 height 9
click at [10, 35] on icon at bounding box center [9, 33] width 5 height 5
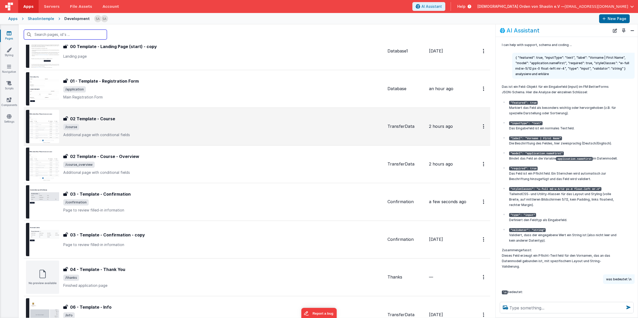
scroll to position [52, 0]
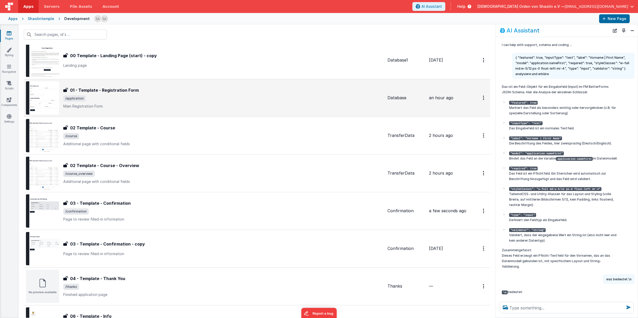
click at [271, 104] on p "Main Registration Form" at bounding box center [223, 106] width 320 height 5
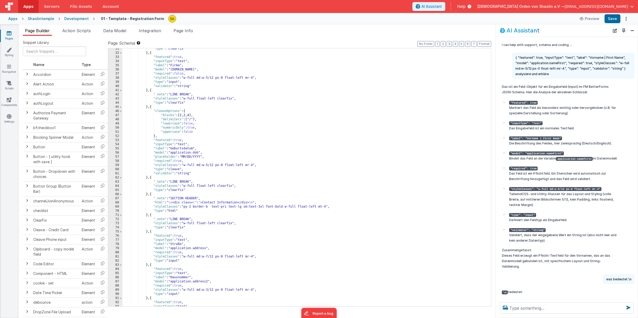
scroll to position [126, 0]
click at [295, 179] on div ""type" : "clearfix" } , { "featured" : true , "inputType" : "text" , "label" : …" at bounding box center [306, 179] width 369 height 266
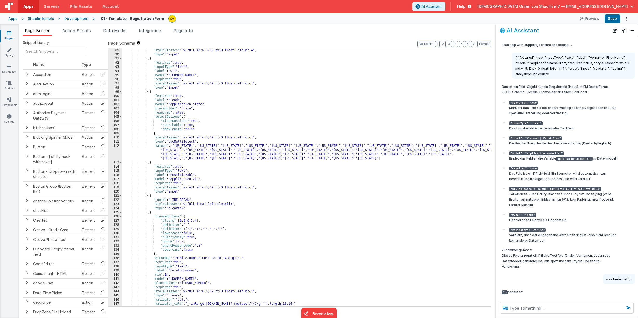
scroll to position [365, 0]
click at [311, 238] on div ""styleClasses" : "w-full md:w-3/12 px-0 float-left mr-4" , "type" : "input" } ,…" at bounding box center [306, 181] width 369 height 266
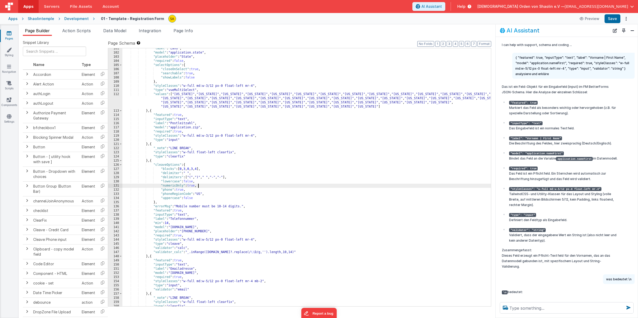
scroll to position [417, 0]
click at [187, 232] on div ""label" : "Land" , "model" : "application.state" , "placeholder" : "State" , "r…" at bounding box center [306, 179] width 369 height 266
click at [614, 19] on button "Save" at bounding box center [613, 18] width 16 height 9
click at [189, 231] on div ""label" : "Land" , "model" : "application.state" , "placeholder" : "State" , "r…" at bounding box center [306, 179] width 369 height 266
click at [606, 19] on button "Save" at bounding box center [613, 18] width 16 height 9
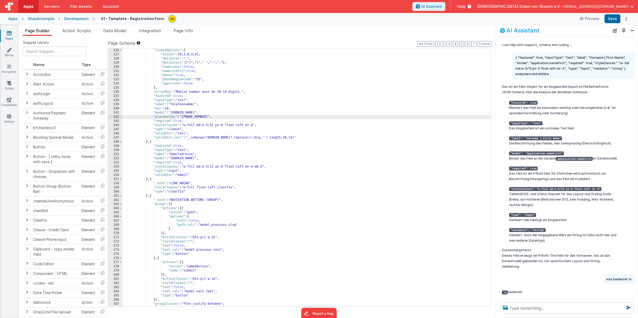
scroll to position [560, 0]
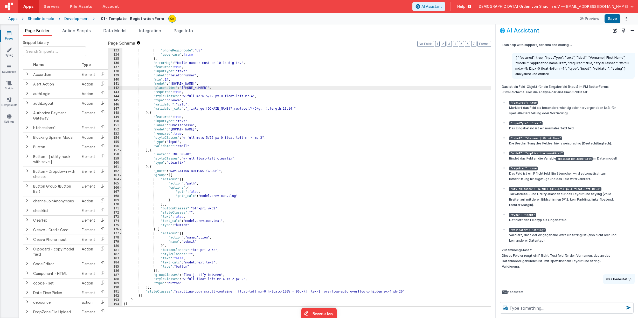
click at [149, 288] on div ""phone" : true , "phoneRegionCode" : "US" , "uppercase" : false } , "errorMsg" …" at bounding box center [306, 177] width 369 height 266
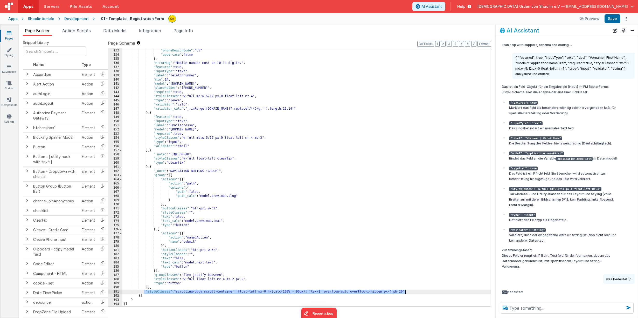
drag, startPoint x: 144, startPoint y: 292, endPoint x: 409, endPoint y: 292, distance: 264.7
click at [409, 292] on div ""phone" : true , "phoneRegionCode" : "US" , "uppercase" : false } , "errorMsg" …" at bounding box center [306, 177] width 369 height 266
click at [548, 307] on textarea at bounding box center [567, 307] width 134 height 11
paste textarea ""styleClasses": "scrolling-body scroll-container float-left mx-0 h-[calc(100%_-…"
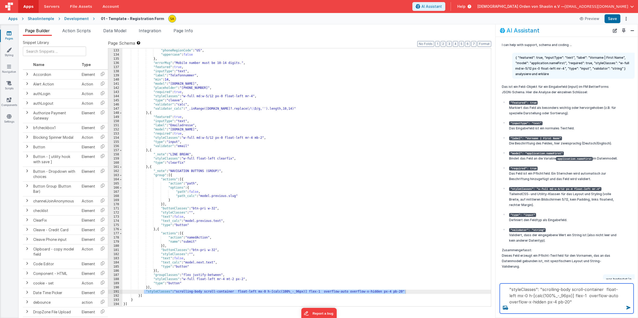
scroll to position [1, 0]
type textarea ""styleClasses": "scrolling-body scroll-container float-left mx-0 h-[calc(100%_-…"
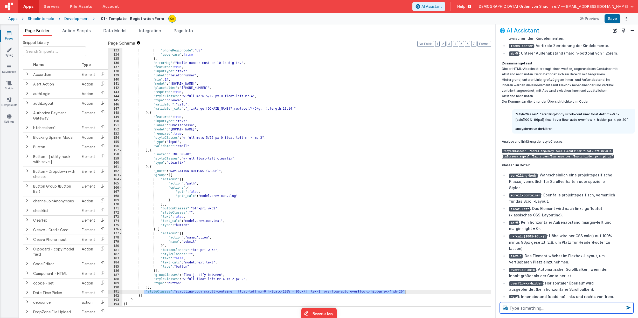
scroll to position [1251, 0]
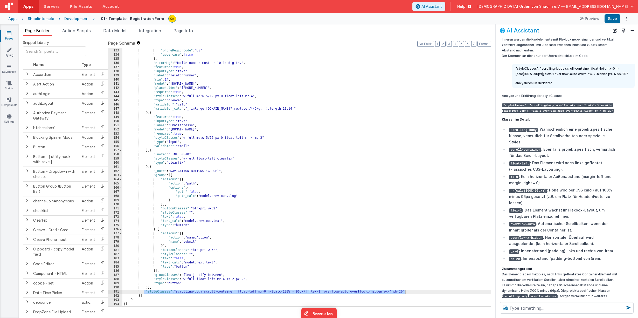
click at [465, 261] on div ""phone" : true , "phoneRegionCode" : "US" , "uppercase" : false } , "errorMsg" …" at bounding box center [306, 177] width 369 height 266
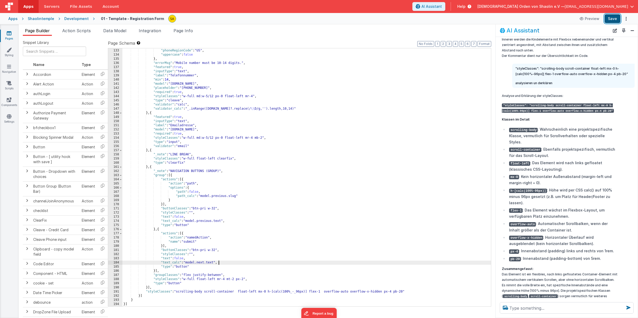
click at [617, 19] on button "Save" at bounding box center [613, 18] width 16 height 9
click at [10, 34] on icon at bounding box center [9, 33] width 5 height 5
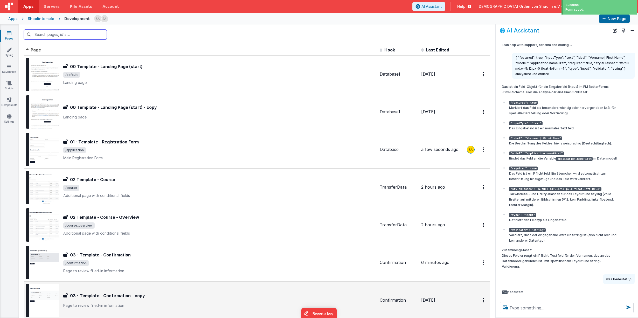
scroll to position [133, 0]
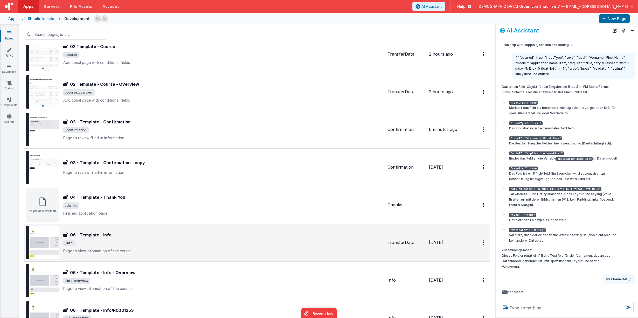
click at [298, 243] on span "/info" at bounding box center [223, 243] width 320 height 6
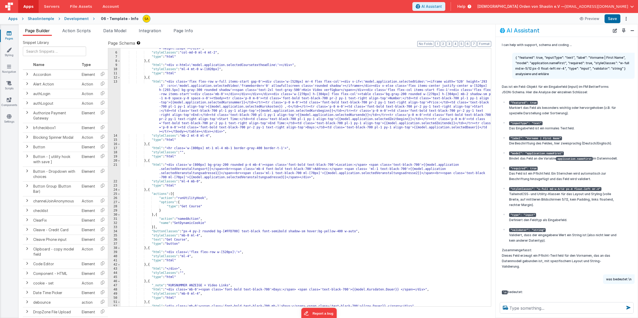
scroll to position [23, 0]
click at [346, 59] on div ""html" : "<div class='flex justify-start w-full mt-2 mb-6'><img src='https://5t…" at bounding box center [306, 177] width 371 height 270
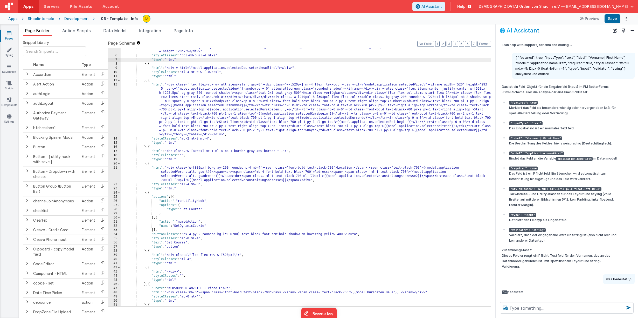
scroll to position [0, 0]
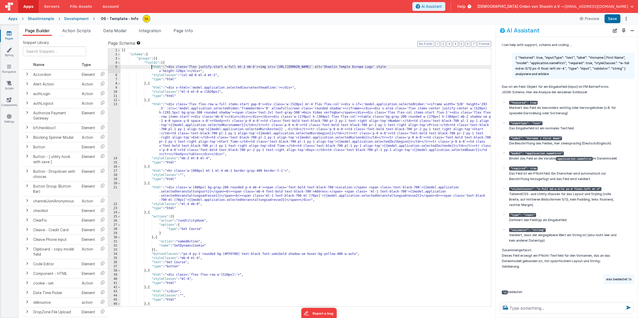
click at [151, 65] on div "[{ "schema" : { "groups" : [{ "fields" : [{ "html" : "<div class='flex justify-…" at bounding box center [306, 181] width 371 height 266
click at [167, 64] on div "[{ "schema" : { "groups" : [{ "fields" : [{ "html" : "<div class='flex justify-…" at bounding box center [306, 181] width 371 height 266
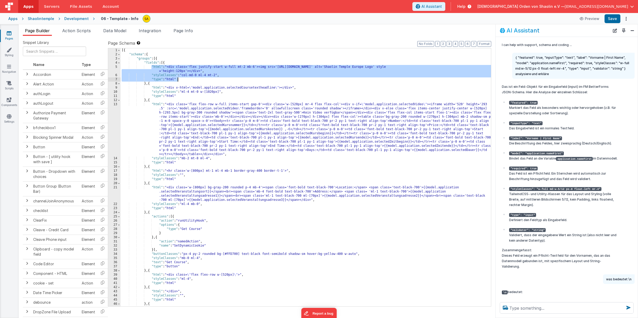
drag, startPoint x: 151, startPoint y: 67, endPoint x: 189, endPoint y: 81, distance: 40.9
click at [189, 81] on div "[{ "schema" : { "groups" : [{ "fields" : [{ "html" : "<div class='flex justify-…" at bounding box center [306, 181] width 371 height 266
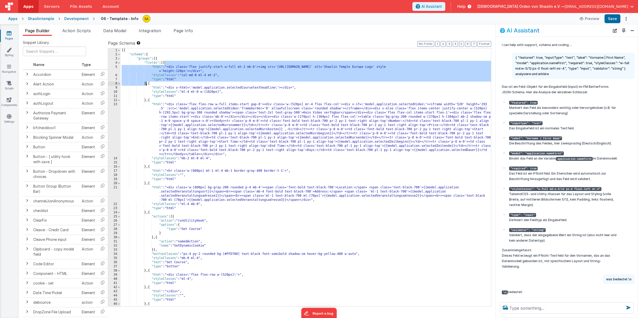
drag, startPoint x: 165, startPoint y: 64, endPoint x: 160, endPoint y: 100, distance: 36.3
click at [147, 83] on div "[{ "schema" : { "groups" : [{ "fields" : [{ "html" : "<div class='flex justify-…" at bounding box center [306, 181] width 371 height 266
click at [7, 34] on icon at bounding box center [9, 33] width 5 height 5
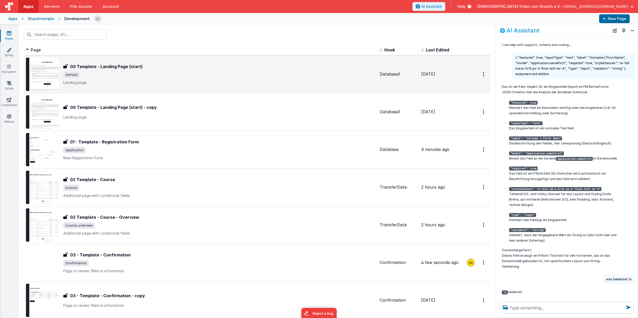
click at [273, 80] on p "Landing page" at bounding box center [219, 82] width 312 height 5
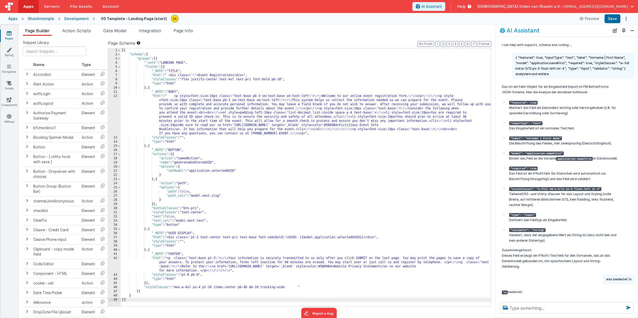
click at [165, 67] on div "[{ "schema" : { "groups" : [{ "_note" : "LANDING PAGE" , "fields" : [{ "_NOTE" …" at bounding box center [306, 181] width 371 height 266
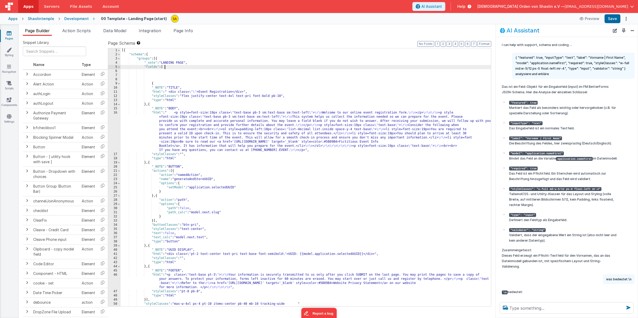
click at [181, 67] on div "[{ "schema" : { "groups" : [{ "_note" : "LANDING PAGE" , "fields" : [ { "_NOTE"…" at bounding box center [306, 181] width 371 height 266
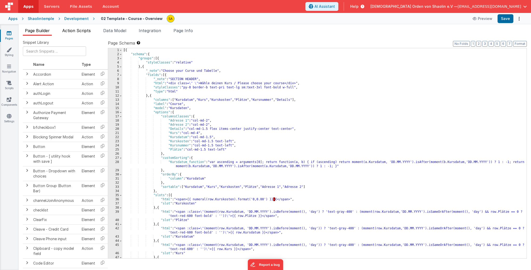
click at [78, 30] on span "Action Scripts" at bounding box center [76, 30] width 29 height 5
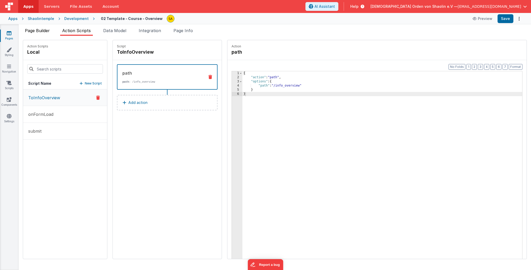
click at [39, 32] on span "Page Builder" at bounding box center [37, 30] width 25 height 5
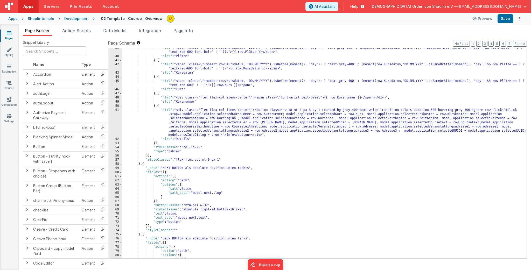
scroll to position [160, 0]
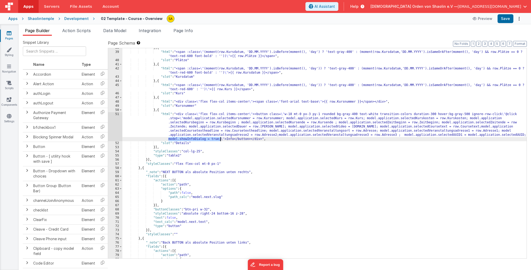
drag, startPoint x: 169, startPoint y: 140, endPoint x: 227, endPoint y: 161, distance: 61.7
click at [220, 140] on div "} , { "html" : "<span :class= \" (moment(row.Kursdatum, 'DD.MM.YYYY').isBefore(…" at bounding box center [324, 155] width 405 height 219
click at [340, 180] on div "} , { "html" : "<span :class= \" (moment(row.Kursdatum, 'DD.MM.YYYY').isBefore(…" at bounding box center [324, 155] width 405 height 219
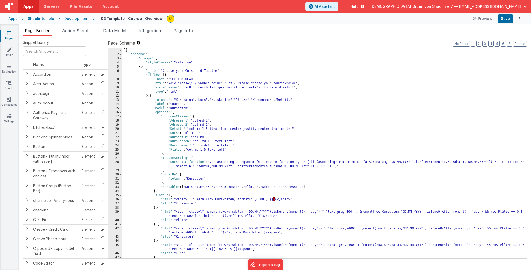
scroll to position [0, 0]
click at [11, 35] on icon at bounding box center [9, 33] width 5 height 5
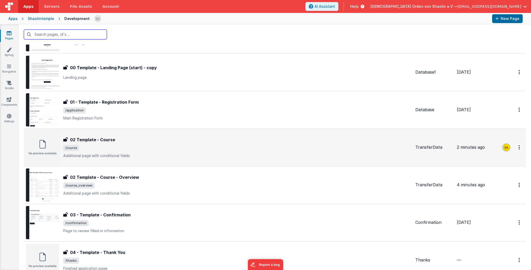
scroll to position [40, 0]
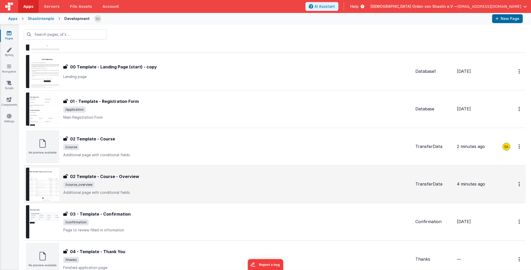
click at [187, 176] on div "02 Template - Course - Overview" at bounding box center [237, 177] width 348 height 6
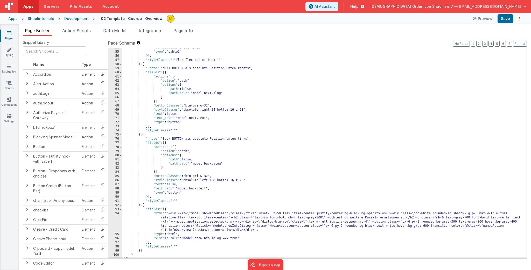
scroll to position [267, 0]
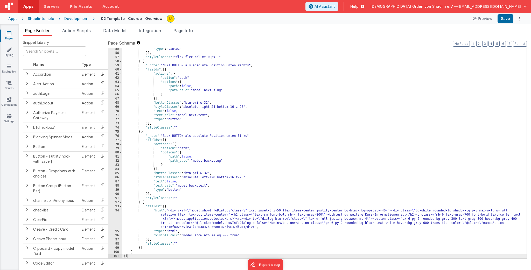
click at [139, 203] on div ""type" : "table2" }] , "styleClasses" : "flex flex-col mt-0 px-1" } , { "_note"…" at bounding box center [324, 156] width 405 height 219
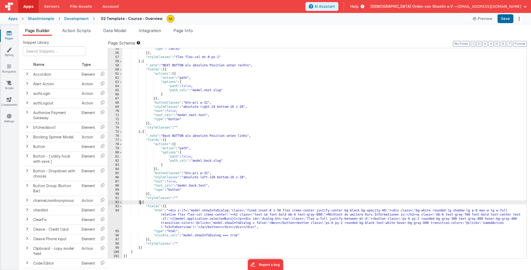
click at [140, 203] on div ""type" : "table2" }] , "styleClasses" : "flex flex-col mt-0 px-1" } , { "_note"…" at bounding box center [324, 156] width 405 height 219
click at [166, 207] on div ""type" : "table2" }] , "styleClasses" : "flex flex-col mt-0 px-1" } , { "_note"…" at bounding box center [324, 156] width 405 height 219
click at [85, 32] on span "Action Scripts" at bounding box center [76, 30] width 29 height 5
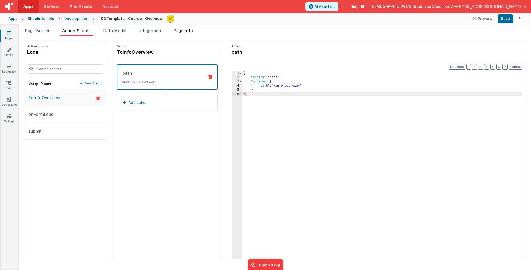
click at [187, 31] on span "Page Info" at bounding box center [183, 30] width 19 height 5
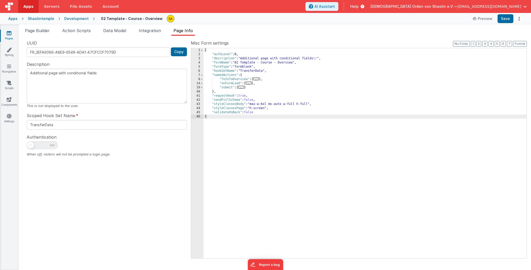
click at [374, 88] on div "{ "authLevel" : 0 , "description" : "Additional page with conditional fields \r…" at bounding box center [365, 157] width 323 height 219
click at [192, 156] on div "1 2 3 4 5 6 7 8 14 19 40 41 42 43 44 45 46" at bounding box center [197, 157] width 12 height 219
click at [202, 79] on span at bounding box center [202, 79] width 3 height 4
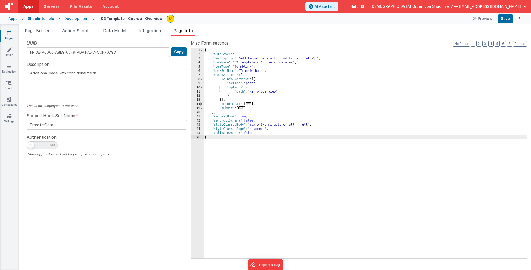
click at [201, 104] on span at bounding box center [202, 104] width 3 height 4
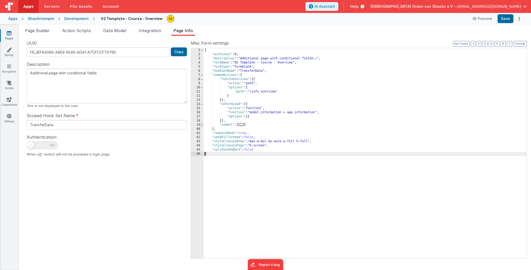
click at [203, 125] on span at bounding box center [202, 125] width 3 height 4
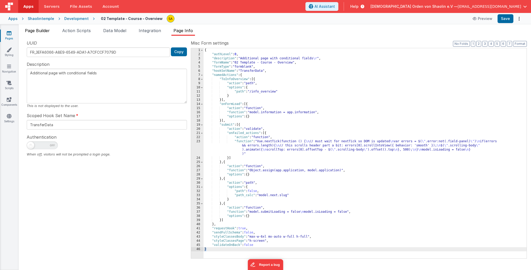
click at [39, 31] on span "Page Builder" at bounding box center [37, 30] width 25 height 5
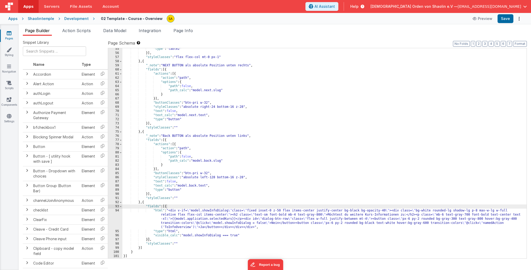
click at [142, 248] on div ""type" : "table2" }] , "styleClasses" : "flex flex-col mt-0 px-1" } , { "_note"…" at bounding box center [324, 156] width 405 height 219
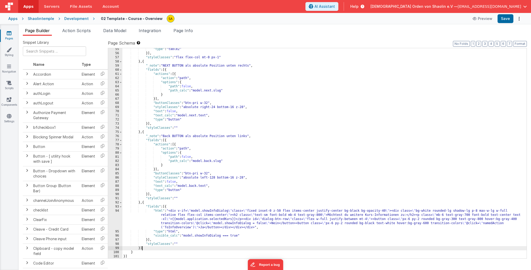
scroll to position [267, 0]
click at [143, 249] on div ""type" : "table2" }] , "styleClasses" : "flex flex-col mt-0 px-1" } , { "_note"…" at bounding box center [324, 156] width 405 height 219
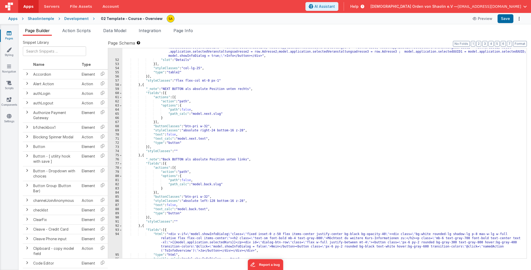
scroll to position [267, 0]
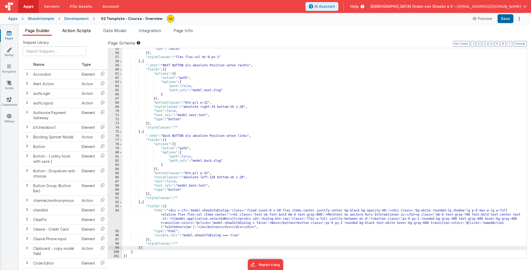
click at [74, 30] on span "Action Scripts" at bounding box center [76, 30] width 29 height 5
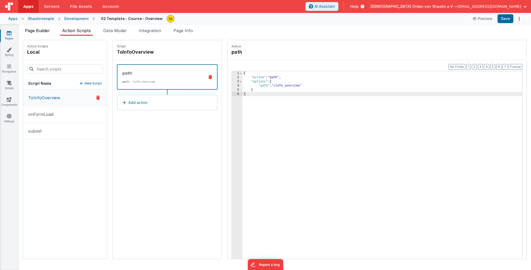
click at [40, 32] on span "Page Builder" at bounding box center [37, 30] width 25 height 5
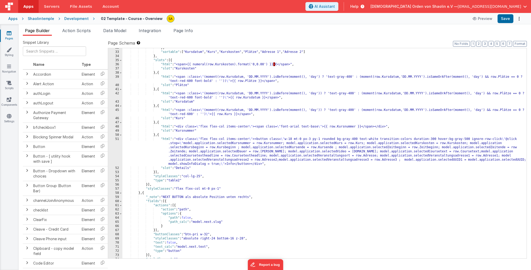
scroll to position [136, 0]
click at [115, 31] on span "Data Model" at bounding box center [114, 30] width 23 height 5
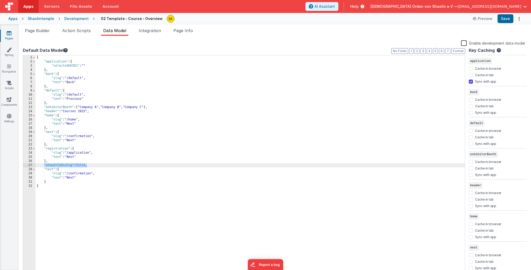
drag, startPoint x: 44, startPoint y: 165, endPoint x: 95, endPoint y: 187, distance: 55.3
click at [87, 166] on div "{ "application" : { "selectedUUID1" : "" } , "back" : { "slug" : "/default" , "…" at bounding box center [251, 170] width 430 height 228
click at [36, 30] on span "Page Builder" at bounding box center [37, 30] width 25 height 5
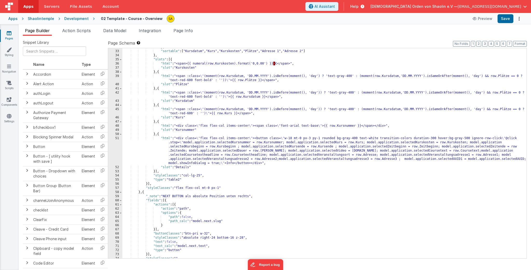
scroll to position [267, 0]
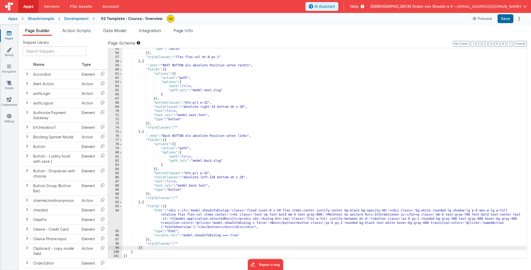
drag, startPoint x: 412, startPoint y: 218, endPoint x: 412, endPoint y: 221, distance: 2.9
click at [412, 218] on div ""type" : "table2" }] , "styleClasses" : "flex flex-col mt-0 px-1" } , { "_note"…" at bounding box center [324, 156] width 405 height 219
click at [334, 224] on div ""type" : "table2" }] , "styleClasses" : "flex flex-col mt-0 px-1" } , { "_note"…" at bounding box center [324, 156] width 405 height 219
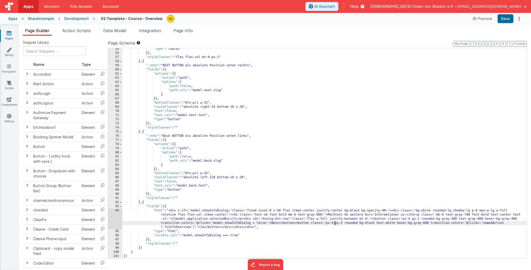
click at [497, 210] on div ""type" : "table2" }] , "styleClasses" : "flex flex-col mt-0 px-1" } , { "_note"…" at bounding box center [324, 156] width 405 height 219
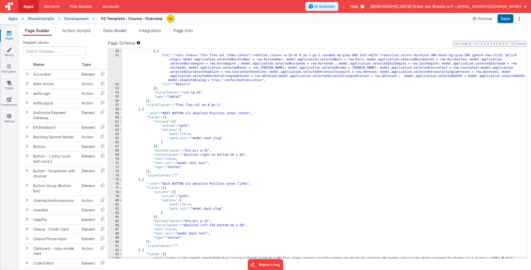
scroll to position [219, 0]
click at [488, 221] on div ""slot" : "Kursnummer" } , { "html" : "<div class= \" flex flex-col items-center…" at bounding box center [324, 162] width 405 height 235
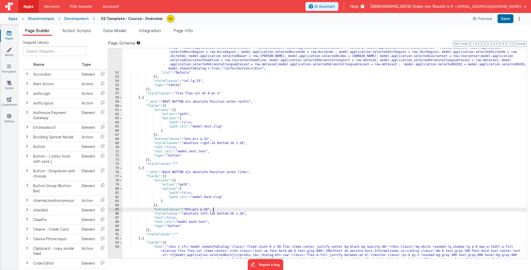
scroll to position [267, 0]
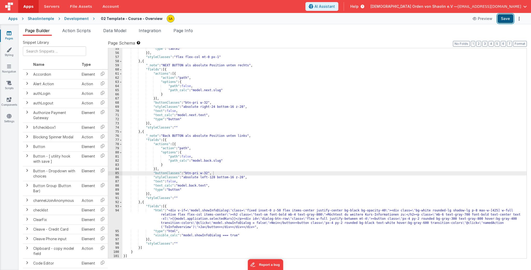
click at [507, 19] on button "Save" at bounding box center [506, 18] width 16 height 9
drag, startPoint x: 502, startPoint y: 212, endPoint x: 502, endPoint y: 215, distance: 2.9
click at [502, 212] on div ""type" : "table2" }] , "styleClasses" : "flex flex-col mt-0 px-1" } , { "_note"…" at bounding box center [324, 156] width 405 height 219
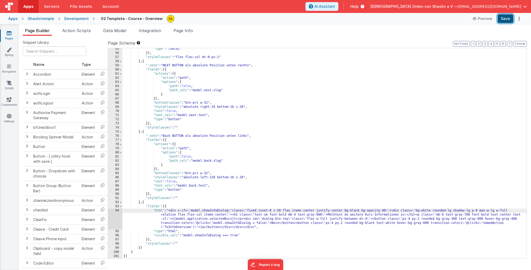
click at [503, 17] on button "Save" at bounding box center [506, 18] width 16 height 9
drag, startPoint x: 497, startPoint y: 212, endPoint x: 501, endPoint y: 217, distance: 6.0
click at [497, 212] on div ""type" : "table2" }] , "styleClasses" : "flex flex-col mt-0 px-1" } , { "_note"…" at bounding box center [324, 156] width 405 height 219
click at [507, 20] on button "Save" at bounding box center [506, 18] width 16 height 9
click at [507, 211] on div ""type" : "table2" }] , "styleClasses" : "flex flex-col mt-0 px-1" } , { "_note"…" at bounding box center [324, 156] width 405 height 219
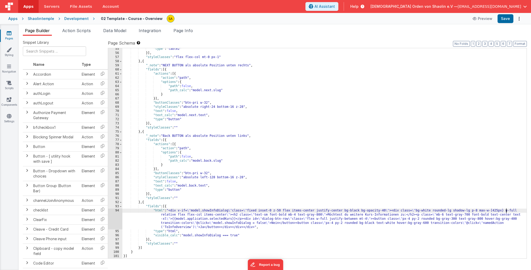
click at [506, 212] on div ""type" : "table2" }] , "styleClasses" : "flex flex-col mt-0 px-1" } , { "_note"…" at bounding box center [324, 156] width 405 height 219
click at [505, 18] on button "Save" at bounding box center [506, 18] width 16 height 9
click at [6, 34] on link "Pages" at bounding box center [9, 36] width 19 height 10
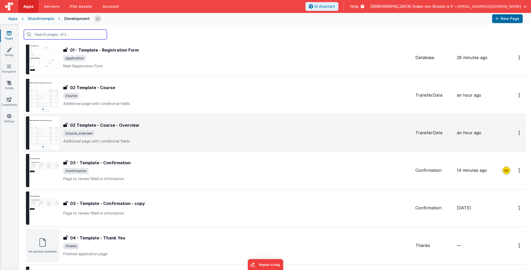
scroll to position [93, 0]
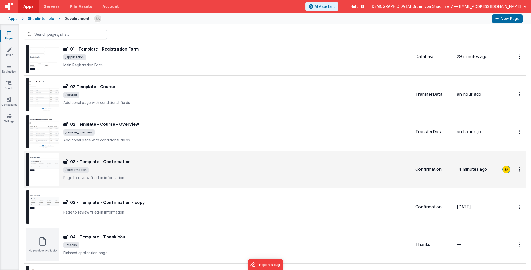
click at [170, 165] on div "03 - Template - Confirmation 03 - Template - Confirmation /confirmation Page to…" at bounding box center [237, 170] width 348 height 22
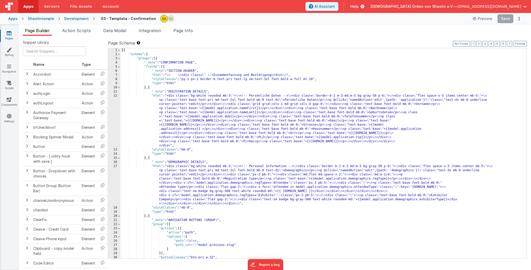
click at [10, 32] on icon at bounding box center [9, 33] width 5 height 5
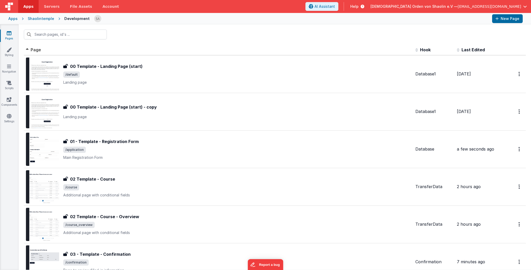
click at [11, 34] on icon at bounding box center [9, 33] width 5 height 5
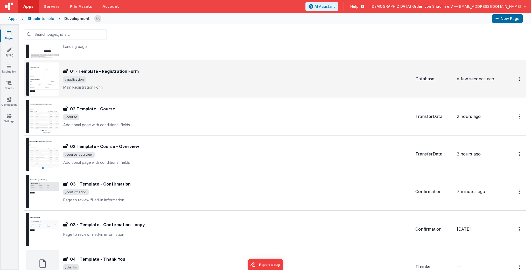
scroll to position [112, 0]
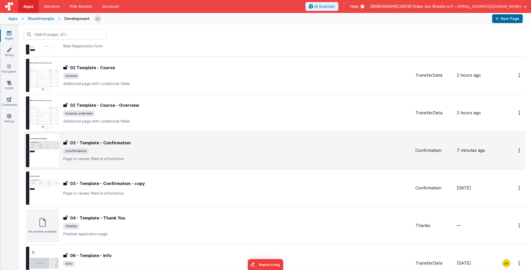
click at [168, 151] on span "/confirmation" at bounding box center [237, 151] width 348 height 6
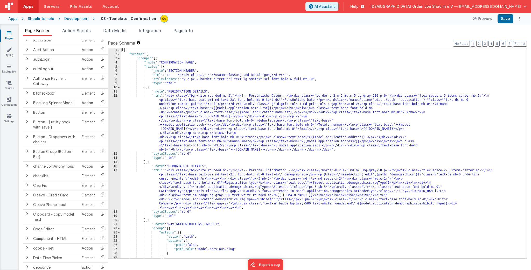
scroll to position [35, 0]
click at [166, 68] on div "[{ "schema" : { "groups" : [{ "_note" : "CONFIRMATION PAGE" , "fields" : [{ "_n…" at bounding box center [324, 157] width 406 height 219
click at [188, 84] on div "[{ "schema" : { "groups" : [{ "_note" : "CONFIRMATION PAGE" , "fields" : [{ "_n…" at bounding box center [324, 157] width 406 height 219
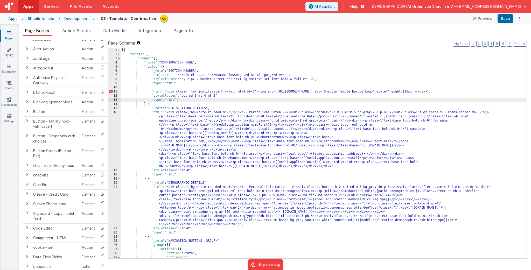
click at [183, 84] on div "[{ "schema" : { "groups" : [{ "_note" : "CONFIRMATION PAGE" , "fields" : [{ "_n…" at bounding box center [324, 157] width 406 height 219
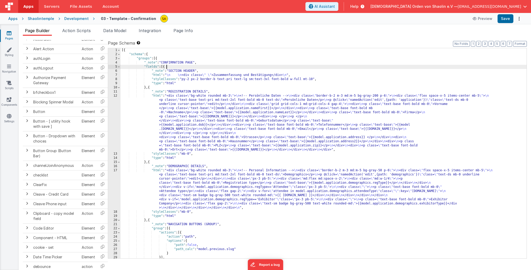
click at [166, 68] on div "[{ "schema" : { "groups" : [{ "_note" : "CONFIRMATION PAGE" , "fields" : [{ "_n…" at bounding box center [324, 157] width 406 height 219
click at [149, 87] on div "[{ "schema" : { "groups" : [{ "_note" : "CONFIRMATION PAGE" , "fields" : [{ "_n…" at bounding box center [324, 157] width 406 height 219
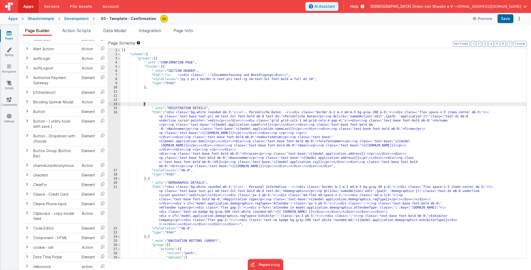
click at [158, 88] on div "[{ "schema" : { "groups" : [{ "_note" : "CONFIRMATION PAGE" , "fields" : [{ "_n…" at bounding box center [324, 157] width 406 height 219
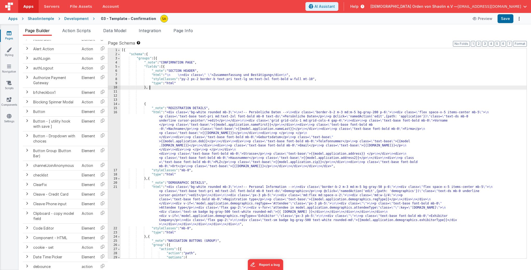
paste textarea
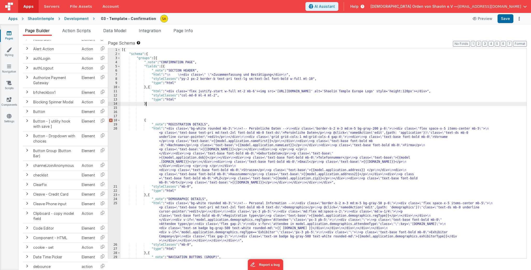
scroll to position [2, 0]
click at [503, 18] on button "Save" at bounding box center [506, 18] width 16 height 9
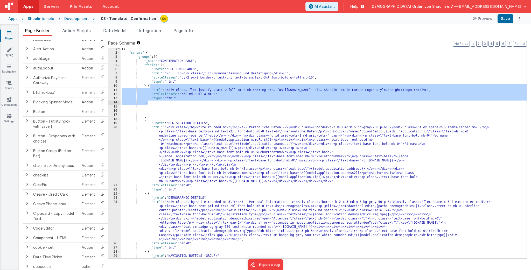
drag, startPoint x: 149, startPoint y: 87, endPoint x: 152, endPoint y: 103, distance: 16.3
click at [152, 103] on div "[{ "schema" : { "groups" : [{ "_note" : "CONFIRMATION PAGE" , "fields" : [{ "_n…" at bounding box center [324, 156] width 406 height 219
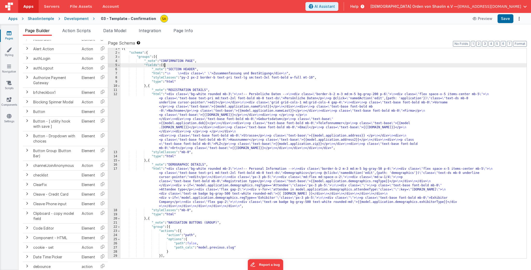
click at [165, 66] on div "[{ "schema" : { "groups" : [{ "_note" : "CONFIRMATION PAGE" , "fields" : [{ "_n…" at bounding box center [324, 156] width 406 height 219
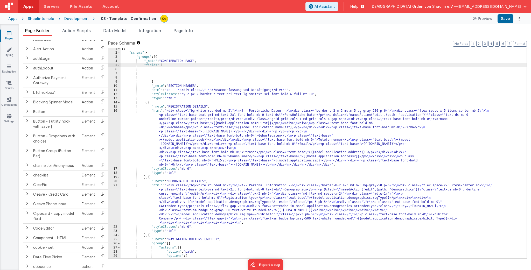
click at [172, 66] on div "[{ "schema" : { "groups" : [{ "_note" : "CONFIRMATION PAGE" , "fields" : [ { "_…" at bounding box center [324, 156] width 406 height 219
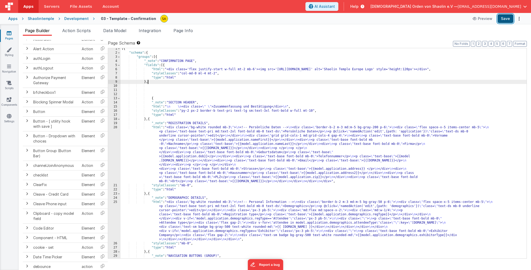
click at [508, 18] on button "Save" at bounding box center [506, 18] width 16 height 9
click at [9, 35] on icon at bounding box center [9, 33] width 5 height 5
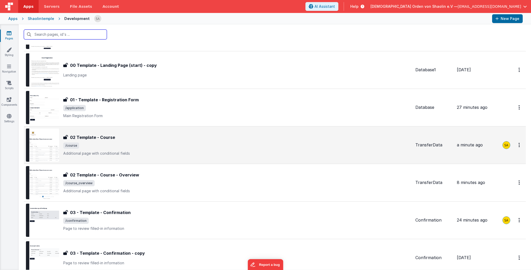
scroll to position [51, 0]
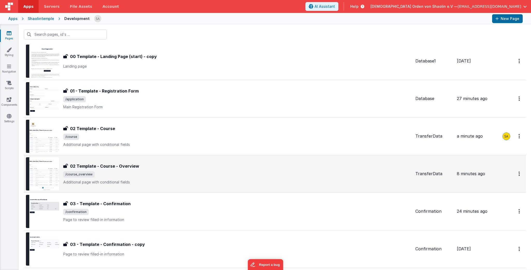
click at [211, 173] on span "/course_overview" at bounding box center [237, 175] width 348 height 6
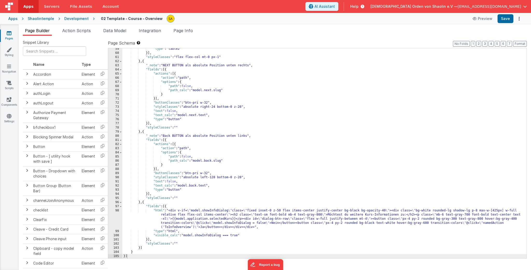
scroll to position [288, 0]
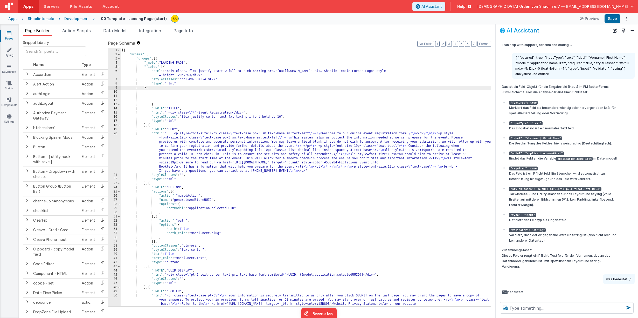
click at [10, 33] on icon at bounding box center [9, 33] width 5 height 5
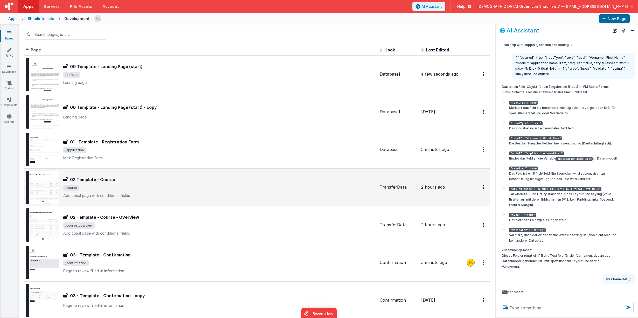
click at [269, 191] on span "/course" at bounding box center [219, 187] width 312 height 6
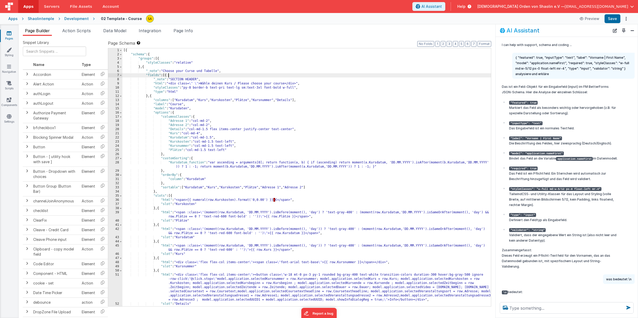
click at [168, 75] on div "[{ "schema" : { "groups" : [{ "styleClasses" : "relative" } , { "_note" : "Choo…" at bounding box center [306, 181] width 369 height 266
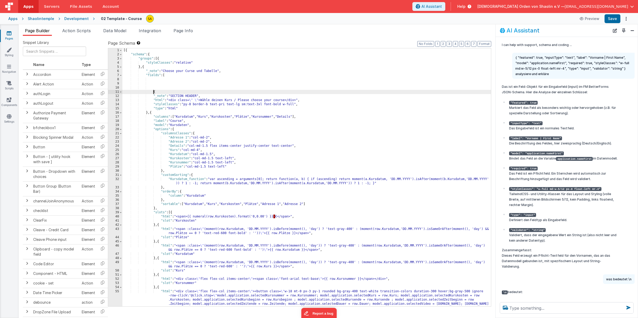
click at [171, 76] on div "[{ "schema" : { "groups" : [{ "styleClasses" : "relative" } , { "_note" : "Choo…" at bounding box center [306, 193] width 369 height 291
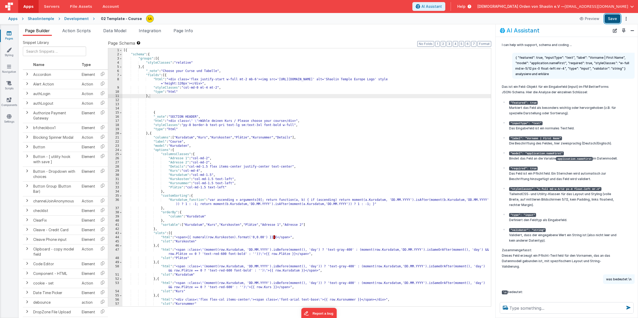
click at [613, 17] on button "Save" at bounding box center [613, 18] width 16 height 9
click at [209, 87] on div "[{ "schema" : { "groups" : [{ "styleClasses" : "relative" } , { "_note" : "Choo…" at bounding box center [306, 192] width 369 height 291
click at [613, 17] on button "Save" at bounding box center [613, 18] width 16 height 9
drag, startPoint x: 633, startPoint y: 25, endPoint x: 211, endPoint y: 101, distance: 428.5
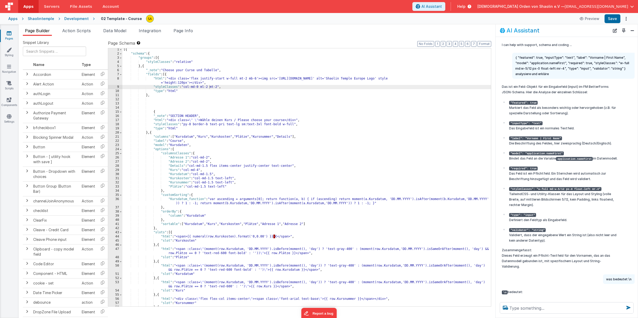
click at [210, 86] on div "[{ "schema" : { "groups" : [{ "styleClasses" : "relative" } , { "_note" : "Choo…" at bounding box center [306, 192] width 369 height 291
click at [613, 20] on button "Save" at bounding box center [613, 18] width 16 height 9
click at [291, 175] on div "[{ "schema" : { "groups" : [{ "styleClasses" : "relative" } , { "_note" : "Choo…" at bounding box center [306, 193] width 369 height 291
click at [116, 29] on span "Data Model" at bounding box center [114, 30] width 23 height 5
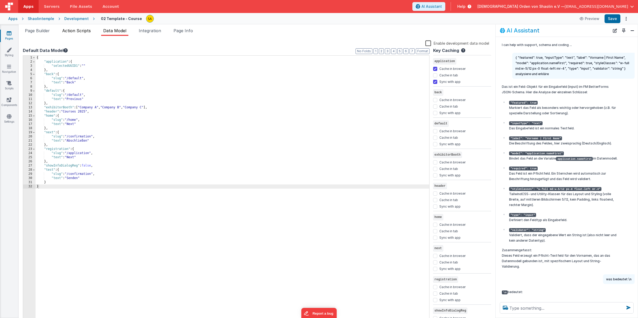
click at [78, 30] on span "Action Scripts" at bounding box center [76, 30] width 29 height 5
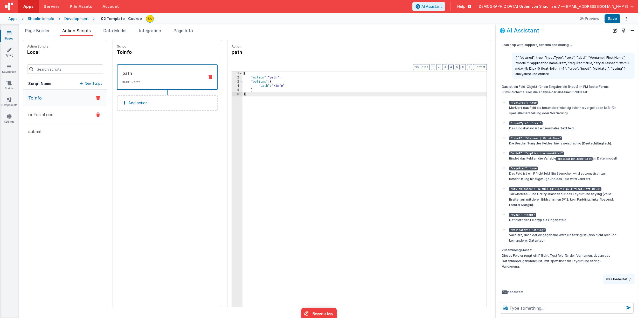
click at [49, 112] on p "onFormLoad" at bounding box center [39, 114] width 28 height 6
click at [110, 32] on span "Data Model" at bounding box center [114, 30] width 23 height 5
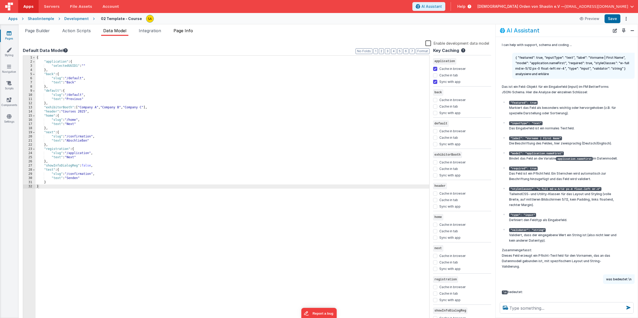
click at [180, 32] on span "Page Info" at bounding box center [183, 30] width 19 height 5
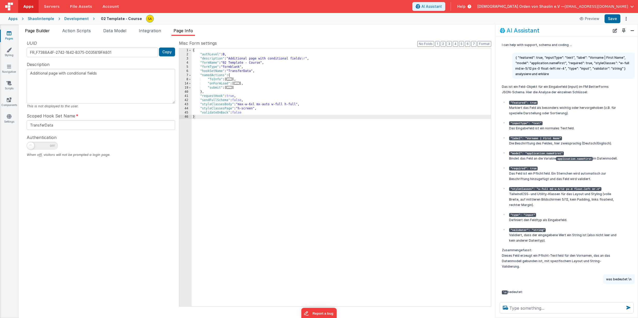
click at [36, 30] on span "Page Builder" at bounding box center [37, 30] width 25 height 5
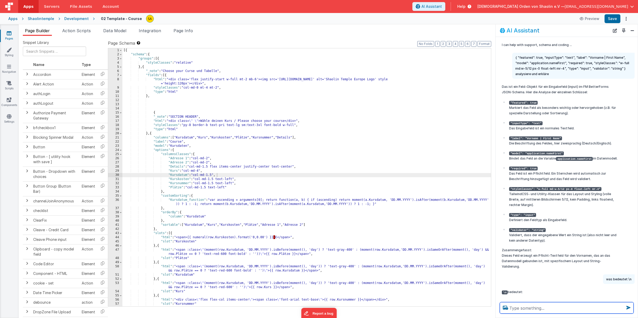
click at [546, 308] on textarea at bounding box center [567, 307] width 134 height 11
type textarea "wo finde ich auf der seite 02 den course filter im script?"
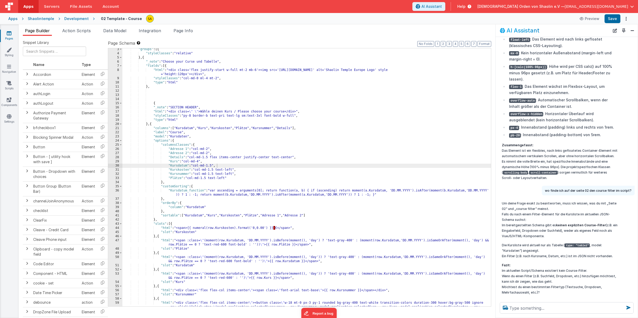
scroll to position [16, 0]
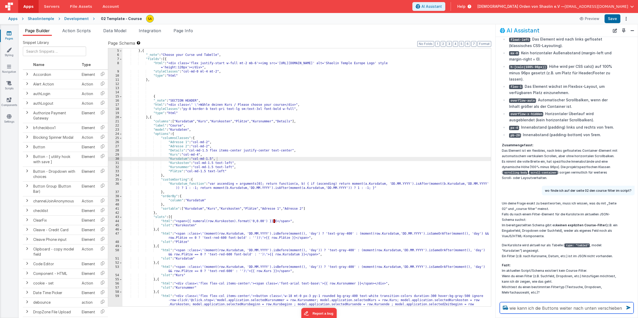
type textarea "wie kann ich die Buttons weiter nach unten verschieben"
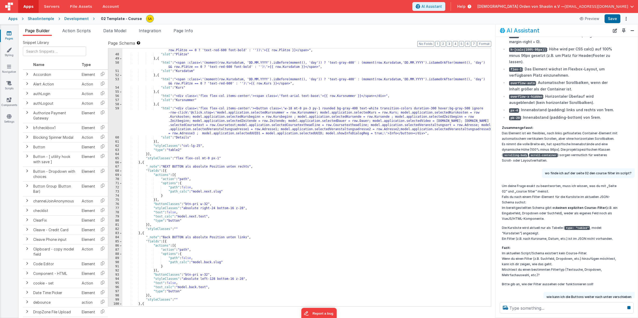
scroll to position [202, 0]
drag, startPoint x: 153, startPoint y: 210, endPoint x: 248, endPoint y: 211, distance: 94.7
click at [248, 211] on div ""html" : "<span :class= \" (moment(row.Kursdatum, 'DD.MM.YYYY').isBefore(moment…" at bounding box center [306, 180] width 369 height 270
click at [632, 30] on button "Close" at bounding box center [632, 30] width 7 height 7
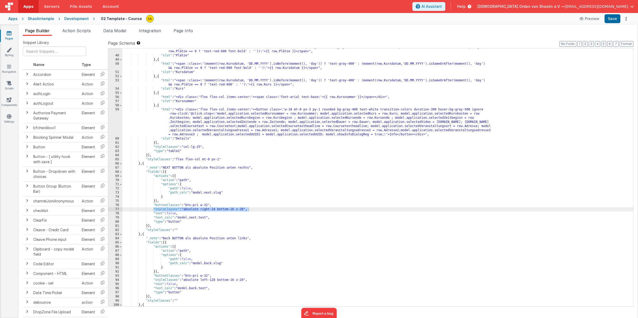
scroll to position [2313, 0]
click at [442, 6] on span "AI Assistant" at bounding box center [432, 6] width 20 height 5
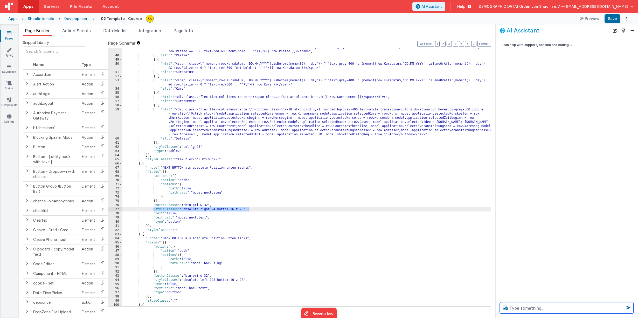
click at [527, 309] on textarea at bounding box center [567, 307] width 134 height 11
paste textarea ""styleClasses": "absolute right-24 bottom-16 z-28","
type textarea ""styleClasses": "absolute right-24 bottom-16 z-28", analysiere und erkläre"
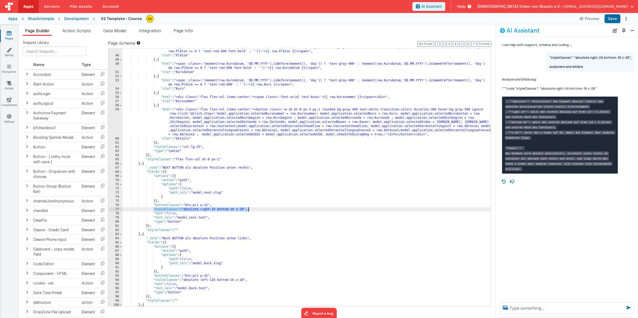
drag, startPoint x: 235, startPoint y: 210, endPoint x: 239, endPoint y: 231, distance: 21.3
click at [235, 210] on div ""html" : "<span :class= \" (moment(row.Kursdatum, 'DD.MM.YYYY').isBefore(moment…" at bounding box center [306, 180] width 369 height 270
click at [275, 261] on div ""html" : "<span :class= \" (moment(row.Kursdatum, 'DD.MM.YYYY').isBefore(moment…" at bounding box center [306, 180] width 369 height 270
drag, startPoint x: 236, startPoint y: 280, endPoint x: 230, endPoint y: 303, distance: 23.9
click at [236, 280] on div ""html" : "<span :class= \" (moment(row.Kursdatum, 'DD.MM.YYYY').isBefore(moment…" at bounding box center [306, 180] width 369 height 270
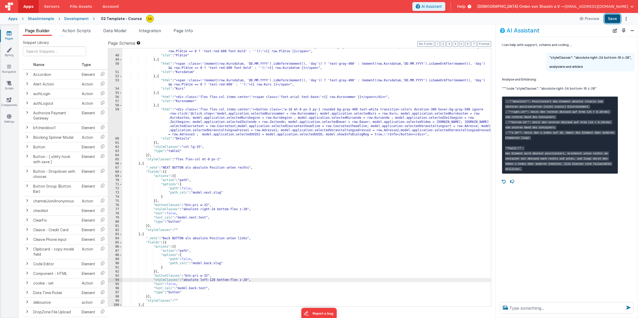
click at [611, 20] on button "Save" at bounding box center [613, 18] width 16 height 9
click at [524, 307] on textarea at bounding box center [567, 307] width 134 height 11
type textarea "seite scrollbar machen"
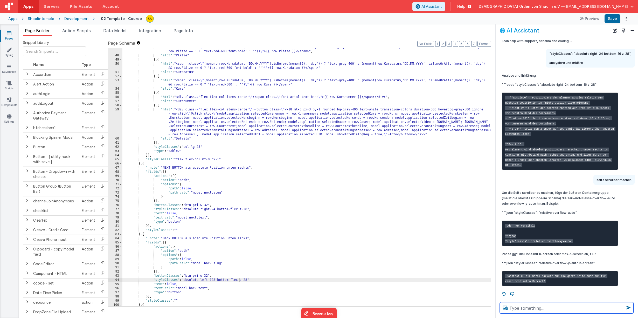
scroll to position [202, 0]
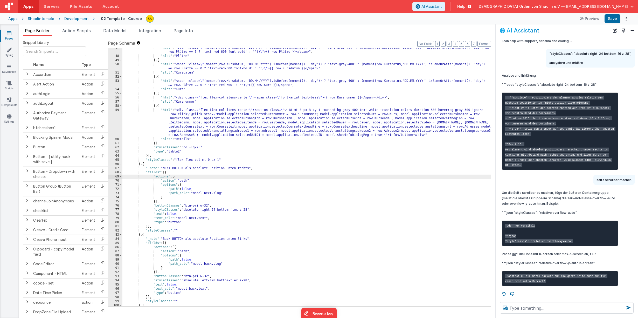
click at [262, 174] on div ""html" : "<span :class= \" (moment(row.Kursdatum, 'DD.MM.YYYY').isBefore(moment…" at bounding box center [306, 181] width 369 height 270
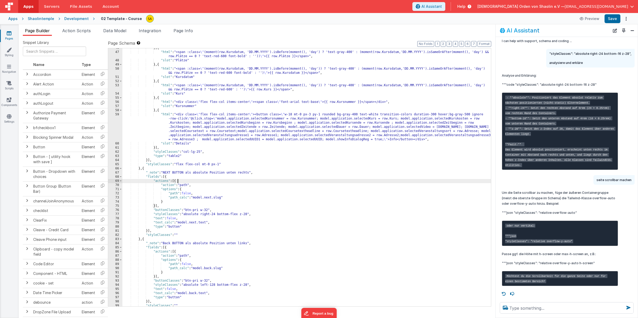
scroll to position [197, 0]
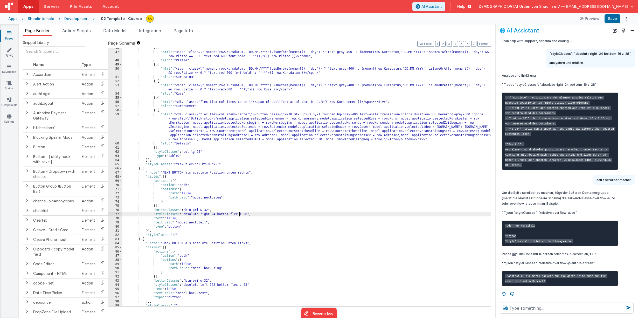
drag, startPoint x: 240, startPoint y: 215, endPoint x: 241, endPoint y: 221, distance: 5.5
click at [240, 215] on div "} , { "html" : "<span :class= \" (moment(row.Kursdatum, 'DD.MM.YYYY').isBefore(…" at bounding box center [306, 179] width 369 height 266
drag, startPoint x: 240, startPoint y: 286, endPoint x: 240, endPoint y: 295, distance: 8.1
click at [240, 286] on div "} , { "html" : "<span :class= \" (moment(row.Kursdatum, 'DD.MM.YYYY').isBefore(…" at bounding box center [306, 179] width 369 height 266
click at [613, 19] on button "Save" at bounding box center [613, 18] width 16 height 9
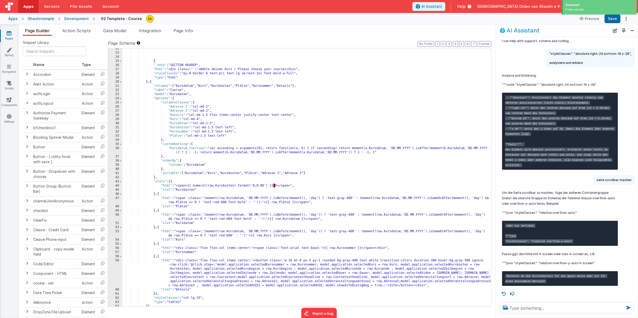
scroll to position [0, 0]
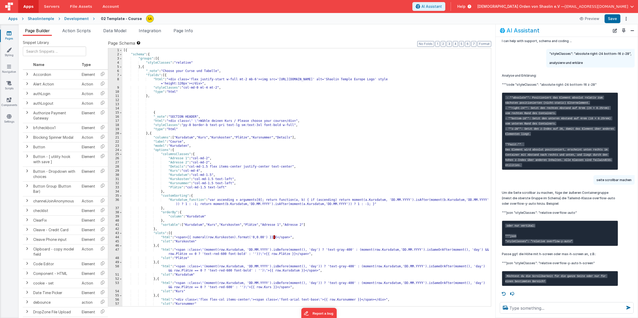
click at [551, 226] on code "oder nur vertikal: """json "styleClasses": "relative overflow-y-auto"" at bounding box center [539, 232] width 68 height 19
click at [557, 226] on code "oder nur vertikal: """json "styleClasses": "relative overflow-y-auto"" at bounding box center [539, 232] width 68 height 19
click at [193, 63] on div "[{ "schema" : { "groups" : [{ "styleClasses" : "relative" } , { "_note" : "Choo…" at bounding box center [306, 193] width 369 height 291
click at [611, 16] on button "Save" at bounding box center [613, 18] width 16 height 9
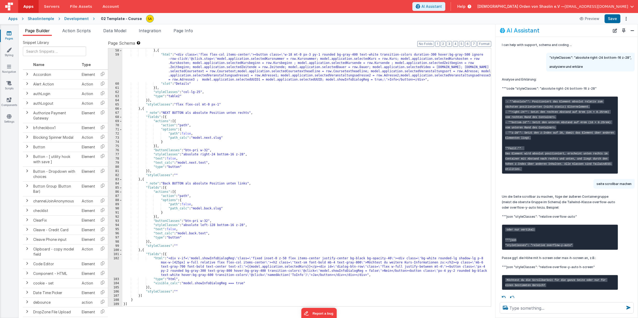
scroll to position [0, 0]
click at [236, 155] on div ""slot" : "Kursnummer" } , { "html" : "<div class= \" flex flex-col items-center…" at bounding box center [306, 177] width 369 height 266
click at [611, 22] on button "Save" at bounding box center [613, 18] width 16 height 9
click at [236, 154] on div ""slot" : "Kursnummer" } , { "html" : "<div class= \" flex flex-col items-center…" at bounding box center [306, 177] width 369 height 266
click at [611, 20] on button "Save" at bounding box center [613, 18] width 16 height 9
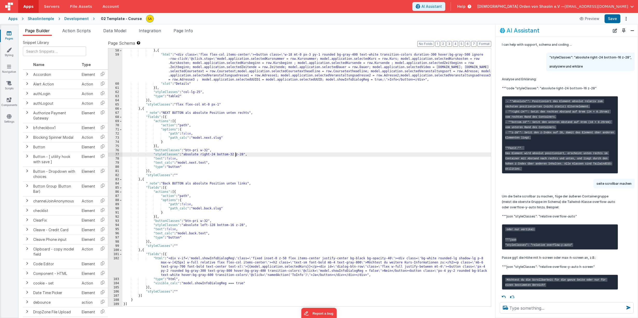
click at [236, 154] on div ""slot" : "Kursnummer" } , { "html" : "<div class= \" flex flex-col items-center…" at bounding box center [306, 177] width 369 height 266
drag, startPoint x: 613, startPoint y: 20, endPoint x: 610, endPoint y: 24, distance: 5.2
click at [613, 20] on button "Save" at bounding box center [613, 18] width 16 height 9
drag, startPoint x: 236, startPoint y: 225, endPoint x: 258, endPoint y: 252, distance: 35.5
click at [236, 225] on div ""slot" : "Kursnummer" } , { "html" : "<div class= \" flex flex-col items-center…" at bounding box center [306, 177] width 369 height 266
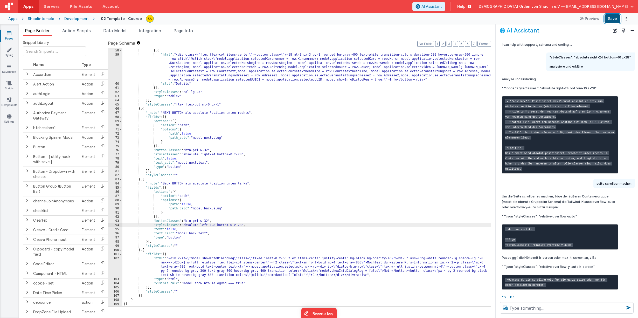
click at [614, 21] on button "Save" at bounding box center [613, 18] width 16 height 9
drag, startPoint x: 636, startPoint y: 39, endPoint x: 9, endPoint y: 33, distance: 626.7
click at [9, 33] on icon at bounding box center [9, 33] width 5 height 5
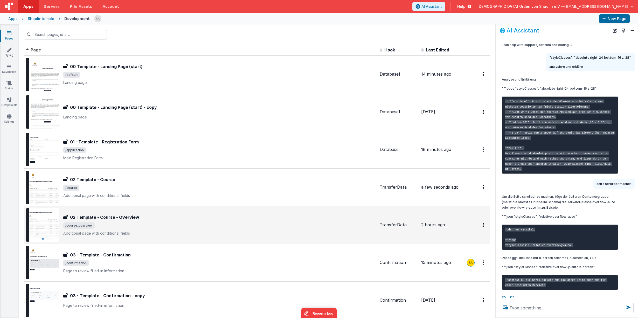
click at [172, 222] on span "/course_overview" at bounding box center [219, 225] width 312 height 6
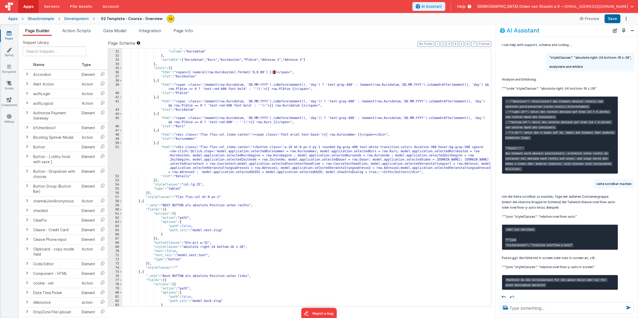
scroll to position [220, 0]
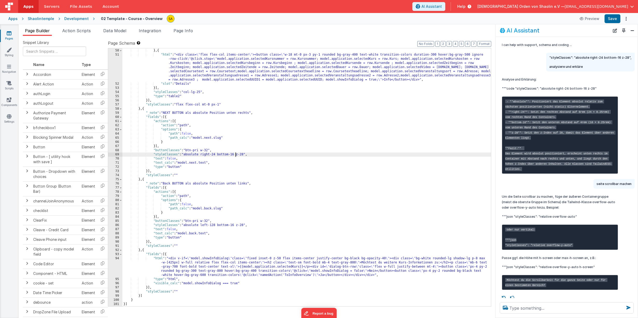
click at [236, 154] on div ""slot" : "Kursnummer" } , { "html" : "<div class= \" flex flex-col items-center…" at bounding box center [306, 177] width 369 height 266
click at [235, 225] on div ""slot" : "Kursnummer" } , { "html" : "<div class= \" flex flex-col items-center…" at bounding box center [306, 177] width 369 height 266
click at [609, 20] on button "Save" at bounding box center [613, 18] width 16 height 9
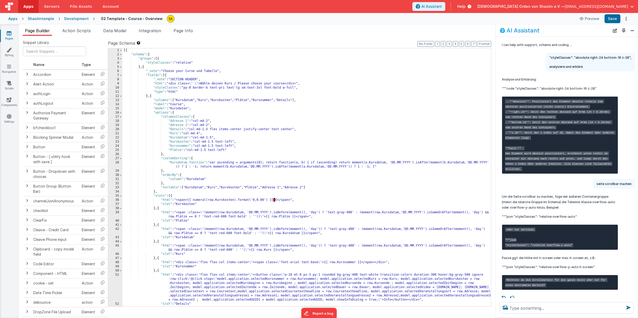
scroll to position [1, 0]
click at [8, 33] on icon at bounding box center [9, 33] width 5 height 5
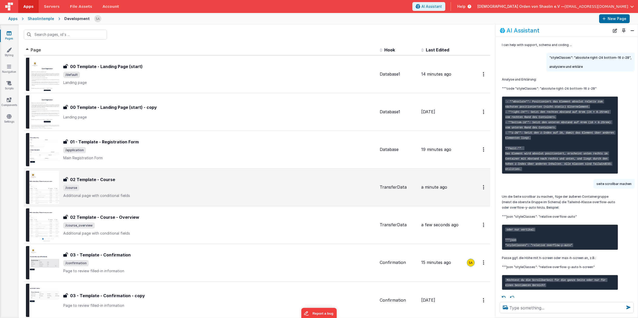
click at [154, 178] on div "02 Template - Course" at bounding box center [219, 179] width 312 height 6
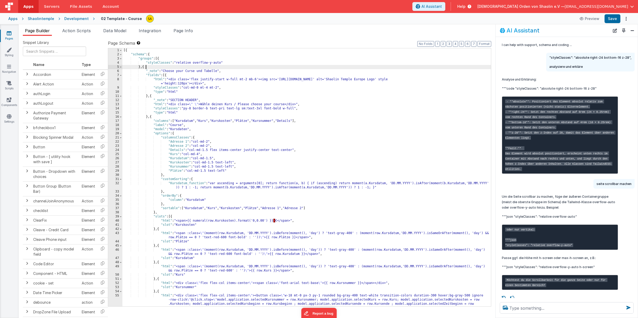
click at [166, 67] on div "[{ "schema" : { "groups" : [{ "styleClasses" : "relative overflow-y-auto" } , {…" at bounding box center [306, 193] width 369 height 291
click at [170, 76] on div "[{ "schema" : { "groups" : [{ "styleClasses" : "relative overflow-y-auto" } , {…" at bounding box center [306, 193] width 369 height 291
click at [171, 76] on div "[{ "schema" : { "groups" : [{ "styleClasses" : "relative overflow-y-auto" } , {…" at bounding box center [306, 193] width 369 height 291
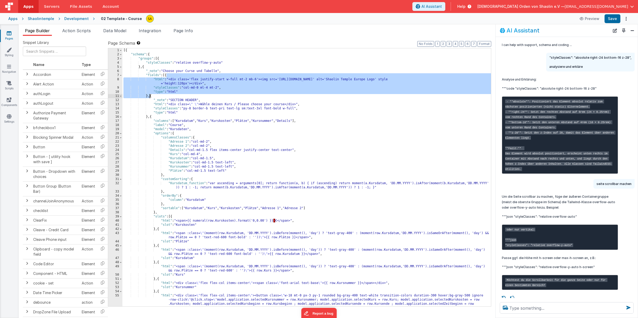
drag, startPoint x: 167, startPoint y: 75, endPoint x: 150, endPoint y: 97, distance: 27.8
click at [150, 97] on div "[{ "schema" : { "groups" : [{ "styleClasses" : "relative overflow-y-auto" } , {…" at bounding box center [306, 193] width 369 height 291
click at [11, 33] on icon at bounding box center [9, 33] width 5 height 5
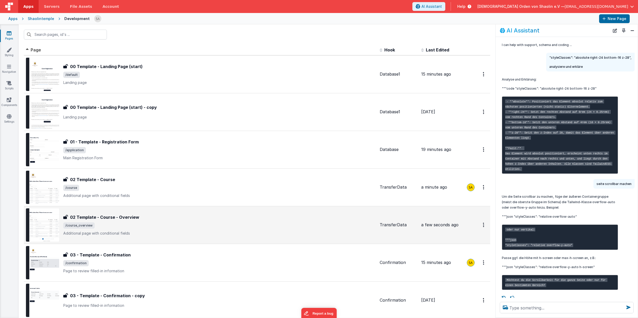
click at [201, 227] on span "/course_overview" at bounding box center [219, 225] width 312 height 6
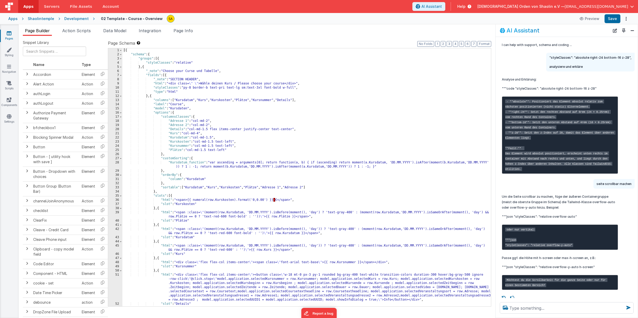
click at [166, 75] on div "[{ "schema" : { "groups" : [{ "styleClasses" : "relative" } , { "_note" : "Choo…" at bounding box center [306, 181] width 369 height 266
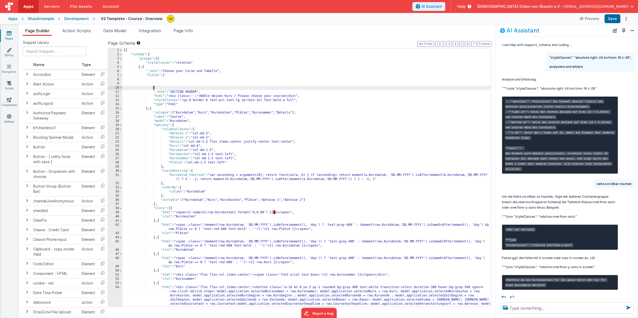
click at [189, 74] on div "[{ "schema" : { "groups" : [{ "styleClasses" : "relative" } , { "_note" : "Choo…" at bounding box center [306, 193] width 369 height 291
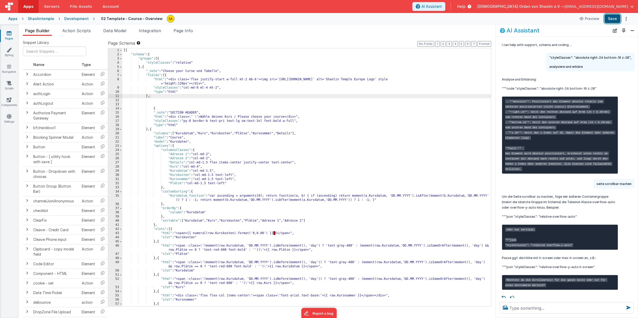
click at [618, 19] on button "Save" at bounding box center [613, 18] width 16 height 9
click at [8, 35] on icon at bounding box center [9, 33] width 5 height 5
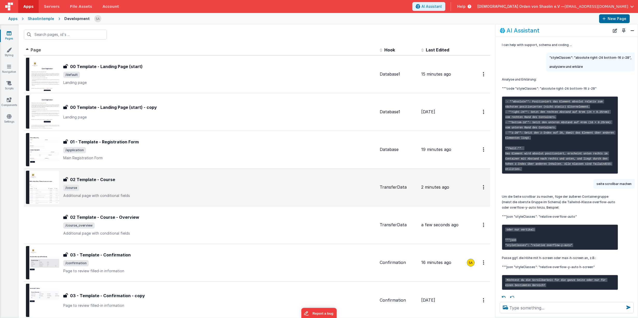
click at [180, 191] on div "02 Template - Course 02 Template - Course /course Additional page with conditio…" at bounding box center [219, 187] width 312 height 22
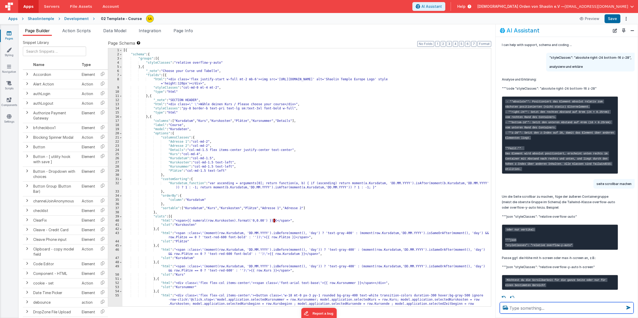
click at [535, 309] on textarea at bounding box center [567, 307] width 134 height 11
type textarea "wie kann ich die seite scollen"
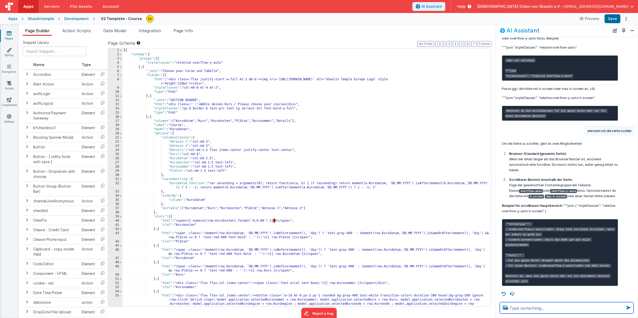
scroll to position [209, 0]
type textarea "die ganze seite"
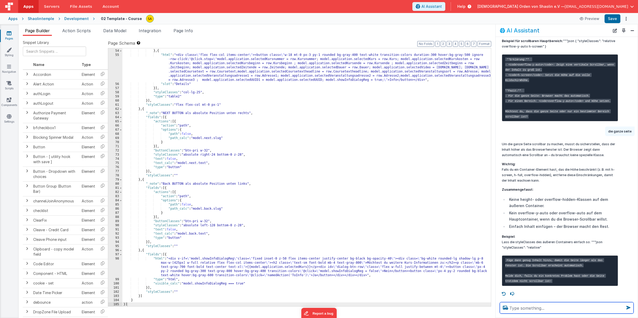
scroll to position [145, 0]
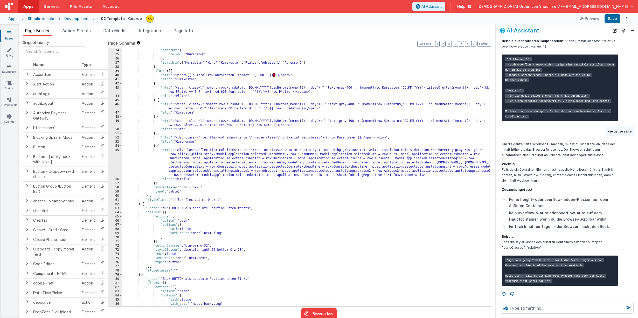
click at [366, 72] on div ""orderBy" : { "column" : "Kursdatum" } , "sortable" : [ "Kursdatum" , "Kurs" , …" at bounding box center [306, 181] width 369 height 266
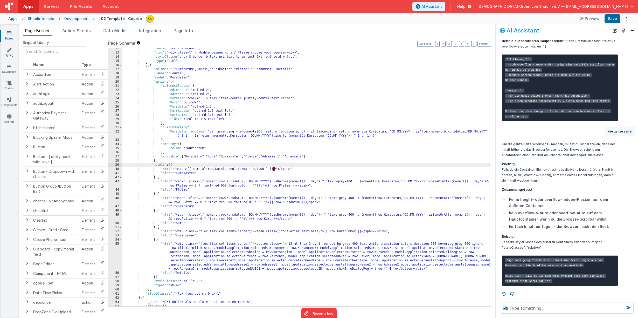
scroll to position [0, 0]
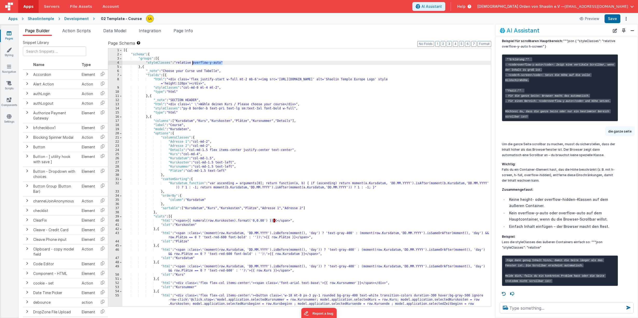
drag, startPoint x: 223, startPoint y: 63, endPoint x: 198, endPoint y: 66, distance: 25.1
click at [193, 63] on div "[{ "schema" : { "groups" : [{ "styleClasses" : "relative overflow-y-auto" } , {…" at bounding box center [306, 193] width 369 height 291
click at [615, 18] on button "Save" at bounding box center [613, 18] width 16 height 9
click at [548, 307] on textarea at bounding box center [567, 307] width 134 height 11
type textarea "seite ist trotzdem nicht scrollbar"
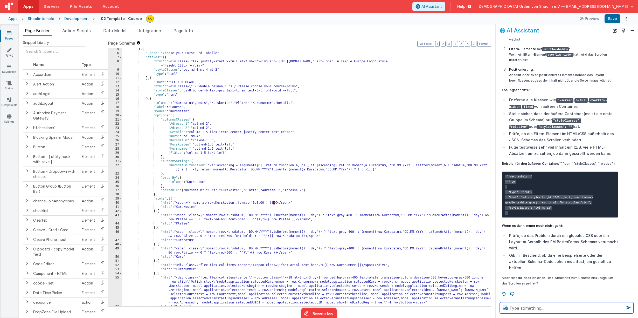
scroll to position [87, 0]
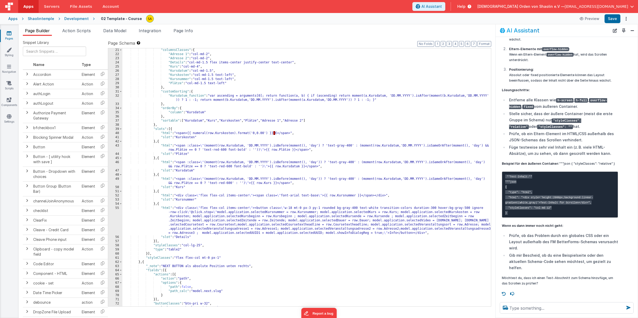
click at [316, 81] on div ""columnsClasses" : { "Adresse 1" : "col-md-2" , "Adresse 2" : "col-md-2" , "Det…" at bounding box center [306, 181] width 369 height 266
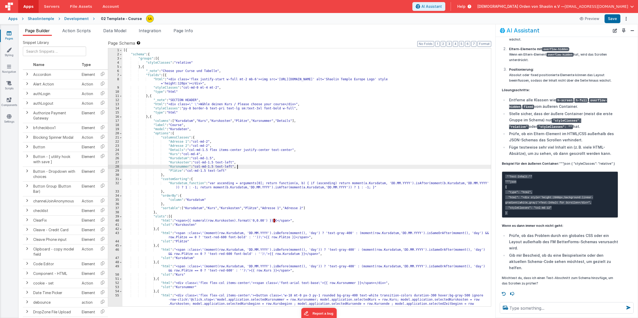
scroll to position [0, 0]
click at [159, 59] on div "[{ "schema" : { "groups" : [{ "styleClasses" : "relative" } , { "_note" : "Choo…" at bounding box center [306, 193] width 369 height 291
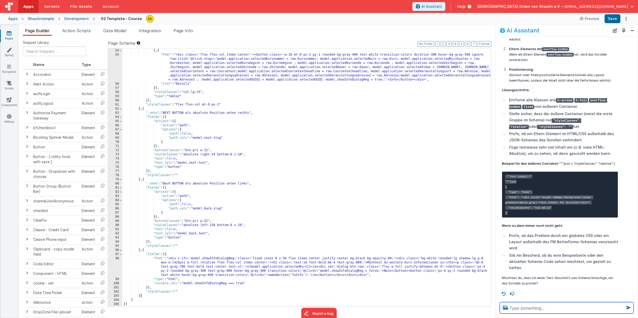
click at [530, 306] on textarea at bounding box center [567, 307] width 134 height 11
type textarea "ja"
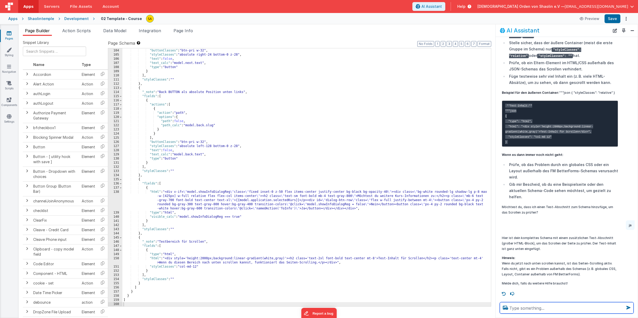
scroll to position [757, 0]
click at [141, 238] on div "] , "buttonClasses" : "btn-pri w-32" , "styleClasses" : "absolute right-24 bott…" at bounding box center [306, 177] width 369 height 266
click at [612, 18] on button "Save" at bounding box center [613, 18] width 16 height 9
click at [296, 123] on div "] , "buttonClasses" : "btn-pri w-32" , "styleClasses" : "absolute right-24 bott…" at bounding box center [306, 177] width 369 height 266
click at [276, 168] on div "] , "buttonClasses" : "btn-pri w-32" , "styleClasses" : "absolute right-24 bott…" at bounding box center [306, 177] width 369 height 266
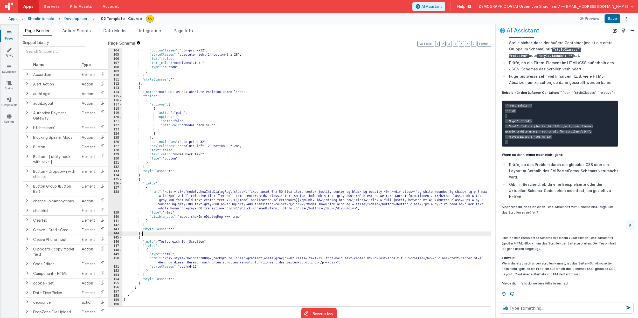
click at [236, 233] on div "] , "buttonClasses" : "btn-pri w-32" , "styleClasses" : "absolute right-24 bott…" at bounding box center [306, 177] width 369 height 266
click at [140, 237] on div "] , "buttonClasses" : "btn-pri w-32" , "styleClasses" : "absolute right-24 bott…" at bounding box center [306, 177] width 369 height 266
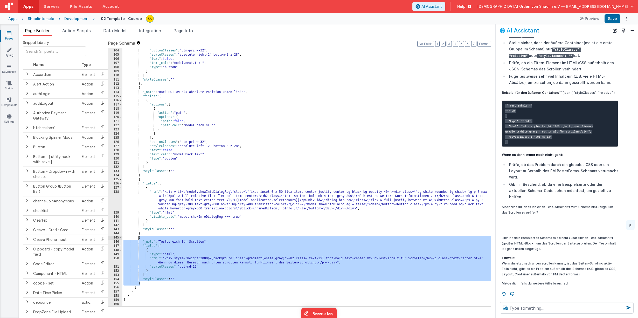
drag, startPoint x: 143, startPoint y: 284, endPoint x: 135, endPoint y: 238, distance: 46.6
click at [136, 238] on div "] , "buttonClasses" : "btn-pri w-32" , "styleClasses" : "absolute right-24 bott…" at bounding box center [306, 177] width 369 height 266
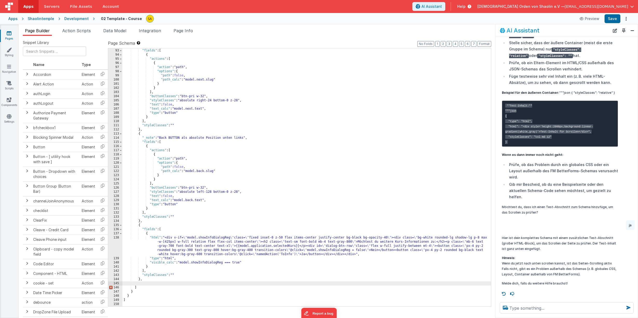
click at [145, 279] on div ""_note" : "NEXT BUTTON als absolute Position unten rechts" , "fields" : [ { "ac…" at bounding box center [306, 177] width 369 height 266
click at [610, 19] on button "Save" at bounding box center [613, 18] width 16 height 9
